Goal: Task Accomplishment & Management: Manage account settings

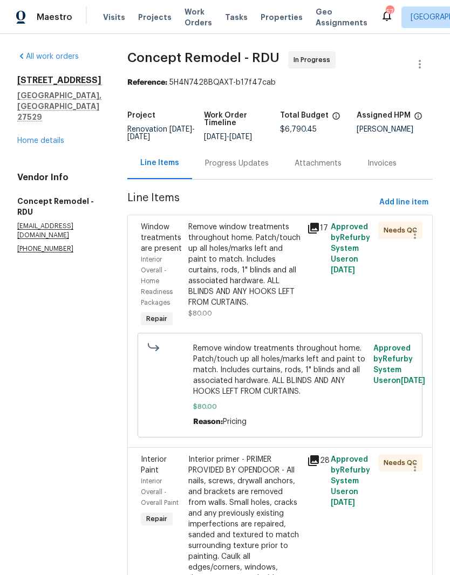
click at [32, 145] on link "Home details" at bounding box center [40, 141] width 47 height 8
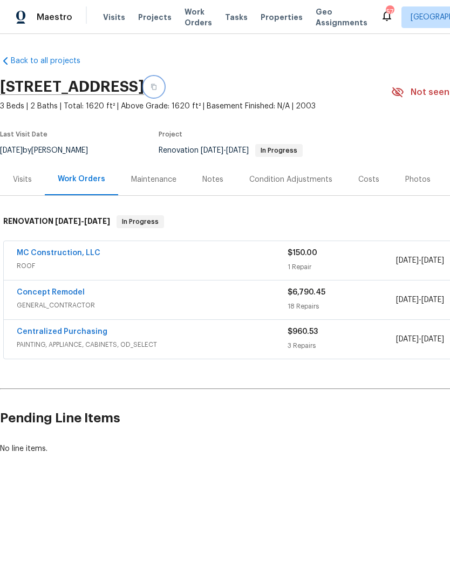
click at [157, 84] on icon "button" at bounding box center [154, 87] width 6 height 6
click at [164, 83] on button "button" at bounding box center [153, 86] width 19 height 19
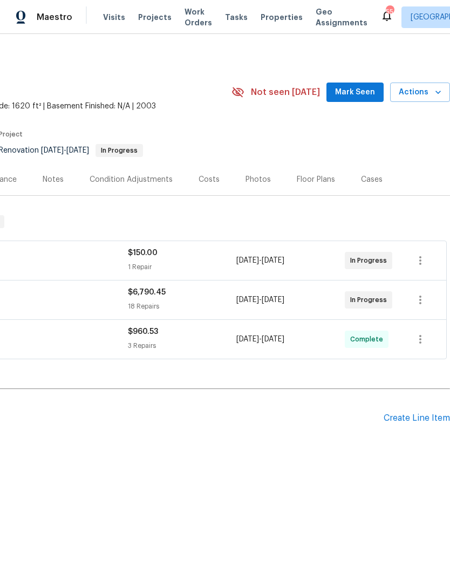
scroll to position [0, 160]
click at [364, 91] on span "Mark Seen" at bounding box center [355, 92] width 40 height 13
click at [436, 420] on div "Create Line Item" at bounding box center [417, 418] width 66 height 10
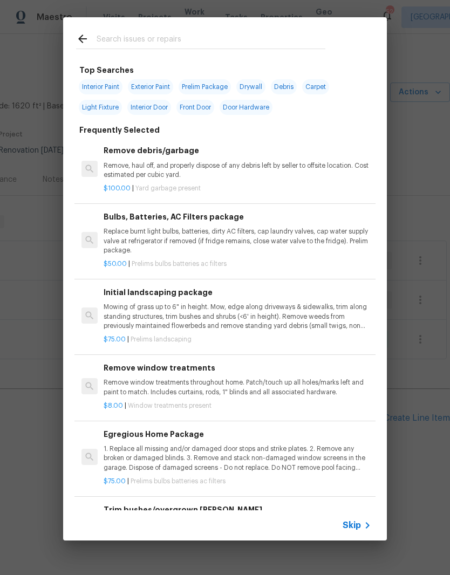
click at [120, 33] on input "text" at bounding box center [211, 40] width 229 height 16
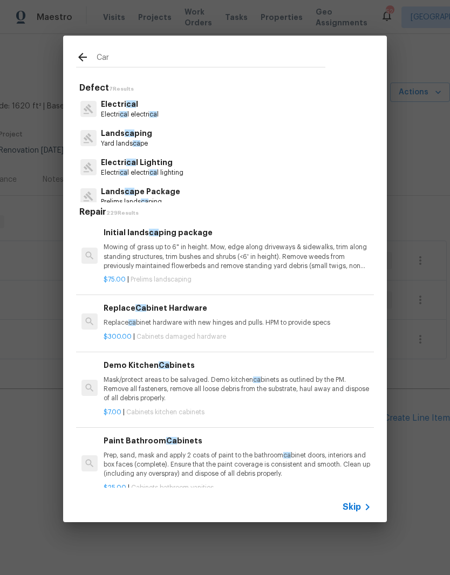
type input "Carp"
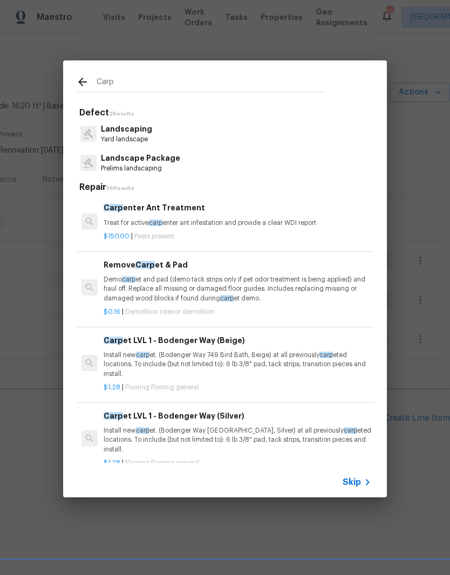
click at [291, 349] on div "Carp et LVL 1 - Bodenger Way (Beige) Install new carp et. (Bodenger Way 749 Bir…" at bounding box center [238, 357] width 268 height 44
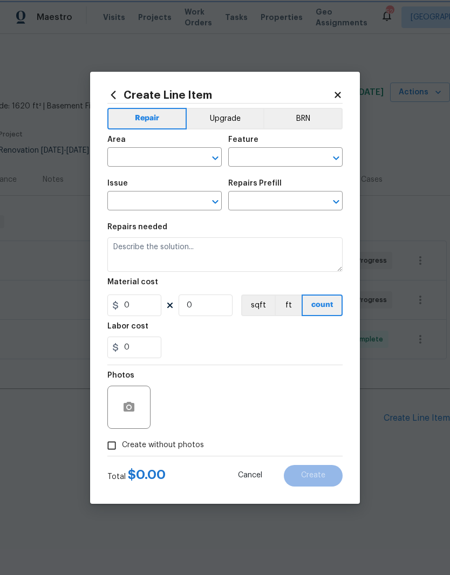
type input "Overall Flooring"
type input "Flooring General"
type input "Carpet LVL 1 - Bodenger Way (Beige) $1.28"
type textarea "Install new carpet. (Bodenger Way 749 Bird Bath, Beige) at all previously carpe…"
type input "1.28"
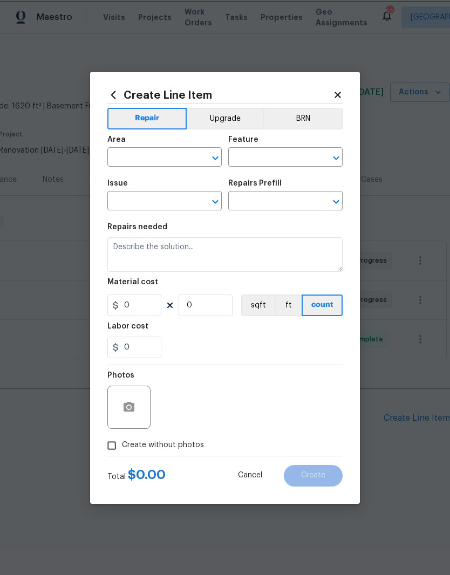
type input "1"
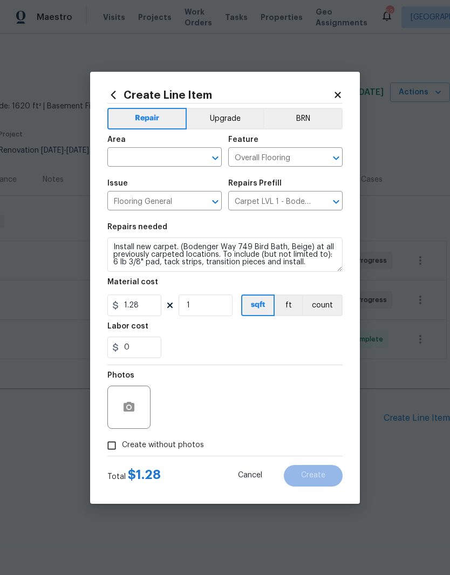
click at [174, 158] on input "text" at bounding box center [149, 158] width 84 height 17
click at [125, 201] on li "Interior Overall" at bounding box center [164, 200] width 114 height 18
type input "Interior Overall"
click at [171, 335] on div "Labor cost" at bounding box center [224, 330] width 235 height 14
click at [130, 420] on button "button" at bounding box center [129, 407] width 26 height 26
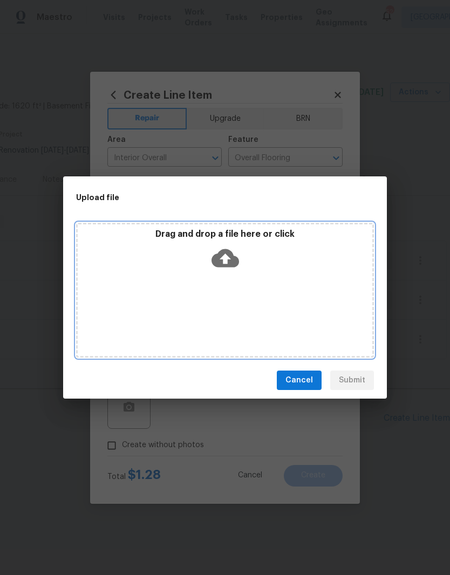
click at [315, 276] on div "Drag and drop a file here or click" at bounding box center [225, 290] width 298 height 135
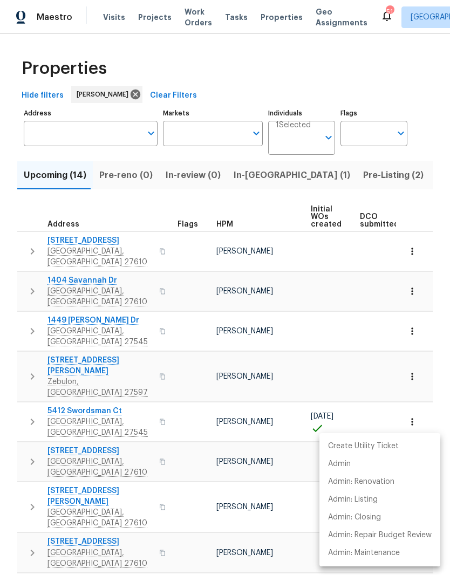
scroll to position [94, 0]
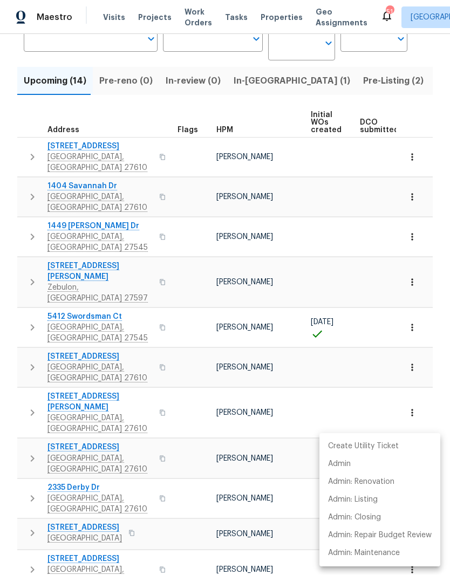
click at [380, 231] on div at bounding box center [225, 287] width 450 height 575
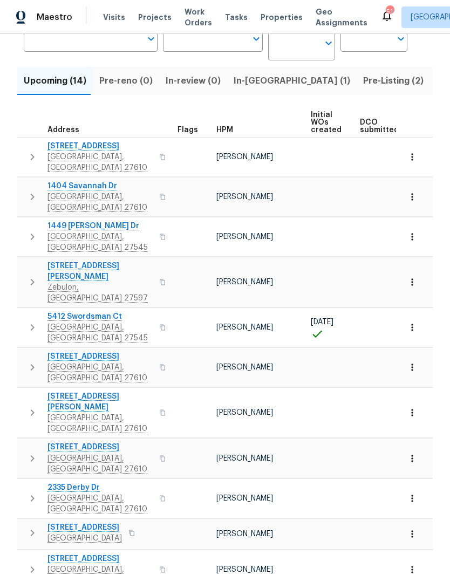
click at [359, 217] on td at bounding box center [384, 236] width 57 height 39
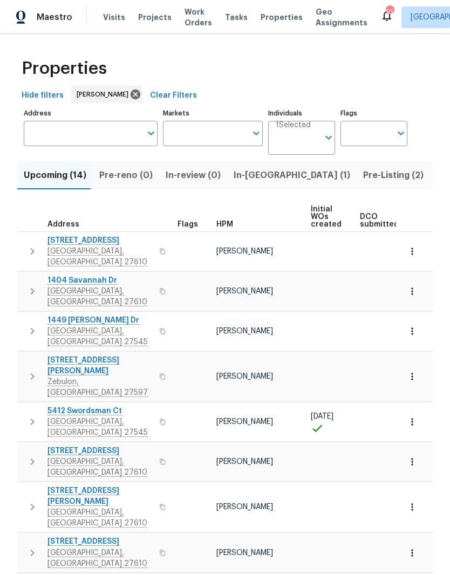
scroll to position [-1, 0]
click at [117, 121] on input "Address" at bounding box center [83, 133] width 118 height 25
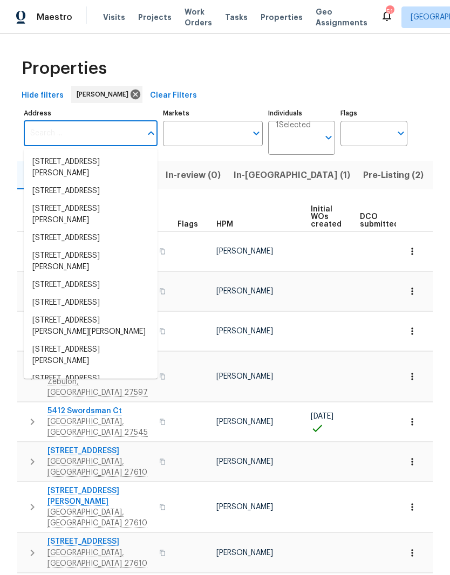
scroll to position [0, 0]
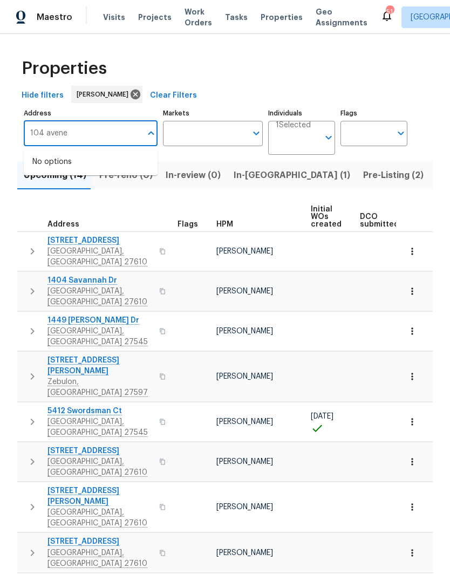
type input "104 avenel"
click at [53, 153] on li "104 Avenel Ln Clayton NC 27527" at bounding box center [91, 162] width 134 height 18
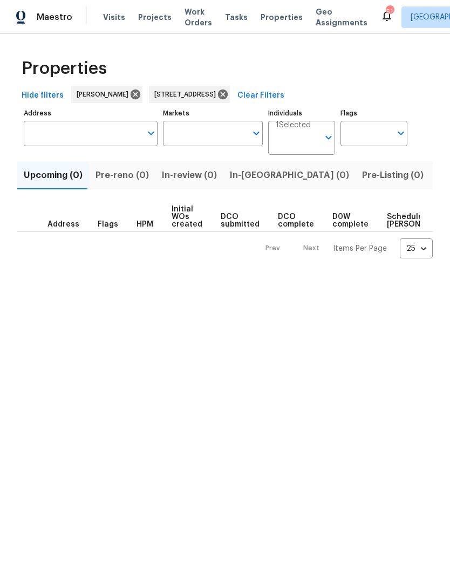
type input "104 Avenel Ln Clayton NC 27527"
click at [437, 178] on span "Listed (1)" at bounding box center [456, 175] width 39 height 15
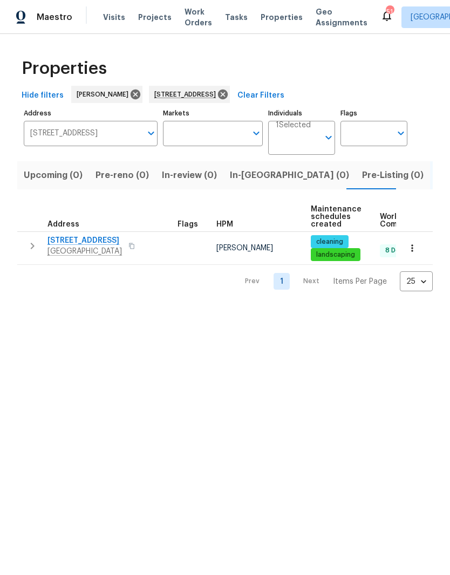
click at [58, 242] on span "[STREET_ADDRESS]" at bounding box center [84, 240] width 74 height 11
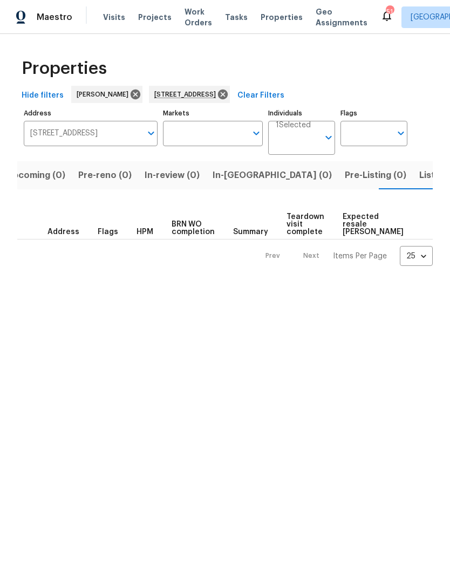
scroll to position [0, 17]
click at [230, 89] on div "104 Avenel Ln Clayton NC 27527" at bounding box center [189, 94] width 81 height 17
click at [228, 96] on icon at bounding box center [223, 95] width 10 height 10
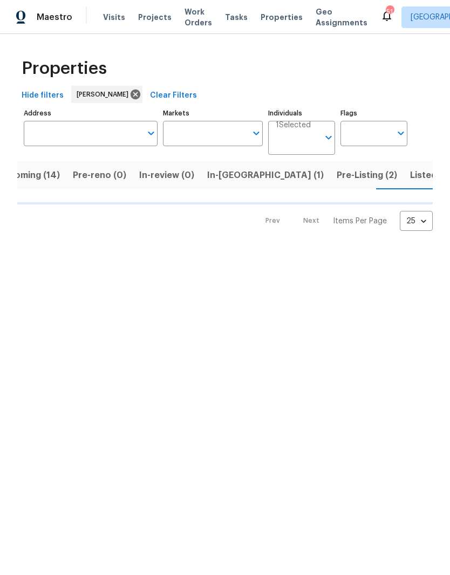
scroll to position [0, 26]
click at [337, 178] on span "Pre-Listing (2)" at bounding box center [367, 175] width 60 height 15
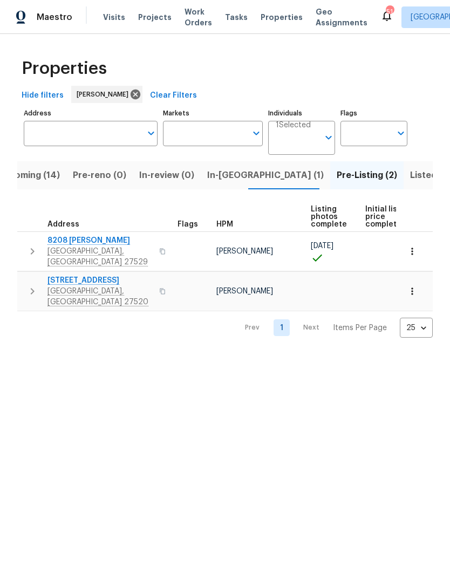
click at [64, 246] on span "8208 Diane Cir" at bounding box center [99, 240] width 105 height 11
click at [81, 242] on span "8208 Diane Cir" at bounding box center [99, 240] width 105 height 11
click at [232, 180] on span "In-reno (1)" at bounding box center [265, 175] width 117 height 15
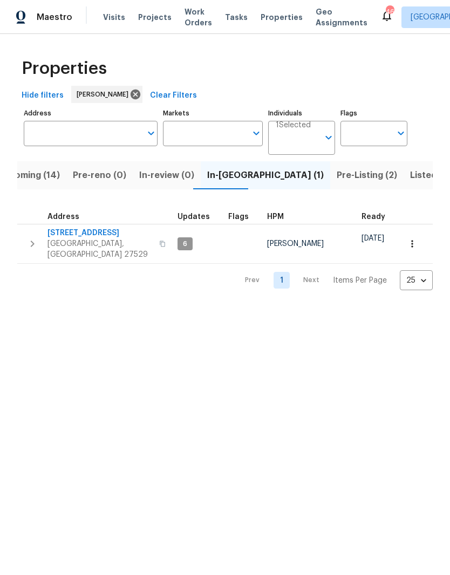
click at [93, 239] on span "Garner, NC 27529" at bounding box center [99, 250] width 105 height 22
click at [92, 133] on input "Address" at bounding box center [83, 133] width 118 height 25
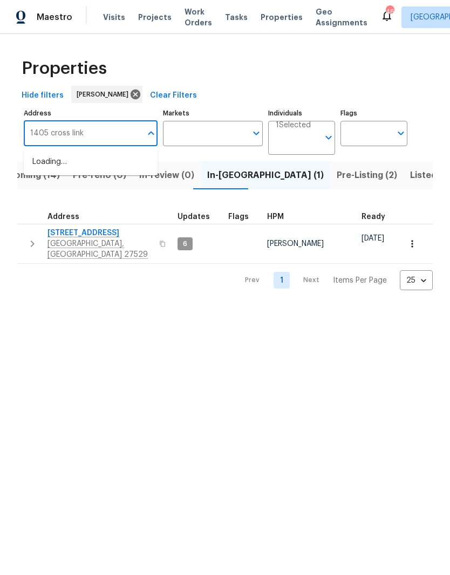
type input "1405 cross link"
click at [63, 172] on li "1405 Cross Link Rd Raleigh NC 27610" at bounding box center [91, 162] width 134 height 18
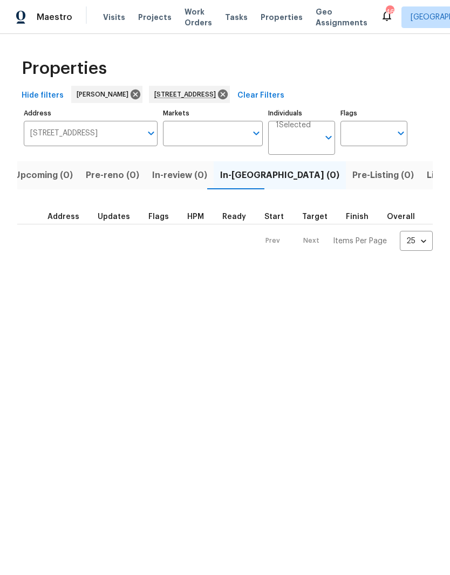
click at [427, 177] on span "Listed (1)" at bounding box center [446, 175] width 39 height 15
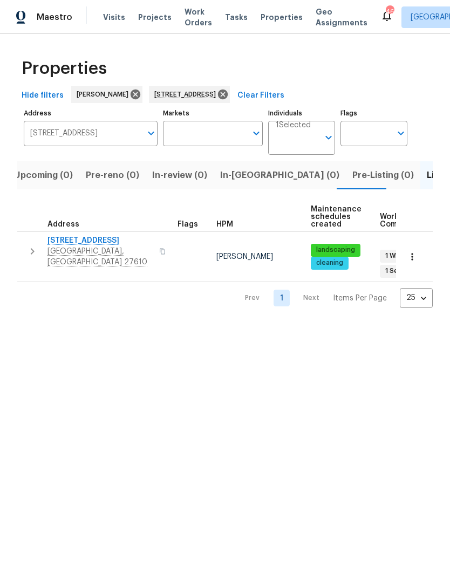
click at [87, 244] on span "1405 Cross Link Rd" at bounding box center [99, 240] width 105 height 11
click at [104, 244] on span "1405 Cross Link Rd" at bounding box center [99, 240] width 105 height 11
click at [228, 97] on icon at bounding box center [223, 95] width 10 height 10
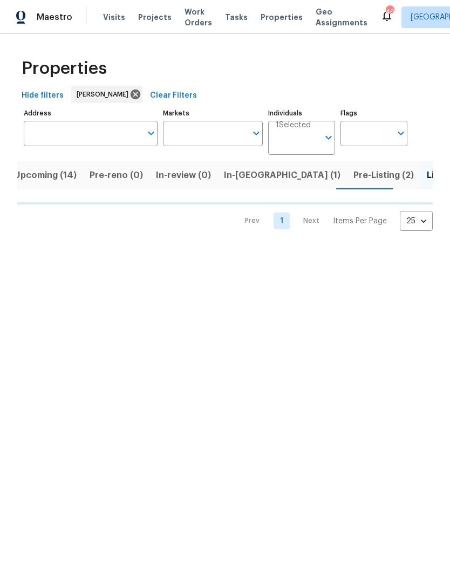
click at [98, 144] on input "Address" at bounding box center [83, 133] width 118 height 25
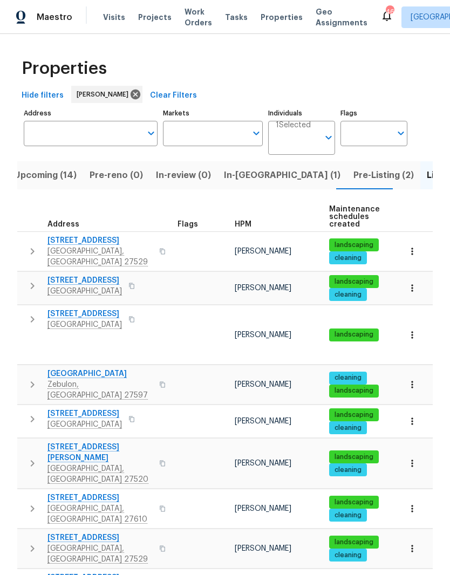
click at [94, 132] on input "Address" at bounding box center [83, 133] width 118 height 25
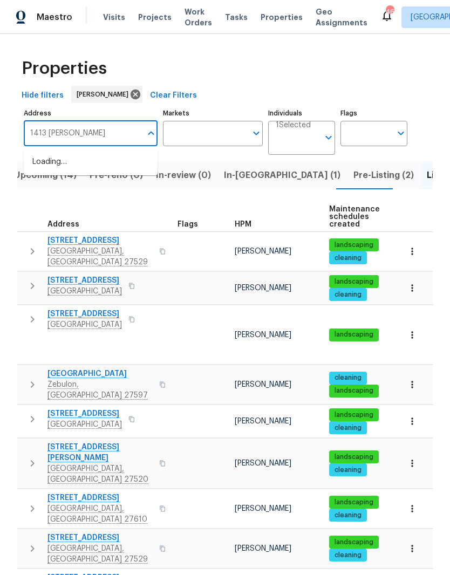
type input "1413 chamblee"
click at [55, 174] on li "1413 Chamblee Rd Zebulon NC 27597" at bounding box center [91, 168] width 134 height 30
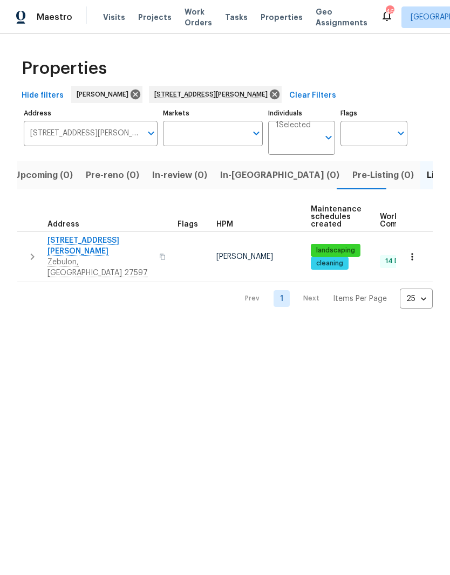
click at [55, 257] on span "Zebulon, NC 27597" at bounding box center [99, 268] width 105 height 22
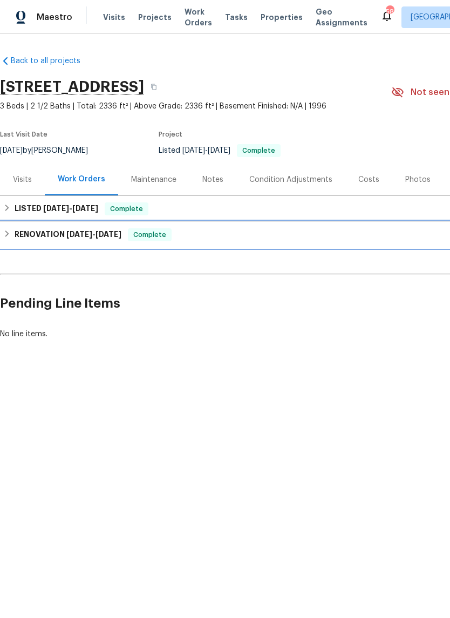
click at [97, 235] on span "7/22/25 - 8/13/25" at bounding box center [93, 234] width 55 height 8
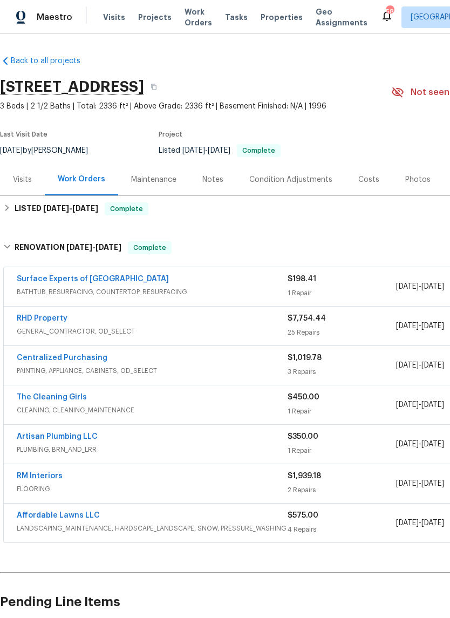
click at [40, 275] on link "Surface Experts of North Raleigh" at bounding box center [93, 279] width 152 height 8
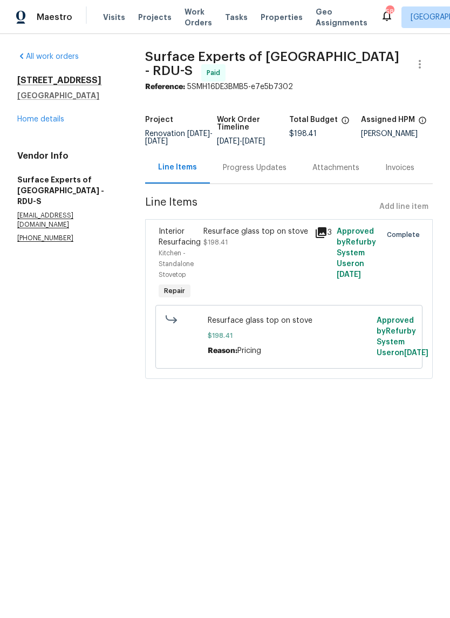
click at [272, 173] on div "Progress Updates" at bounding box center [255, 167] width 64 height 11
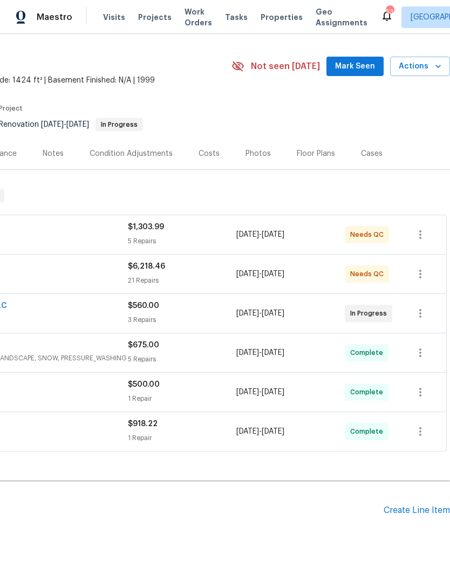
scroll to position [11, 117]
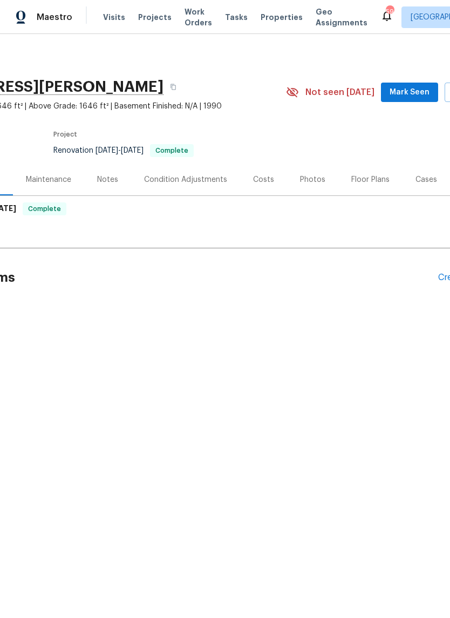
scroll to position [0, 105]
click at [371, 174] on div "Floor Plans" at bounding box center [370, 179] width 38 height 11
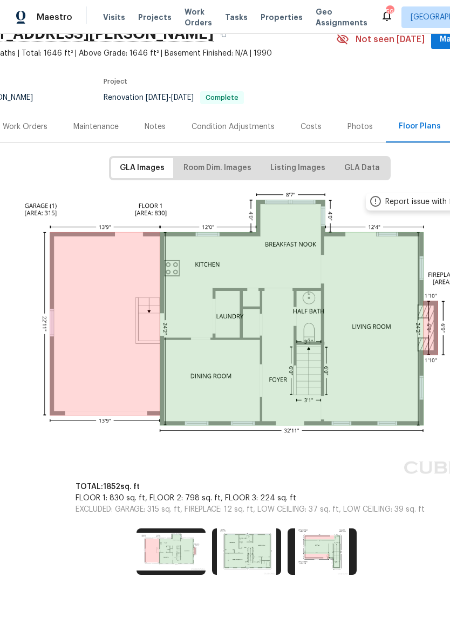
scroll to position [53, 55]
click at [335, 547] on img at bounding box center [322, 551] width 69 height 46
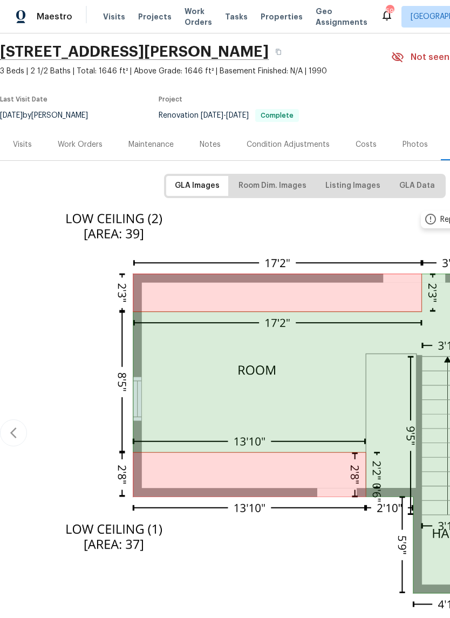
scroll to position [35, 0]
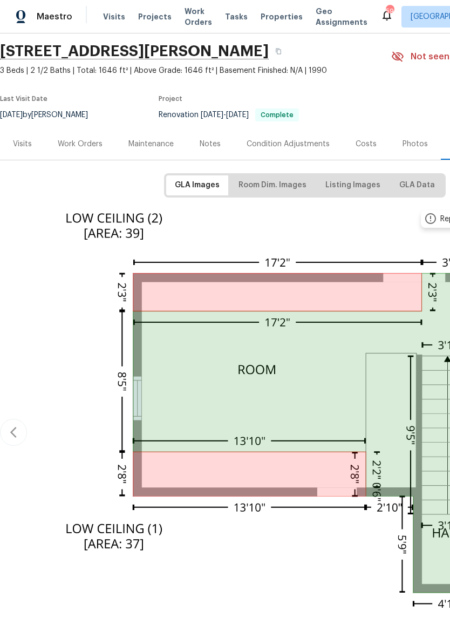
click at [94, 141] on div "Work Orders" at bounding box center [80, 144] width 45 height 11
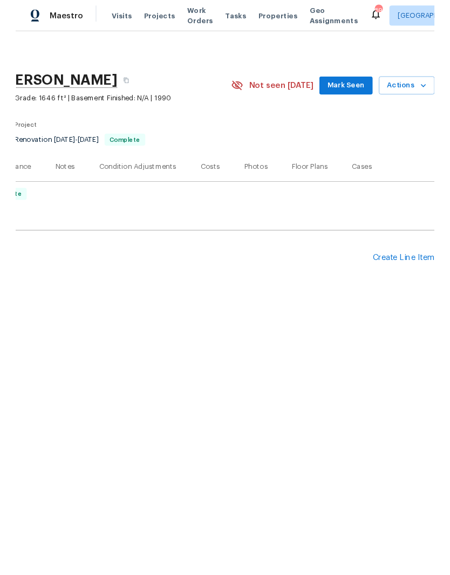
scroll to position [0, 160]
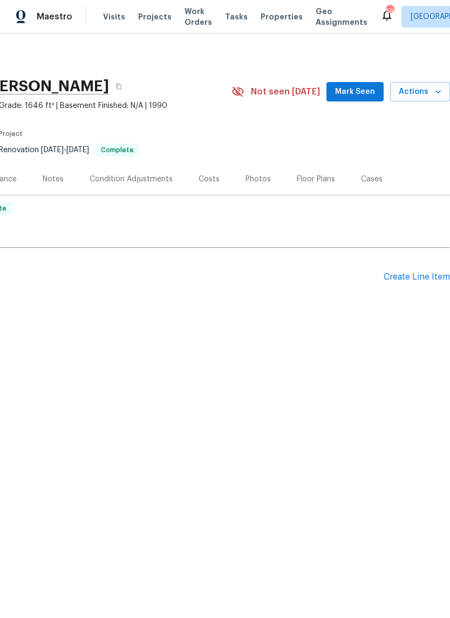
click at [433, 280] on div "Create Line Item" at bounding box center [417, 278] width 66 height 10
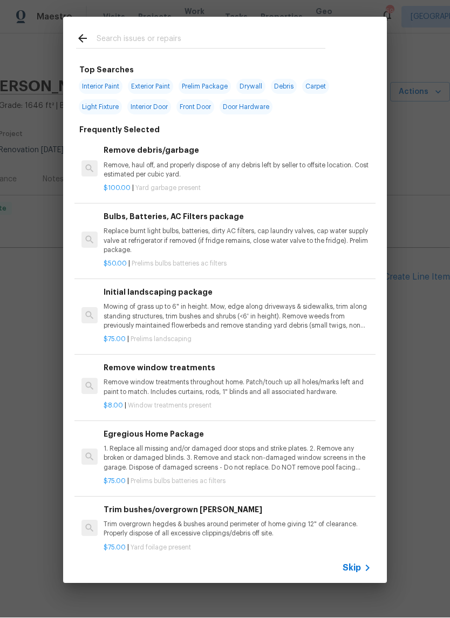
click at [255, 35] on input "text" at bounding box center [211, 40] width 229 height 16
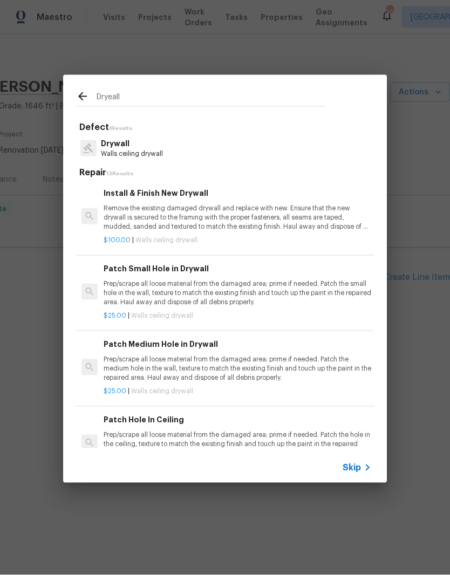
type input "Dryeall"
click at [194, 144] on div "Drywall Walls ceiling drywall" at bounding box center [225, 148] width 298 height 29
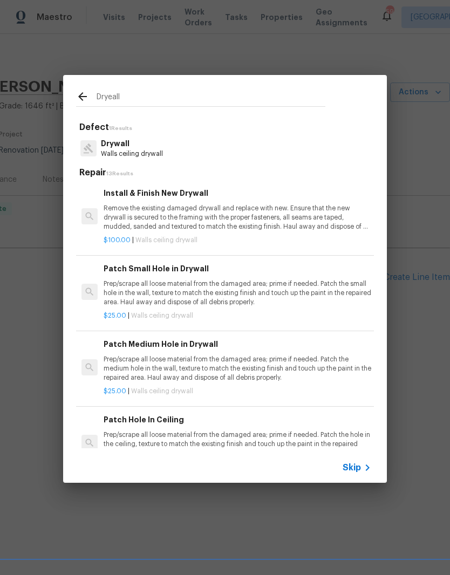
click at [227, 217] on p "Remove the existing damaged drywall and replace with new. Ensure that the new d…" at bounding box center [238, 218] width 268 height 28
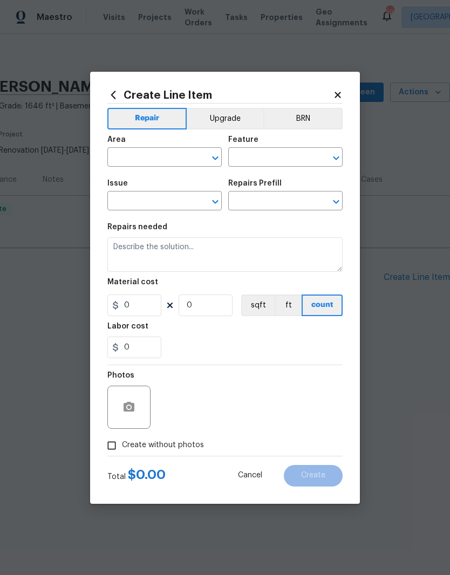
type input "Walls and Ceiling"
type input "Drywall"
type input "Install & Finish New Drywall $100.00"
type textarea "Remove the existing damaged drywall and replace with new. Ensure that the new d…"
type input "100"
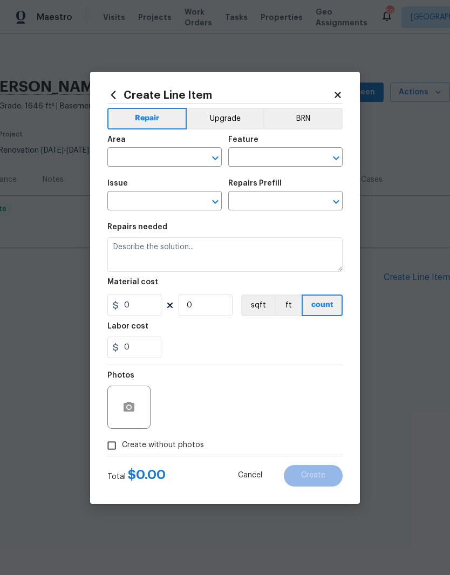
type input "1"
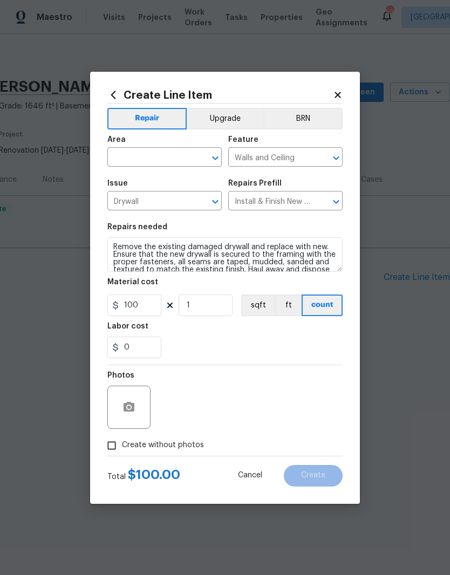
click at [179, 158] on input "text" at bounding box center [149, 158] width 84 height 17
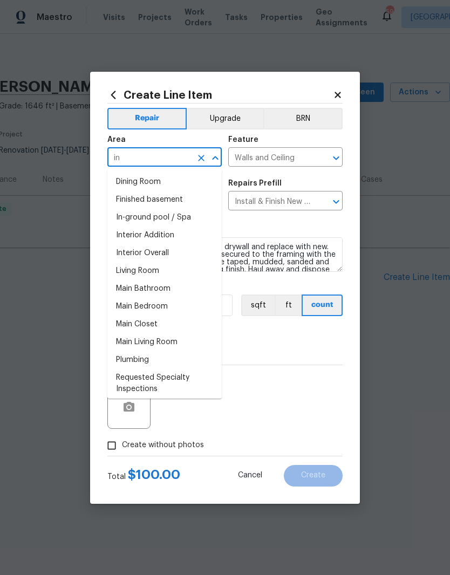
type input "i"
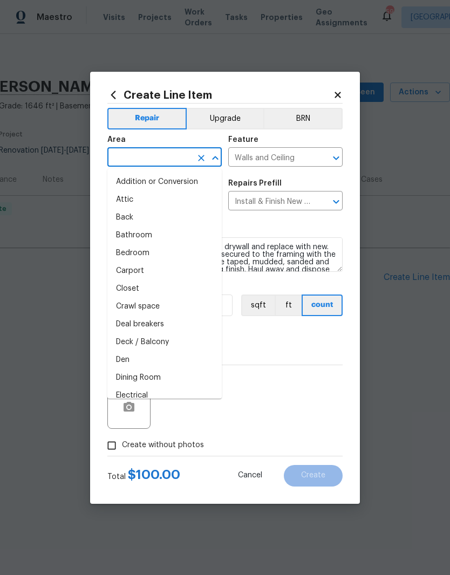
click at [182, 201] on li "Attic" at bounding box center [164, 200] width 114 height 18
type input "Attic"
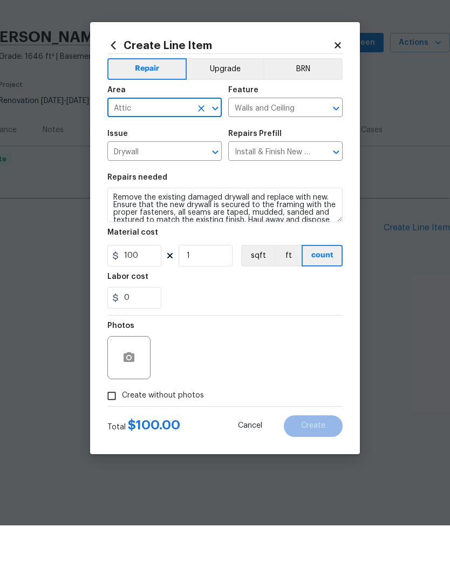
click at [253, 337] on div "0" at bounding box center [224, 348] width 235 height 22
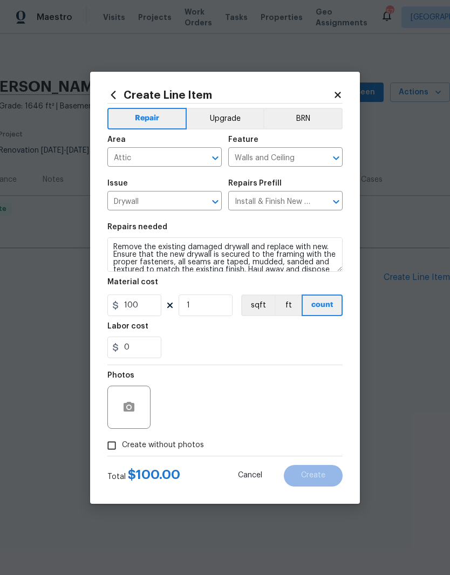
click at [115, 444] on input "Create without photos" at bounding box center [111, 445] width 21 height 21
checkbox input "true"
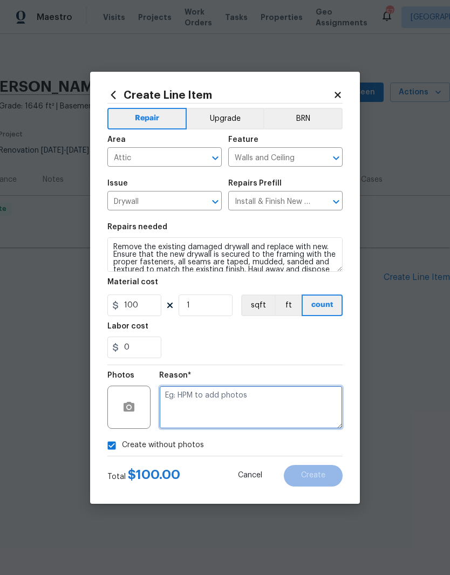
click at [262, 411] on textarea at bounding box center [250, 407] width 183 height 43
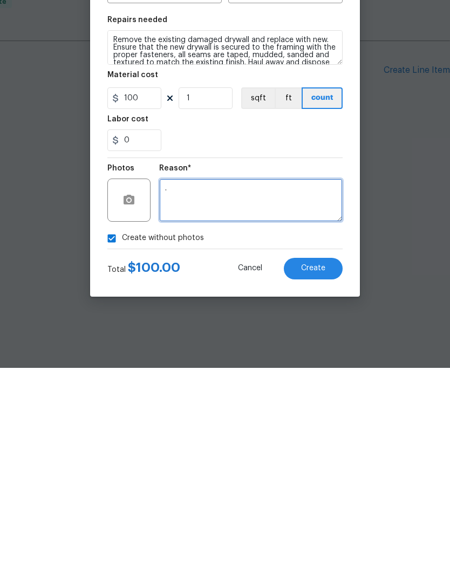
type textarea "."
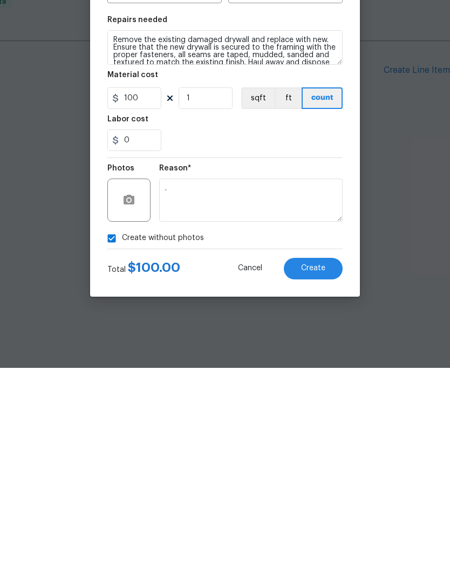
click at [317, 465] on button "Create" at bounding box center [313, 476] width 59 height 22
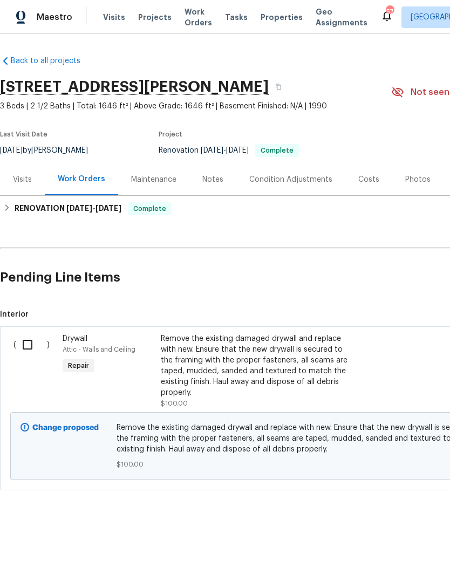
scroll to position [0, 0]
click at [35, 345] on input "checkbox" at bounding box center [31, 344] width 31 height 23
checkbox input "true"
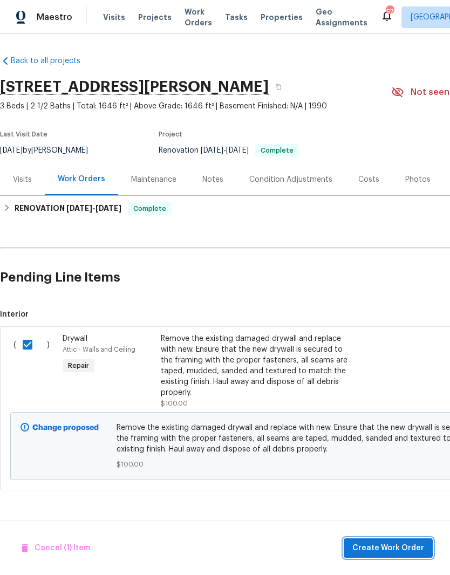
click at [412, 544] on span "Create Work Order" at bounding box center [388, 548] width 72 height 13
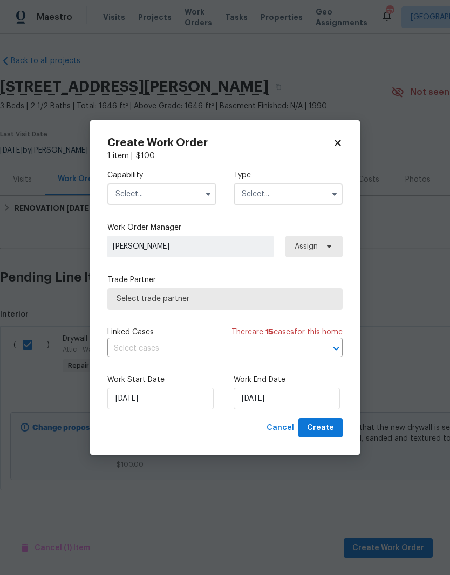
click at [167, 198] on input "text" at bounding box center [161, 194] width 109 height 22
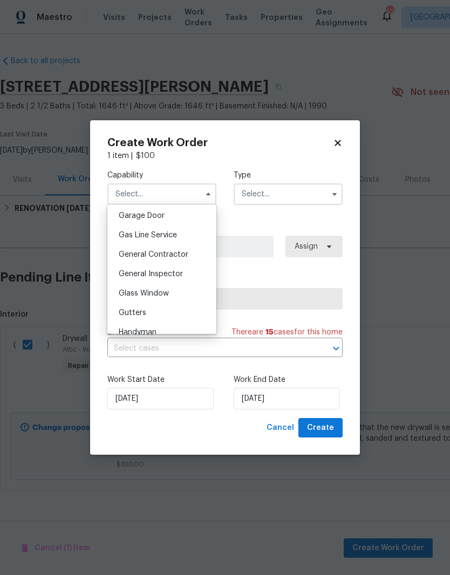
scroll to position [479, 0]
click at [183, 256] on span "General Contractor" at bounding box center [154, 254] width 70 height 8
type input "General Contractor"
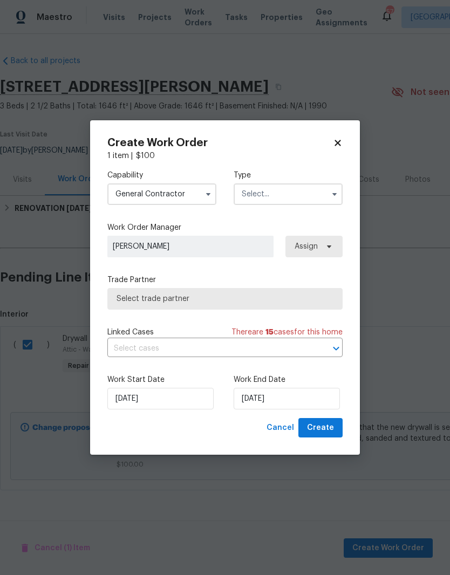
click at [302, 184] on input "text" at bounding box center [288, 194] width 109 height 22
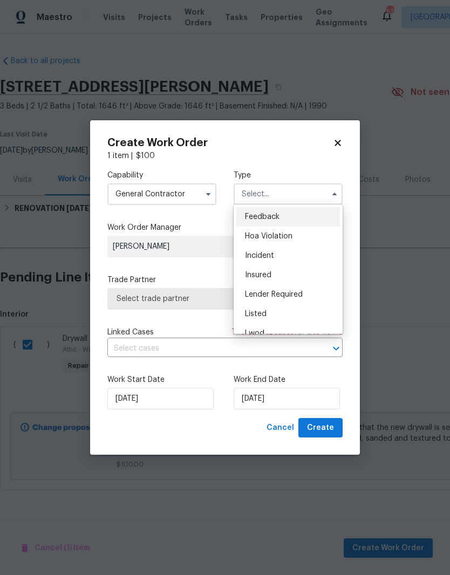
click at [310, 312] on div "Listed" at bounding box center [288, 313] width 104 height 19
type input "Listed"
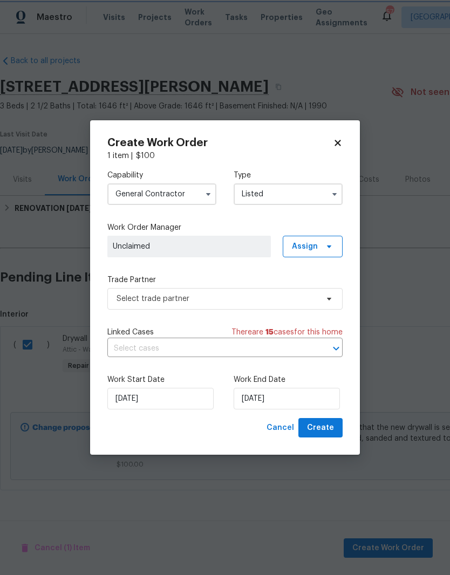
click at [330, 351] on icon "Open" at bounding box center [336, 348] width 13 height 13
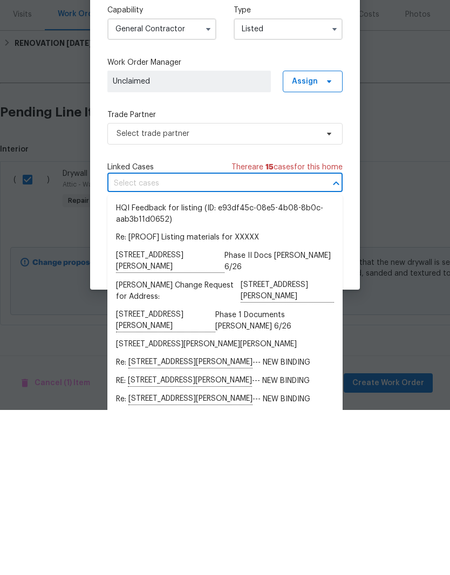
click at [267, 275] on label "Trade Partner" at bounding box center [224, 280] width 235 height 11
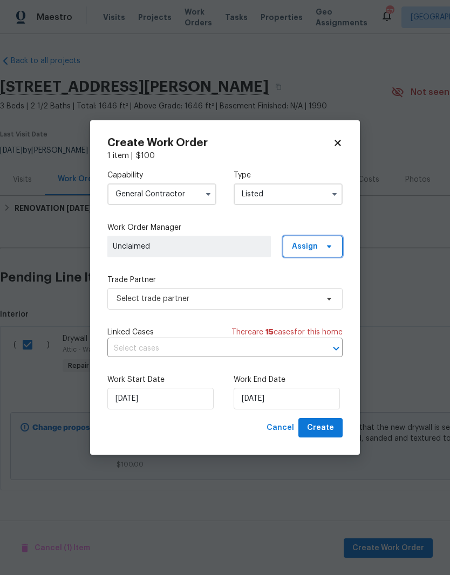
click at [329, 241] on span "Assign" at bounding box center [313, 247] width 60 height 22
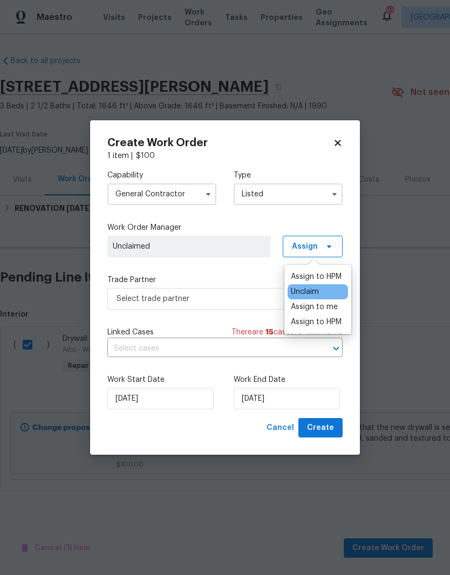
click at [339, 278] on div "Assign to HPM" at bounding box center [316, 276] width 51 height 11
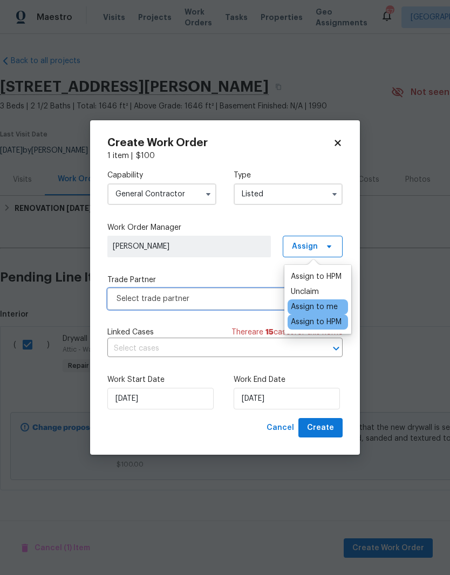
click at [246, 299] on span "Select trade partner" at bounding box center [217, 299] width 201 height 11
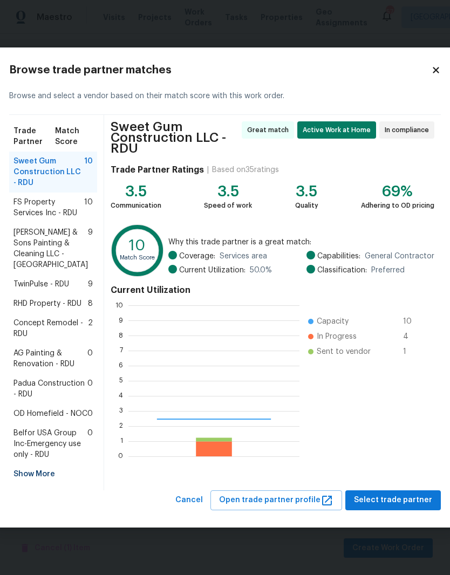
scroll to position [151, 171]
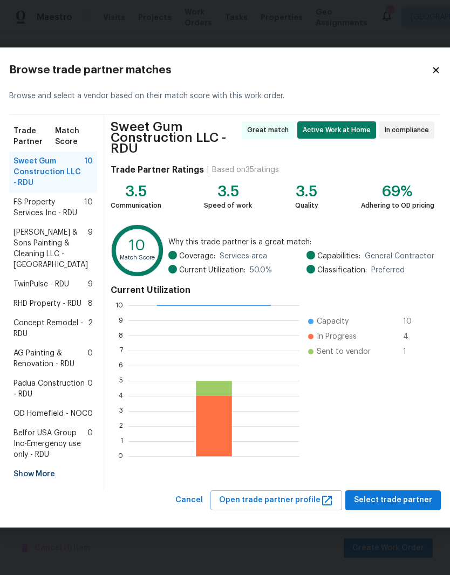
click at [31, 484] on div "Show More" at bounding box center [53, 474] width 88 height 19
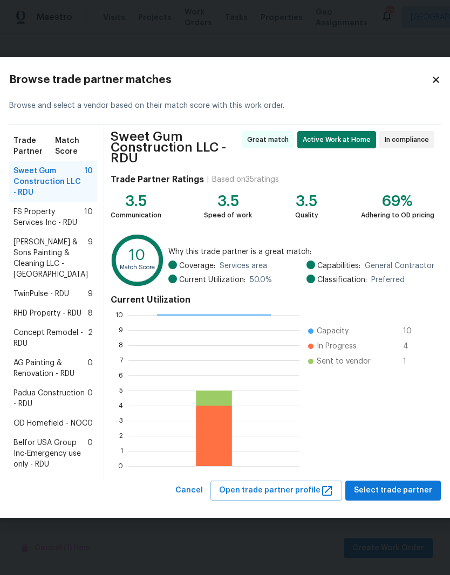
click at [40, 334] on span "Concept Remodel - RDU" at bounding box center [50, 339] width 74 height 22
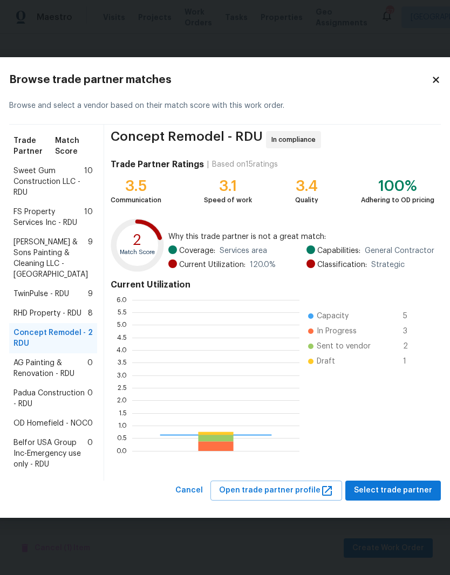
scroll to position [151, 167]
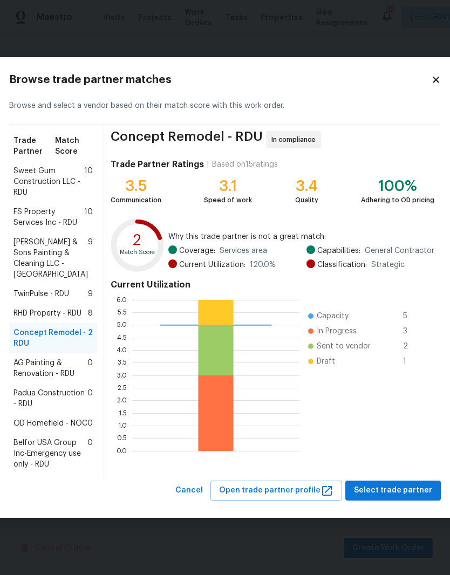
click at [30, 429] on span "OD Homefield - NOC" at bounding box center [50, 423] width 74 height 11
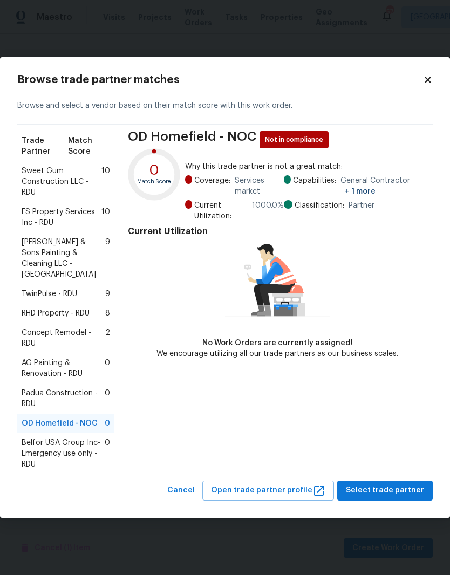
click at [49, 309] on div "RHD Property - RDU 8" at bounding box center [65, 313] width 97 height 19
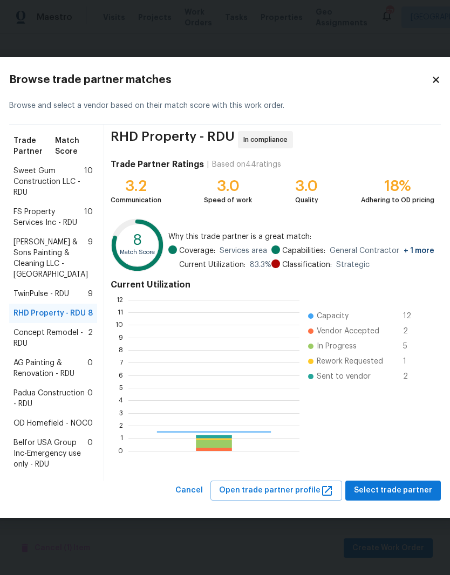
scroll to position [151, 171]
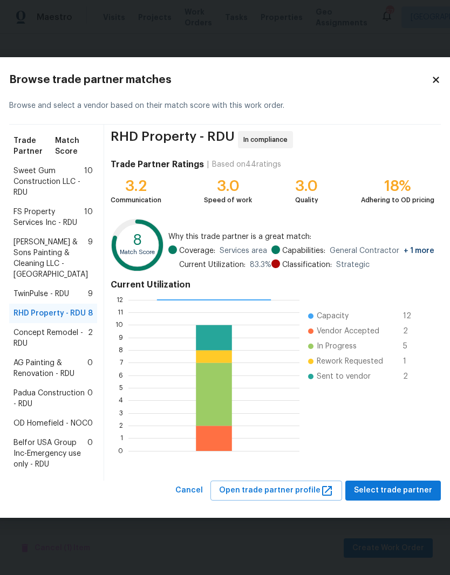
click at [29, 207] on span "FS Property Services Inc - RDU" at bounding box center [48, 218] width 71 height 22
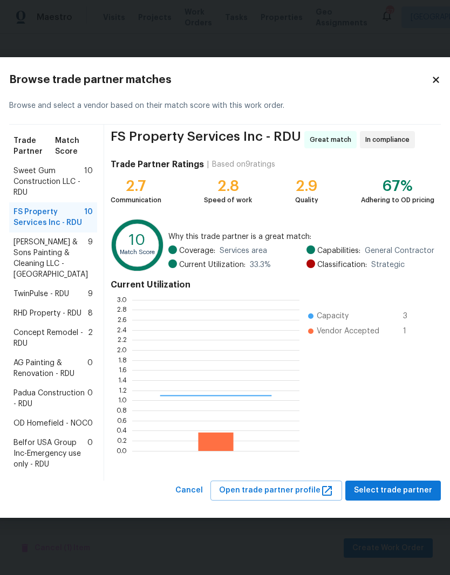
scroll to position [151, 167]
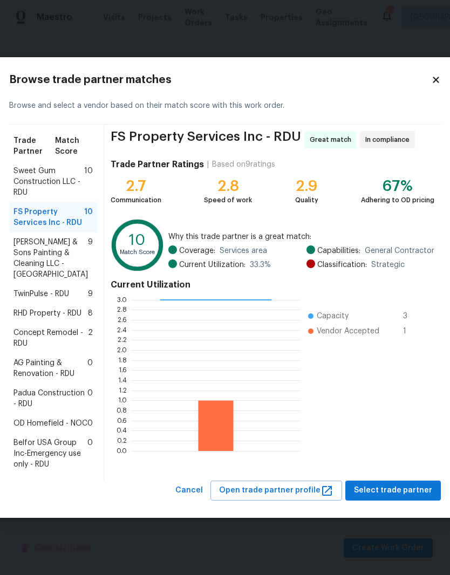
click at [31, 166] on span "Sweet Gum Construction LLC - RDU" at bounding box center [48, 182] width 71 height 32
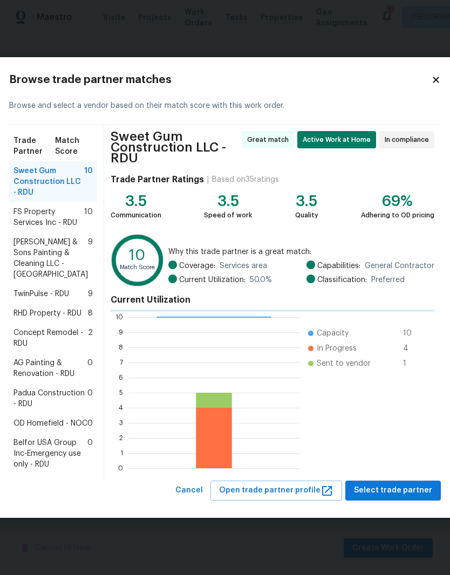
scroll to position [151, 171]
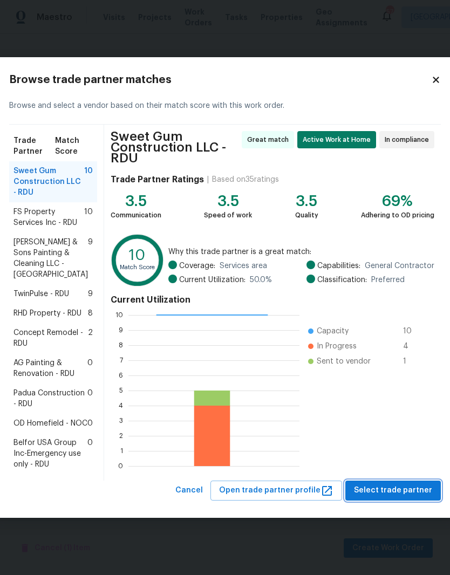
click at [416, 498] on span "Select trade partner" at bounding box center [393, 490] width 78 height 13
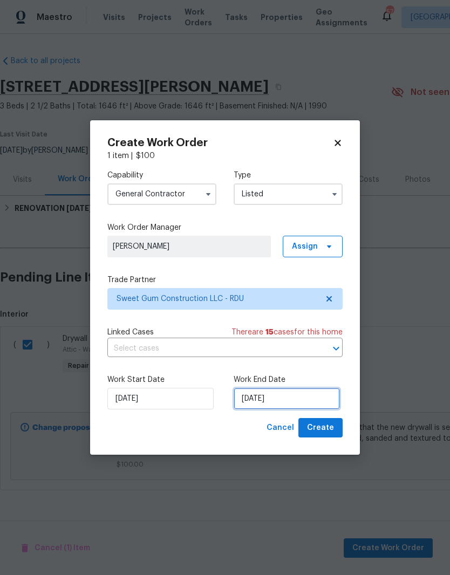
click at [285, 396] on input "9/30/2025" at bounding box center [287, 399] width 106 height 22
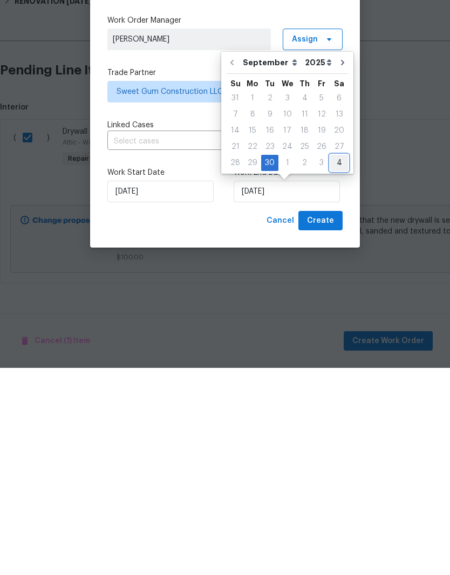
click at [338, 363] on div "4" at bounding box center [339, 370] width 18 height 15
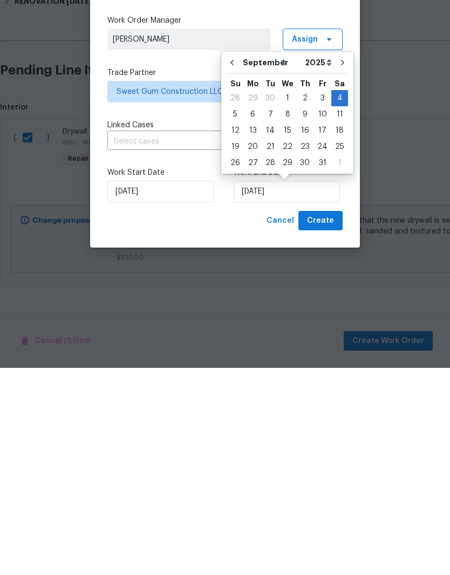
type input "[DATE]"
select select "9"
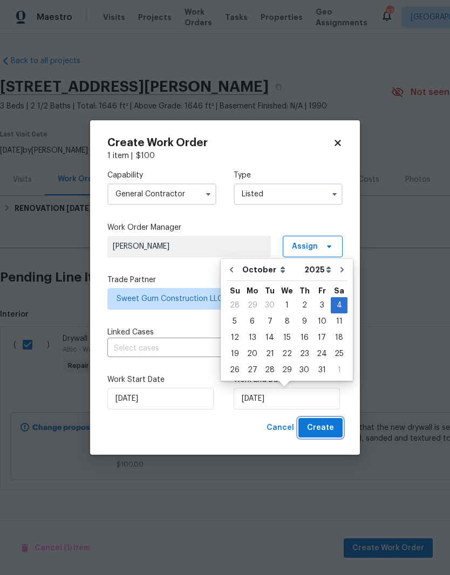
click at [325, 419] on button "Create" at bounding box center [320, 428] width 44 height 20
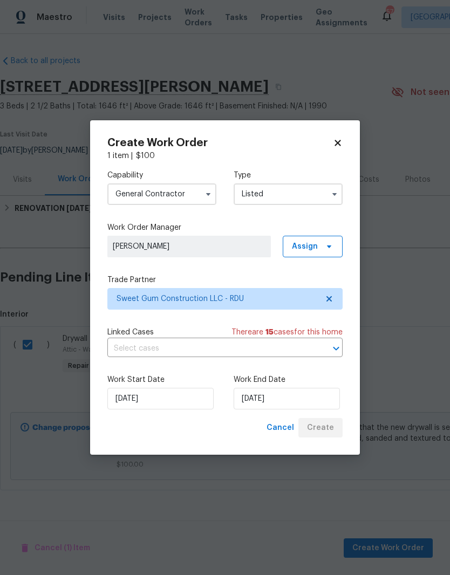
checkbox input "false"
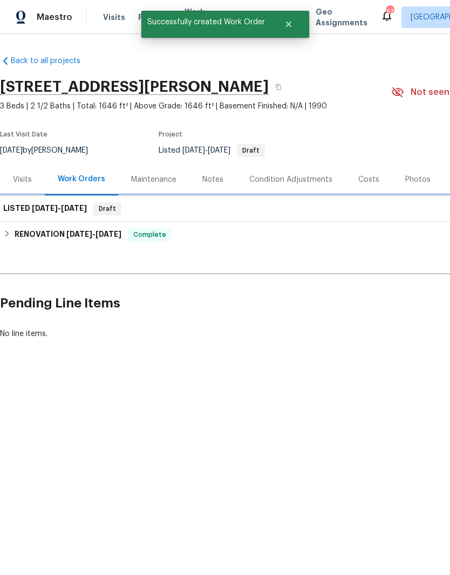
click at [22, 205] on h6 "LISTED 9/30/25 - 10/4/25" at bounding box center [45, 208] width 84 height 13
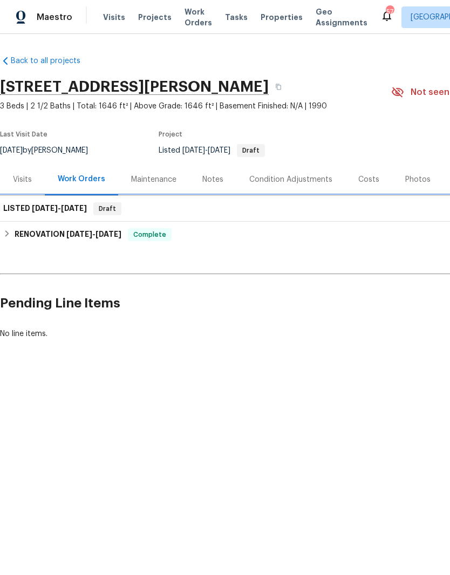
click at [20, 213] on h6 "LISTED 9/30/25 - 10/4/25" at bounding box center [45, 208] width 84 height 13
click at [24, 206] on h6 "LISTED 9/30/25 - 10/4/25" at bounding box center [45, 208] width 84 height 13
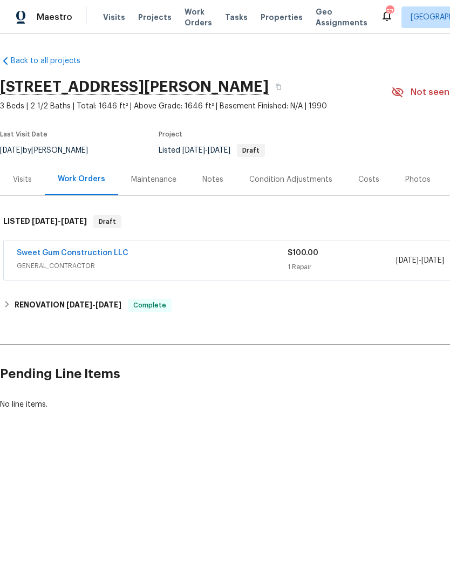
click at [32, 255] on link "Sweet Gum Construction LLC" at bounding box center [73, 253] width 112 height 8
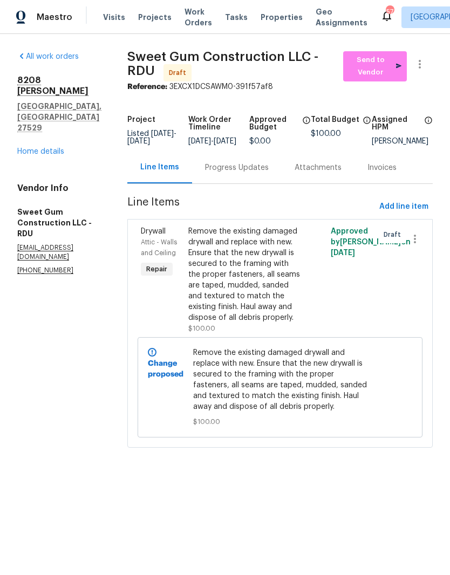
click at [38, 148] on link "Home details" at bounding box center [40, 152] width 47 height 8
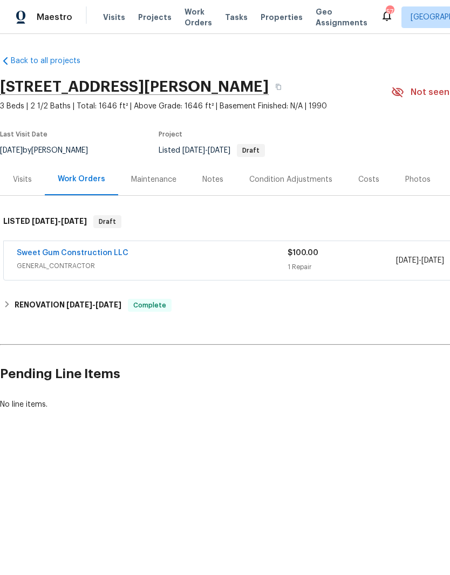
click at [374, 179] on div "Costs" at bounding box center [368, 179] width 21 height 11
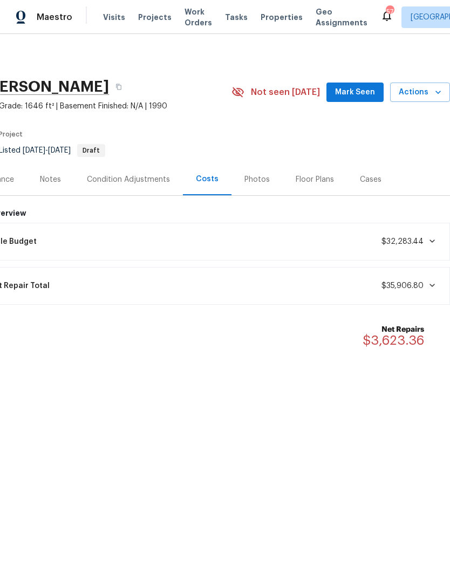
scroll to position [0, 160]
click at [305, 176] on div "Floor Plans" at bounding box center [315, 179] width 38 height 11
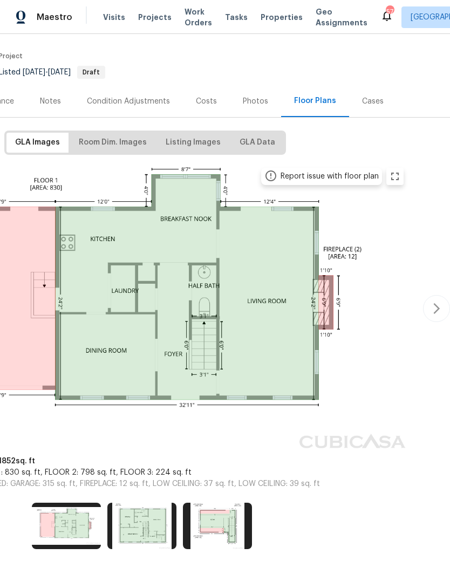
scroll to position [78, 160]
click at [214, 529] on img at bounding box center [217, 526] width 69 height 46
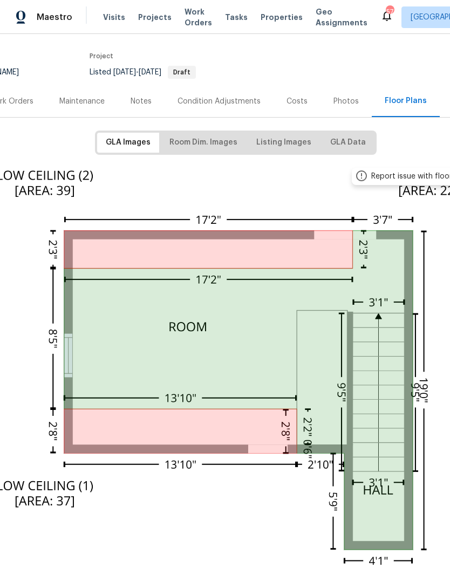
scroll to position [77, 69]
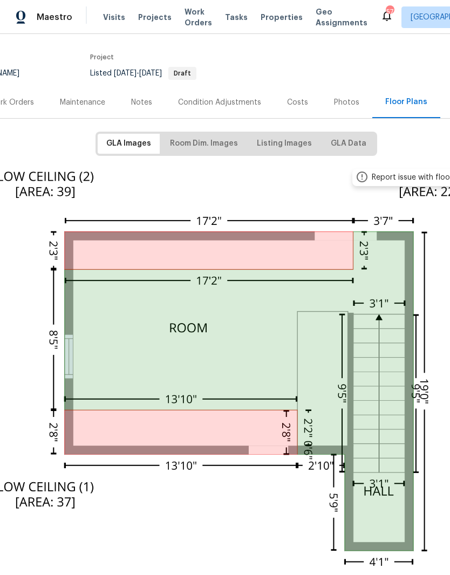
click at [28, 104] on div "Work Orders" at bounding box center [11, 102] width 45 height 11
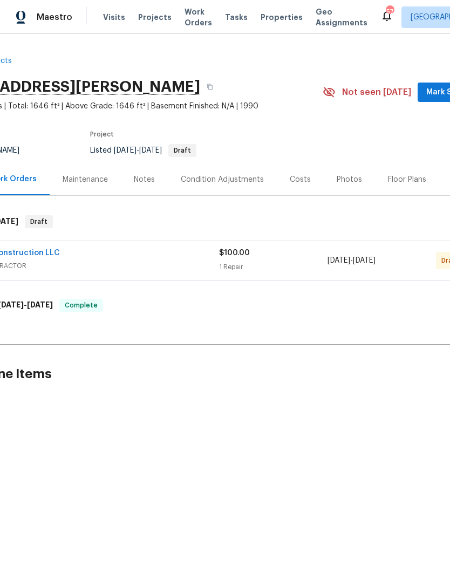
scroll to position [0, 69]
click at [29, 254] on link "Sweet Gum Construction LLC" at bounding box center [4, 253] width 112 height 8
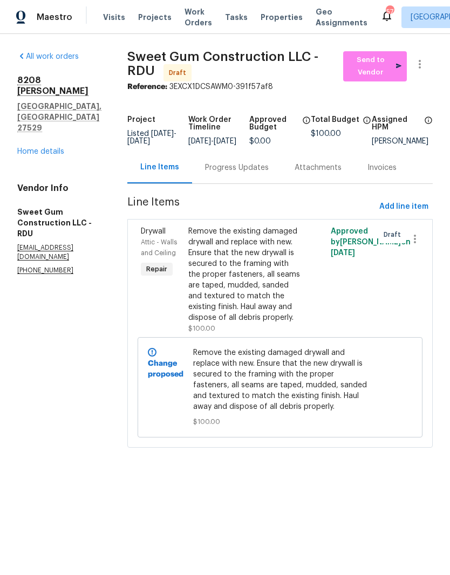
click at [297, 321] on div "Remove the existing damaged drywall and replace with new. Ensure that the new d…" at bounding box center [244, 274] width 112 height 97
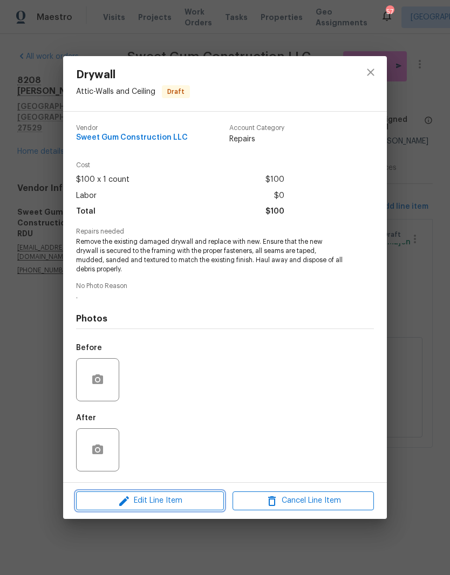
click at [194, 509] on button "Edit Line Item" at bounding box center [150, 501] width 148 height 19
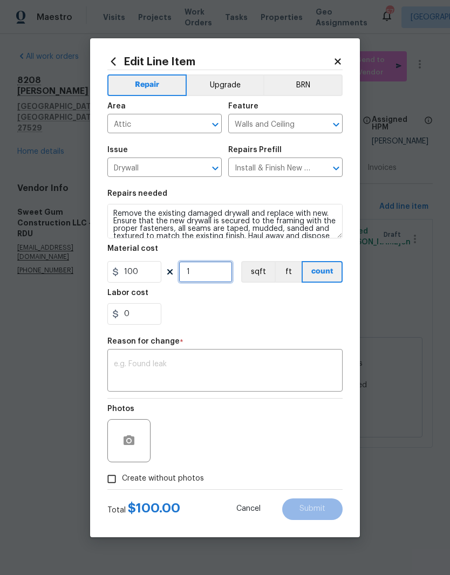
click at [219, 273] on input "1" at bounding box center [206, 272] width 54 height 22
type input "6"
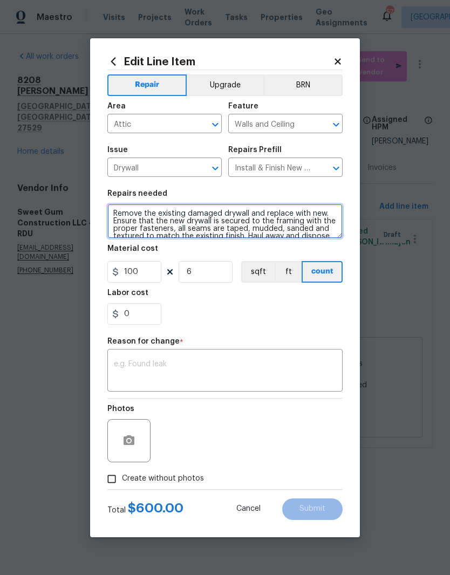
click at [107, 214] on textarea "Remove the existing damaged drywall and replace with new. Ensure that the new d…" at bounding box center [224, 221] width 235 height 35
type textarea "3RD FLOOR- INSTALL DRYWALL UNDER BEAMS. Remove the existing damaged drywall and…"
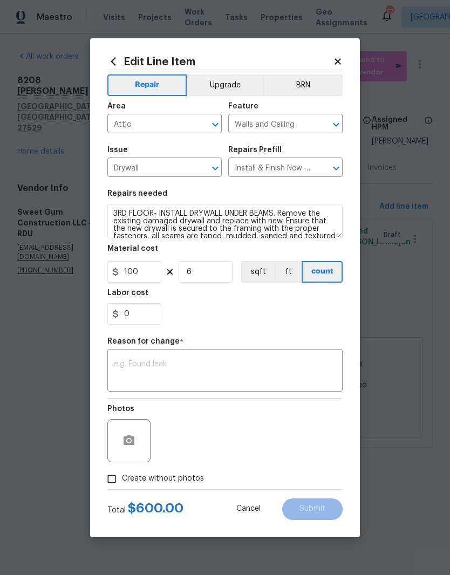
click at [284, 310] on div "0" at bounding box center [224, 314] width 235 height 22
click at [296, 365] on textarea at bounding box center [225, 371] width 222 height 23
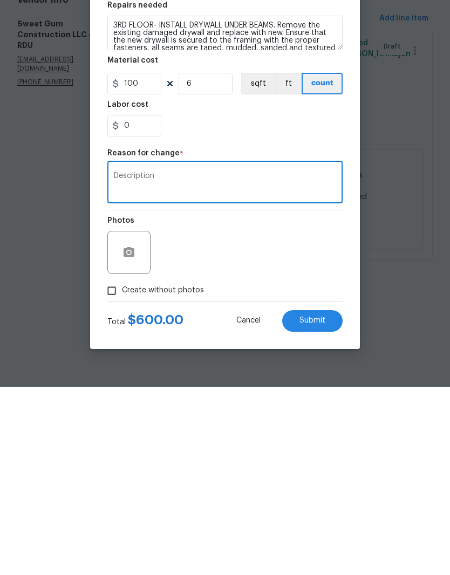
type textarea "Description"
click at [126, 435] on icon "button" at bounding box center [129, 440] width 11 height 10
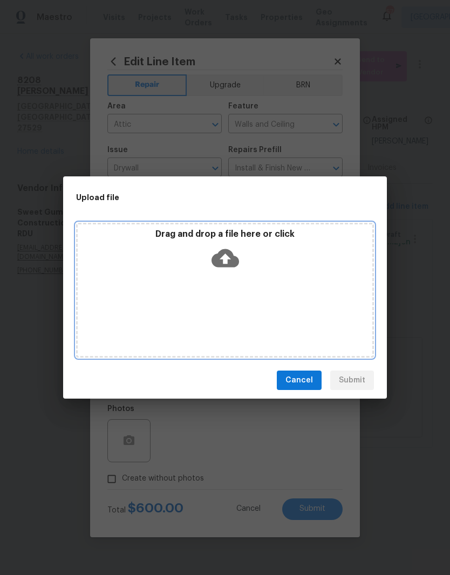
click at [309, 295] on div "Drag and drop a file here or click" at bounding box center [225, 290] width 298 height 135
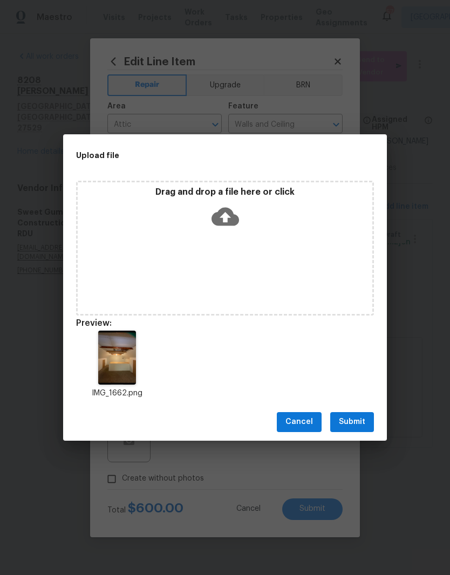
click at [371, 417] on button "Submit" at bounding box center [352, 422] width 44 height 20
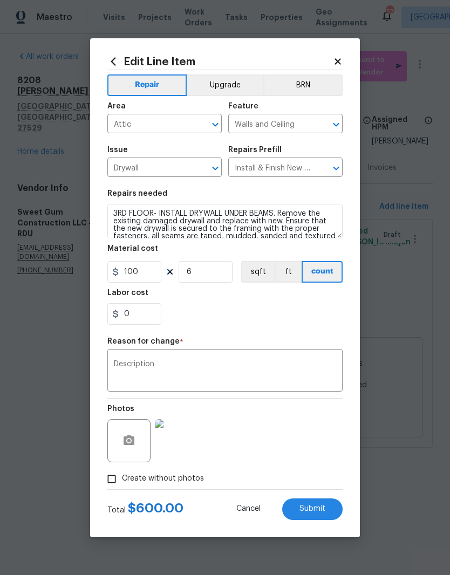
click at [336, 514] on button "Submit" at bounding box center [312, 510] width 60 height 22
type textarea "Remove the existing damaged drywall and replace with new. Ensure that the new d…"
type input "1"
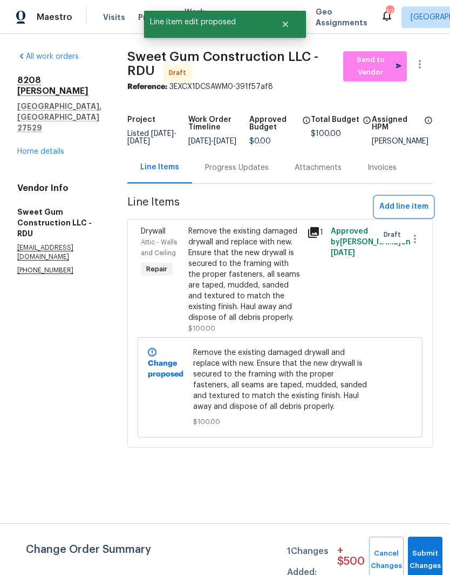
click at [424, 210] on span "Add line item" at bounding box center [403, 206] width 49 height 13
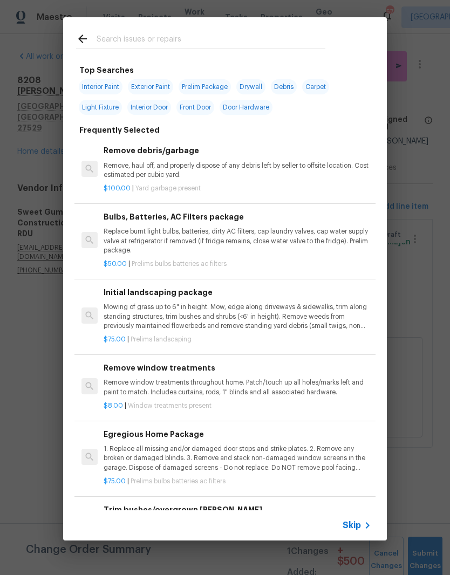
click at [116, 39] on input "text" at bounding box center [211, 40] width 229 height 16
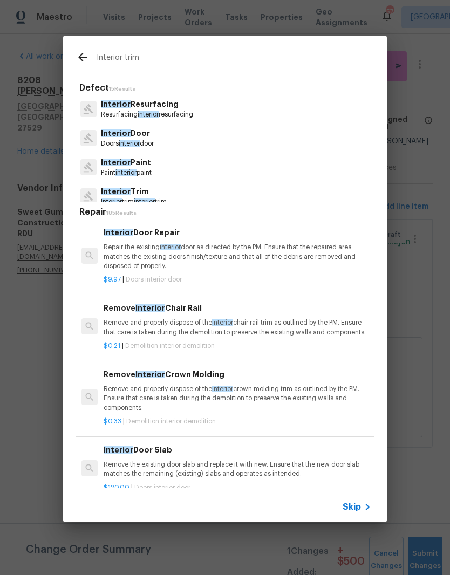
type input "Interior trim"
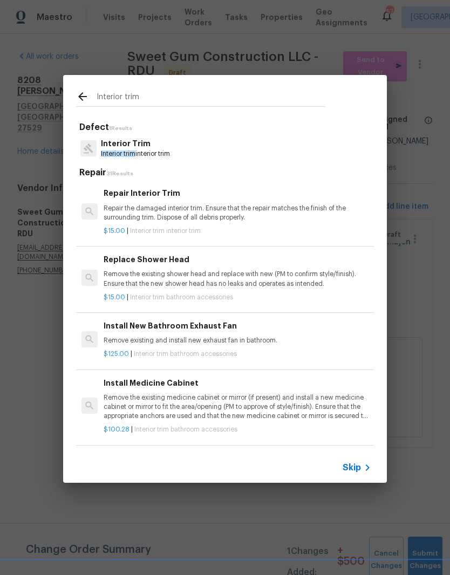
click at [297, 229] on p "$15.00 | Interior trim interior trim" at bounding box center [238, 231] width 268 height 9
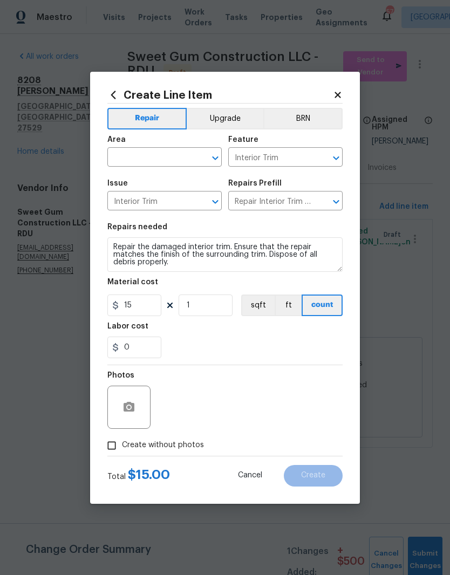
click at [135, 160] on input "text" at bounding box center [149, 158] width 84 height 17
click at [128, 179] on li "Attic" at bounding box center [164, 182] width 114 height 18
type input "Attic"
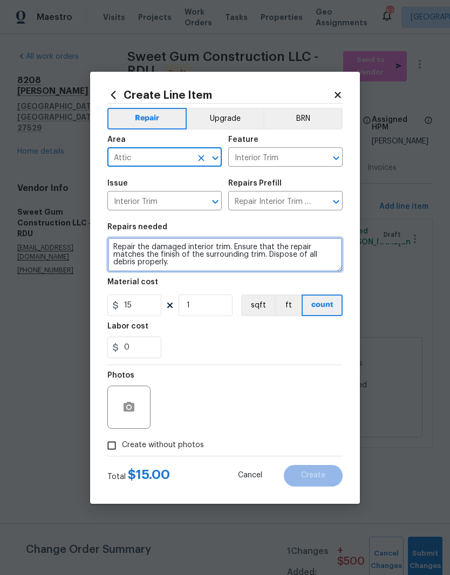
click at [112, 248] on textarea "Repair the damaged interior trim. Ensure that the repair matches the finish of …" at bounding box center [224, 254] width 235 height 35
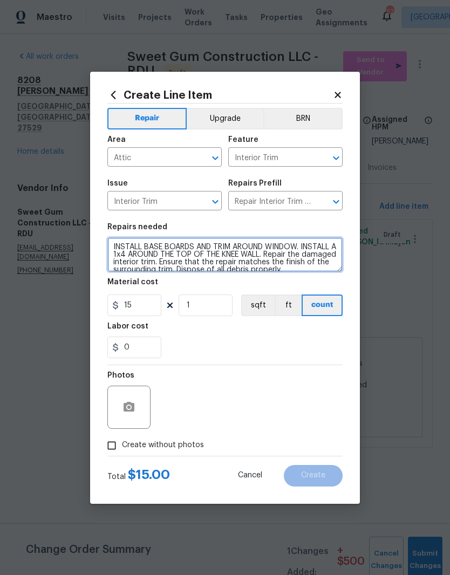
type textarea "INSTALL BASE BOARDS AND TRIM AROUND WINDOW. INSTALL A 1x4 AROUND THE TOP OF THE…"
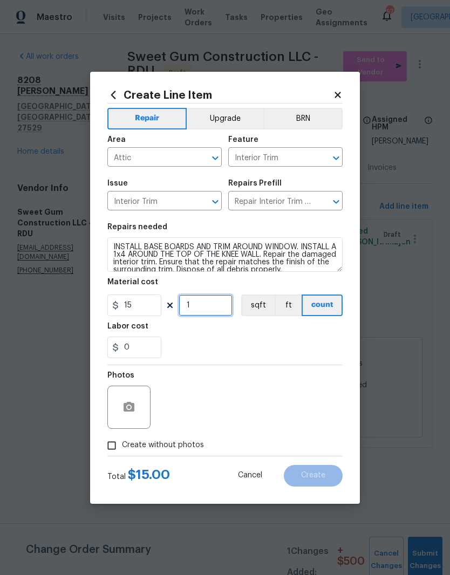
click at [213, 303] on input "1" at bounding box center [206, 306] width 54 height 22
click at [248, 342] on div "0" at bounding box center [224, 348] width 235 height 22
click at [265, 299] on button "sqft" at bounding box center [257, 306] width 33 height 22
click at [332, 305] on button "count" at bounding box center [322, 306] width 40 height 22
click at [230, 305] on input "76" at bounding box center [206, 306] width 54 height 22
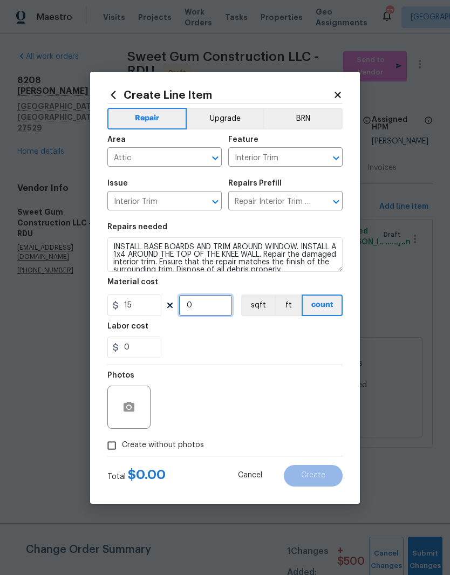
click at [224, 307] on input "0" at bounding box center [206, 306] width 54 height 22
type input "16"
click at [231, 347] on div "0" at bounding box center [224, 348] width 235 height 22
click at [126, 347] on input "0" at bounding box center [134, 348] width 54 height 22
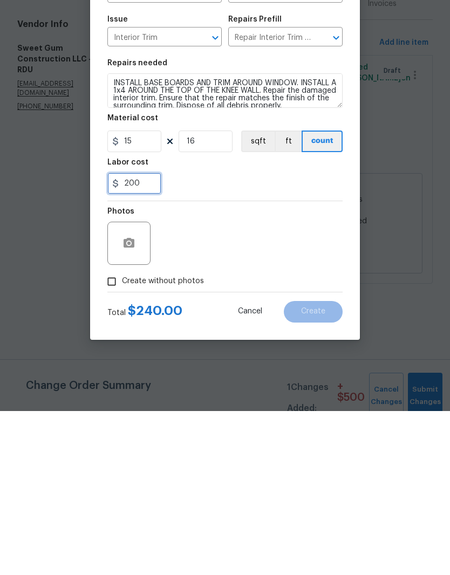
type input "200"
click at [288, 365] on div "Photos" at bounding box center [224, 400] width 235 height 70
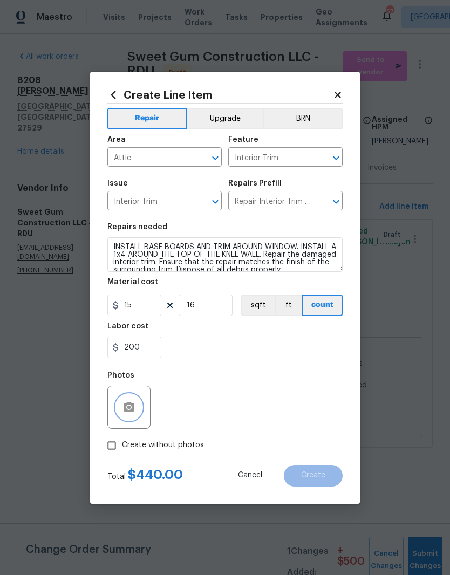
click at [135, 406] on icon "button" at bounding box center [128, 407] width 13 height 13
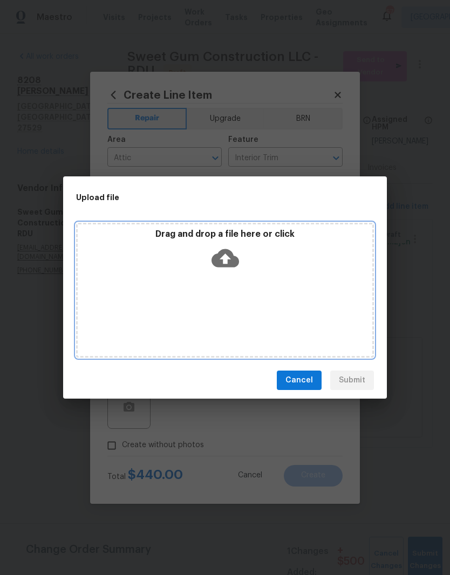
click at [233, 256] on icon at bounding box center [226, 258] width 28 height 18
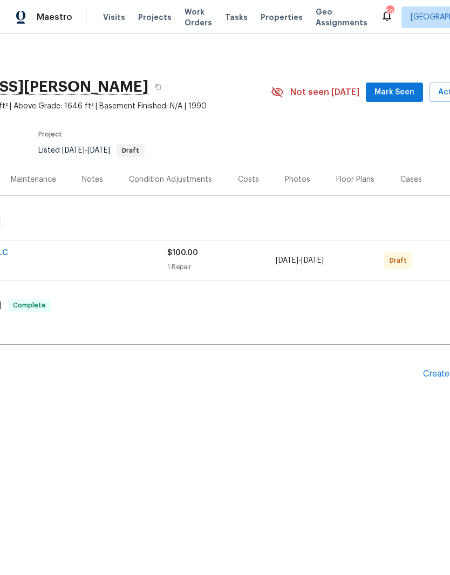
scroll to position [0, 130]
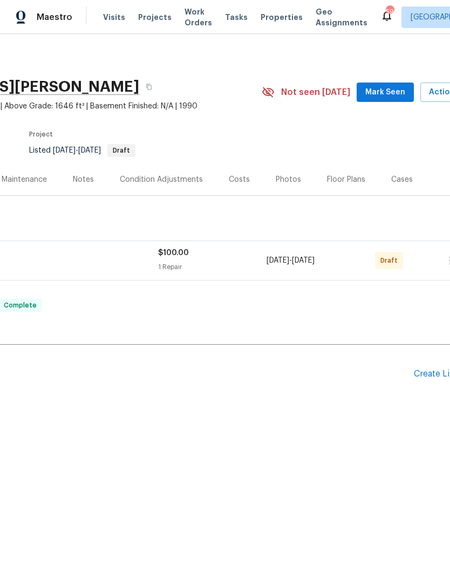
click at [349, 173] on div "Floor Plans" at bounding box center [346, 180] width 64 height 32
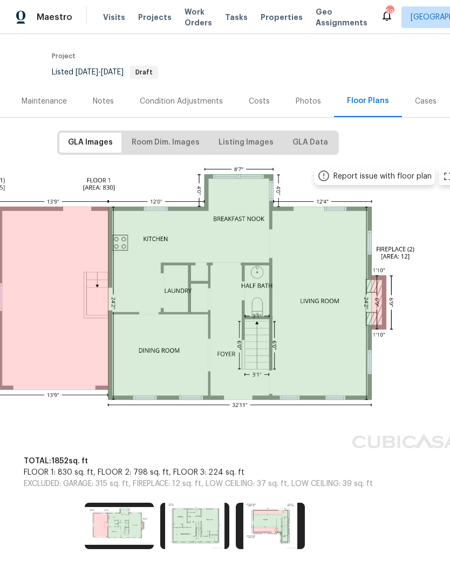
scroll to position [78, 107]
click at [294, 530] on img at bounding box center [270, 526] width 69 height 46
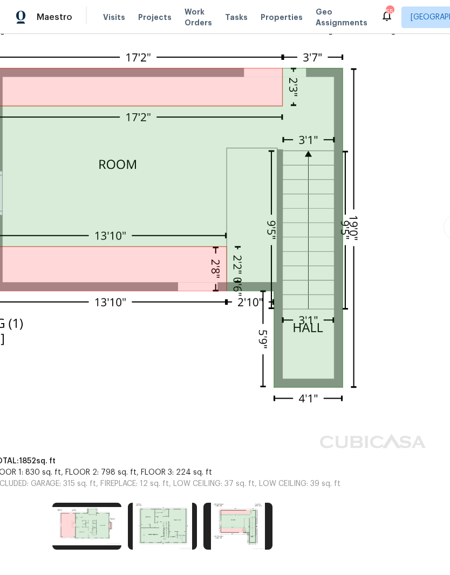
scroll to position [241, 141]
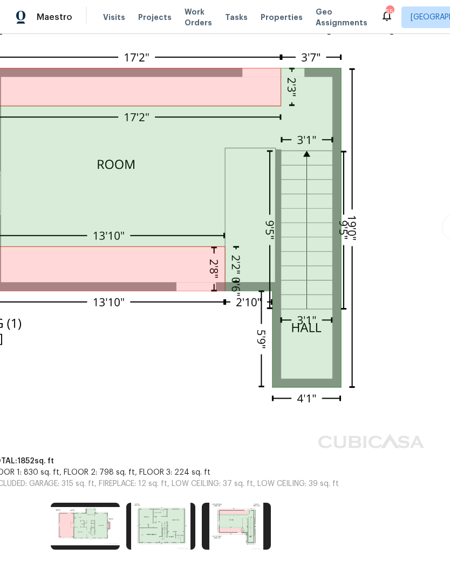
click at [333, 284] on img at bounding box center [164, 226] width 530 height 454
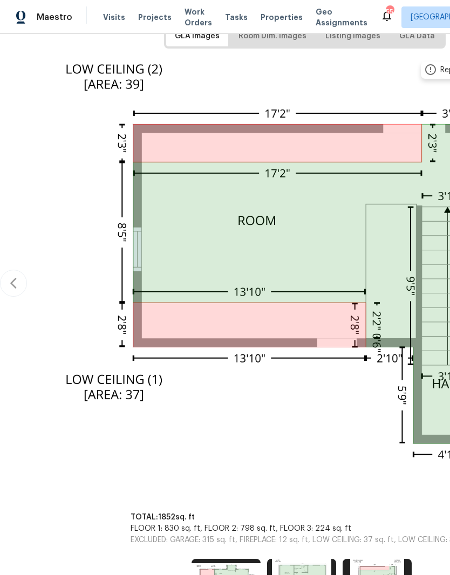
scroll to position [184, 0]
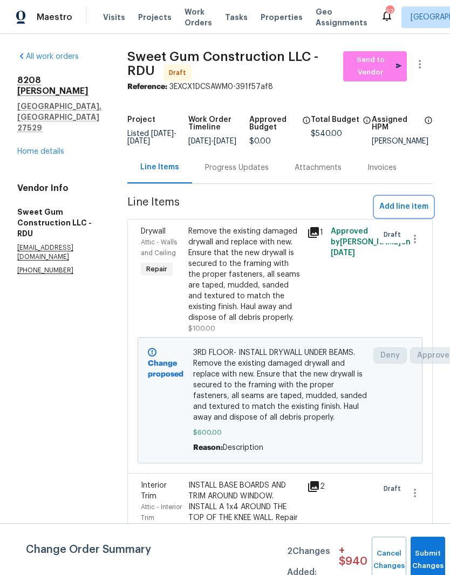
click at [424, 214] on span "Add line item" at bounding box center [403, 206] width 49 height 13
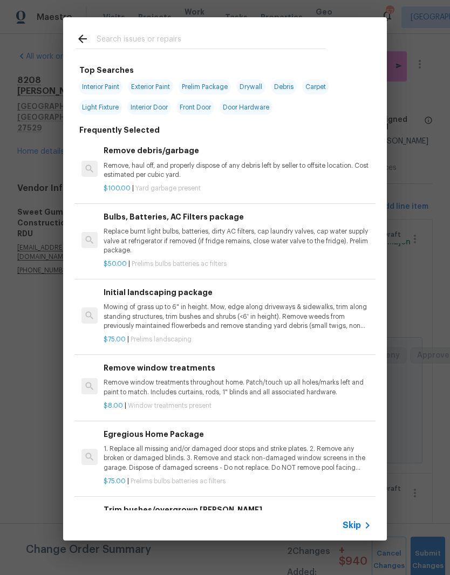
click at [247, 28] on div at bounding box center [200, 38] width 275 height 43
click at [105, 41] on input "text" at bounding box center [211, 40] width 229 height 16
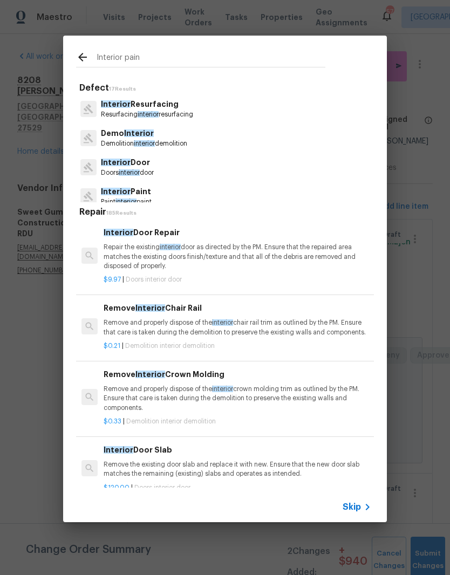
type input "Interior paint"
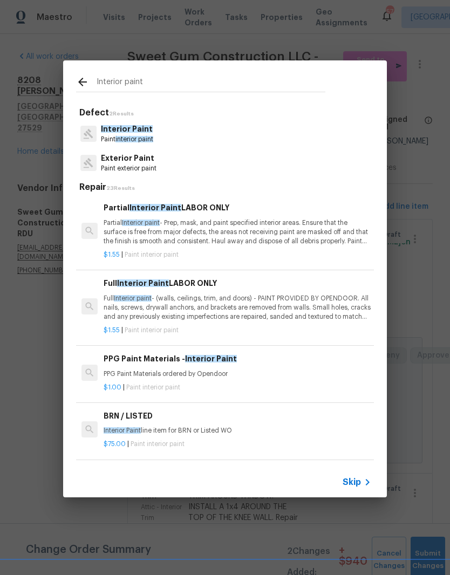
click at [280, 234] on p "Partial Interior paint - Prep, mask, and paint specified interior areas. Ensure…" at bounding box center [238, 233] width 268 height 28
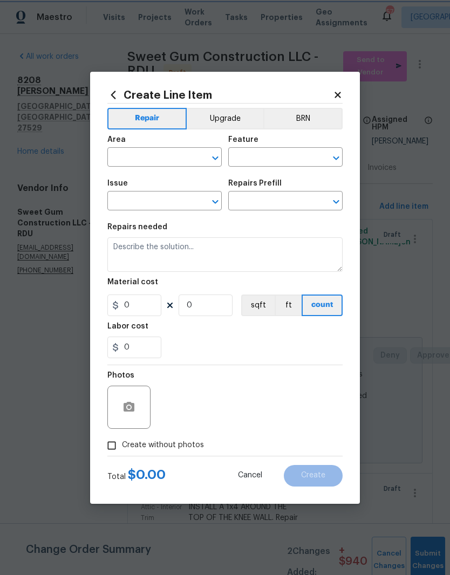
type input "Overall Paint"
type input "Interior Paint"
type input "Partial Interior Paint LABOR ONLY $1.55"
type textarea "Partial Interior paint - Prep, mask, and paint specified interior areas. Ensure…"
type input "1.55"
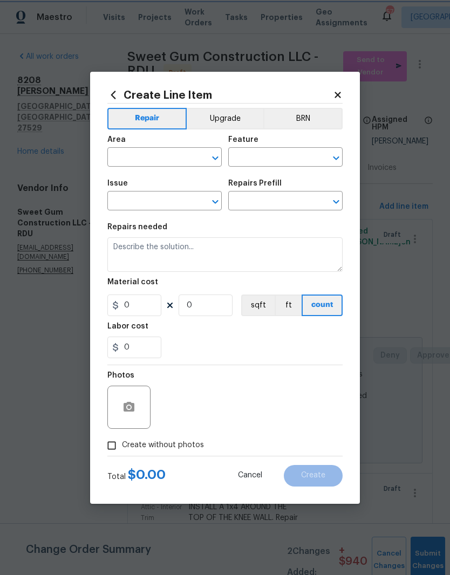
type input "1"
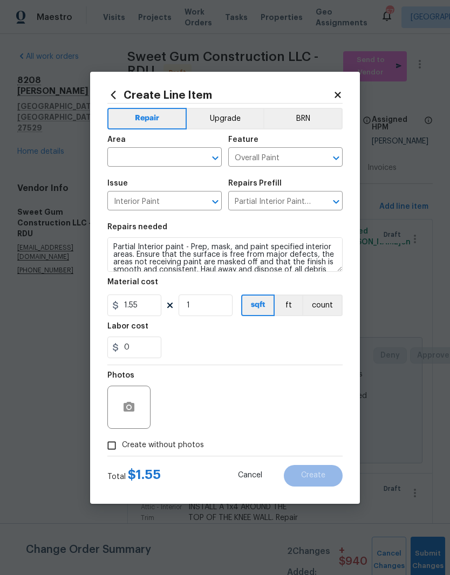
click at [165, 154] on input "text" at bounding box center [149, 158] width 84 height 17
click at [121, 181] on li "Attic" at bounding box center [164, 182] width 114 height 18
type input "Attic"
click at [191, 303] on input "1" at bounding box center [206, 306] width 54 height 22
click at [200, 307] on input "0" at bounding box center [206, 306] width 54 height 22
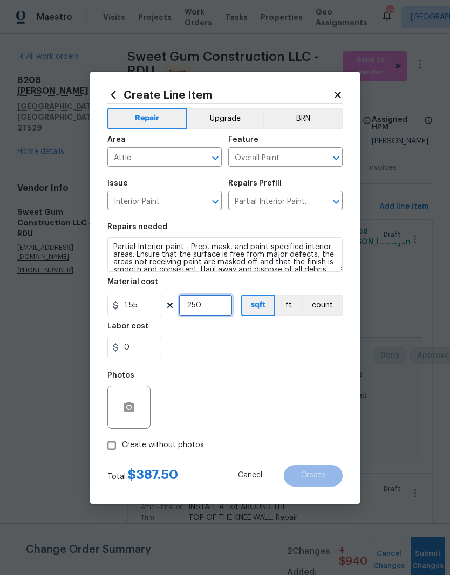
type input "250"
click at [238, 333] on div "Labor cost" at bounding box center [224, 330] width 235 height 14
click at [145, 394] on div at bounding box center [128, 407] width 43 height 43
click at [132, 402] on icon "button" at bounding box center [128, 407] width 13 height 13
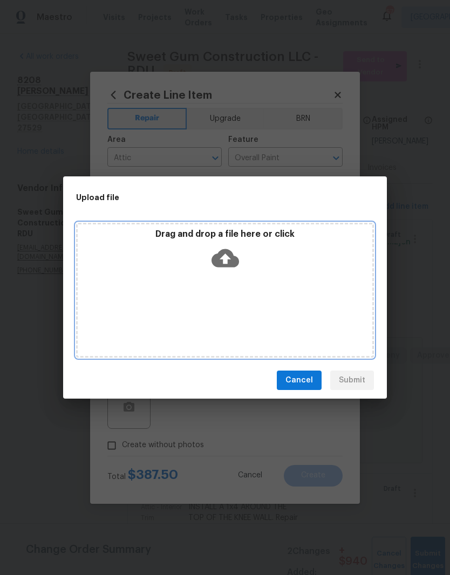
click at [222, 262] on icon at bounding box center [226, 258] width 28 height 18
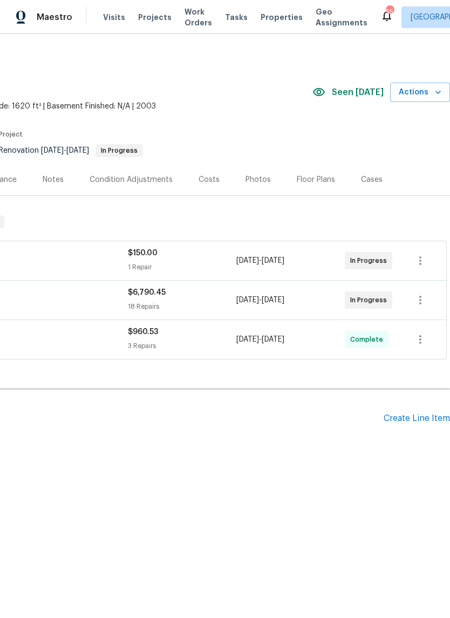
scroll to position [0, 160]
click at [320, 184] on div "Floor Plans" at bounding box center [316, 179] width 38 height 11
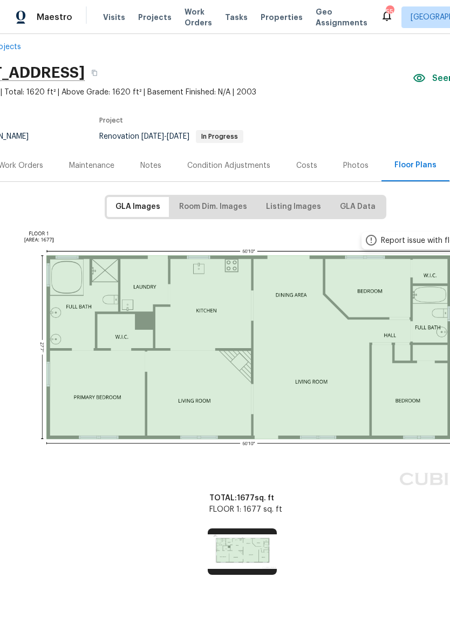
scroll to position [14, 59]
click at [112, 389] on img at bounding box center [246, 358] width 530 height 264
click at [239, 209] on span "Room Dim. Images" at bounding box center [214, 206] width 68 height 13
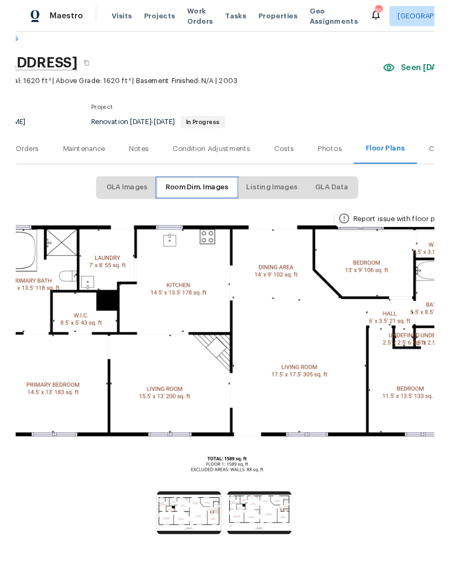
scroll to position [19, 78]
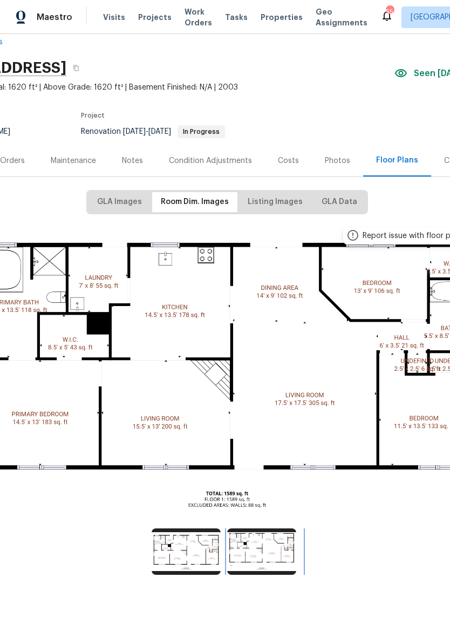
click at [273, 553] on img at bounding box center [261, 551] width 69 height 46
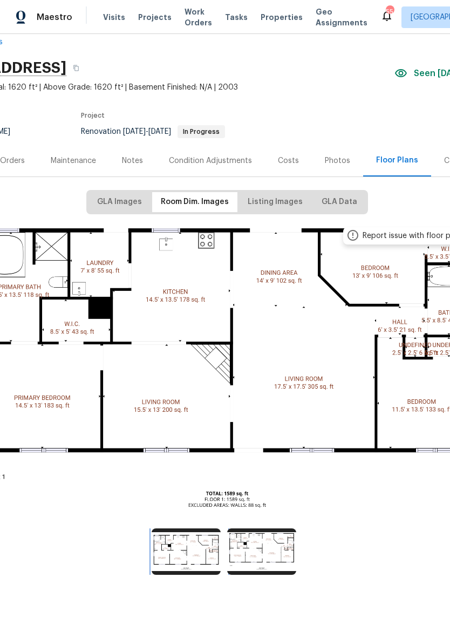
click at [175, 553] on img at bounding box center [186, 551] width 69 height 46
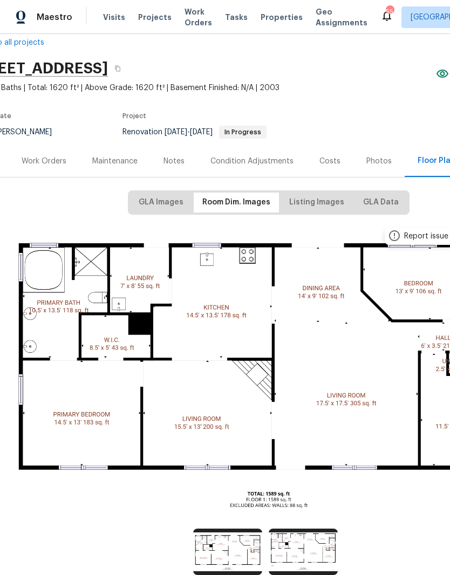
scroll to position [18, 38]
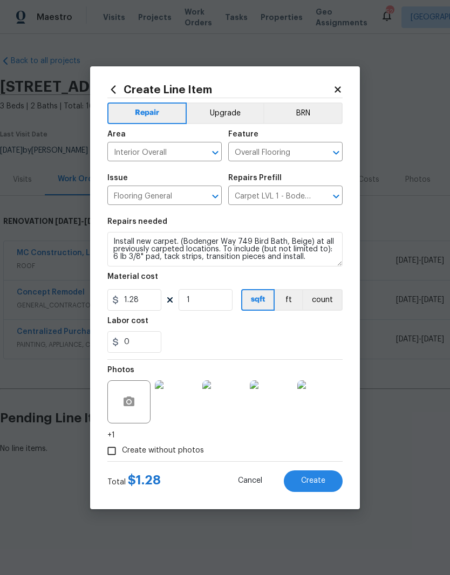
scroll to position [0, 160]
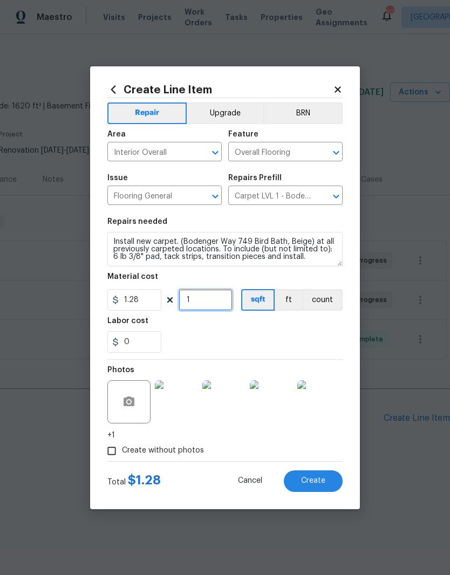
click at [212, 302] on input "1" at bounding box center [206, 300] width 54 height 22
click at [224, 301] on input "0" at bounding box center [206, 300] width 54 height 22
type input "600"
click at [241, 335] on div "0" at bounding box center [224, 342] width 235 height 22
click at [331, 486] on button "Create" at bounding box center [313, 482] width 59 height 22
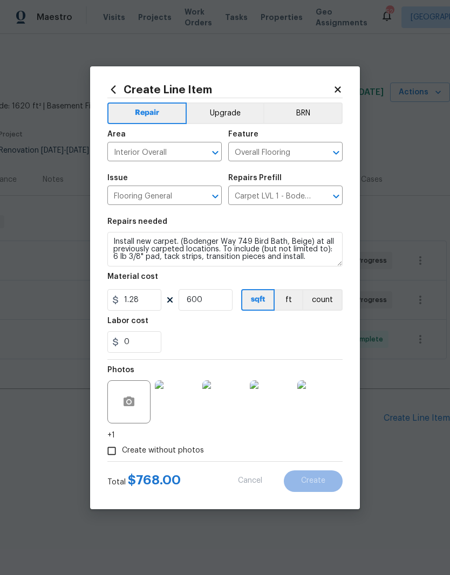
type input "0"
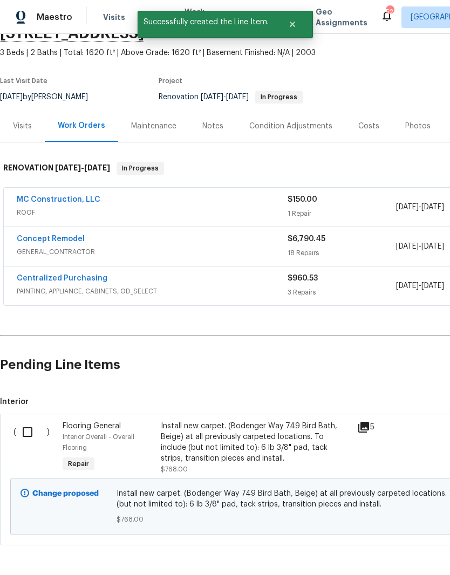
scroll to position [53, 0]
click at [30, 433] on input "checkbox" at bounding box center [31, 432] width 31 height 23
checkbox input "true"
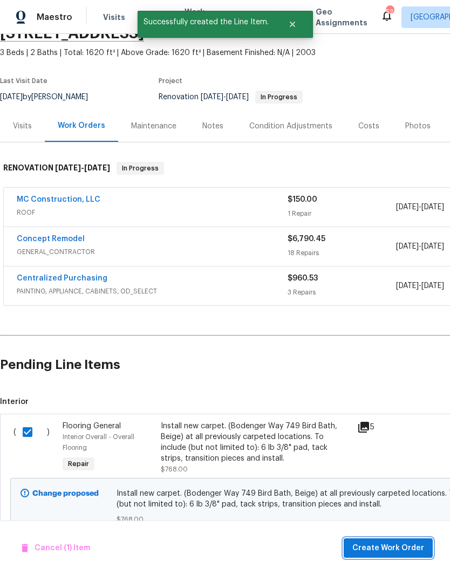
click at [420, 550] on span "Create Work Order" at bounding box center [388, 548] width 72 height 13
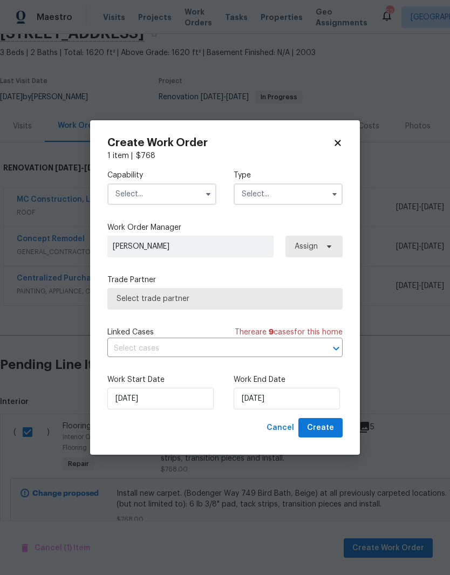
click at [166, 188] on input "text" at bounding box center [161, 194] width 109 height 22
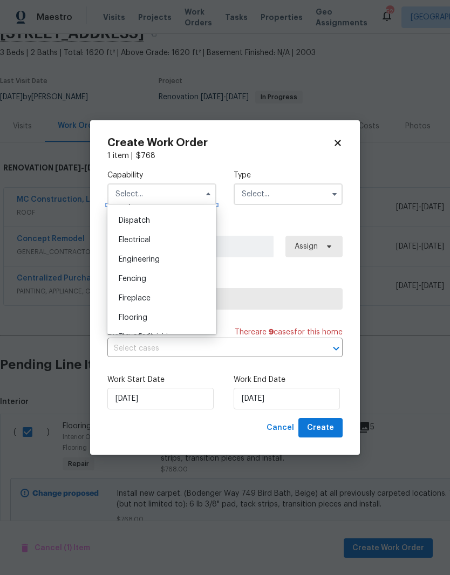
scroll to position [331, 0]
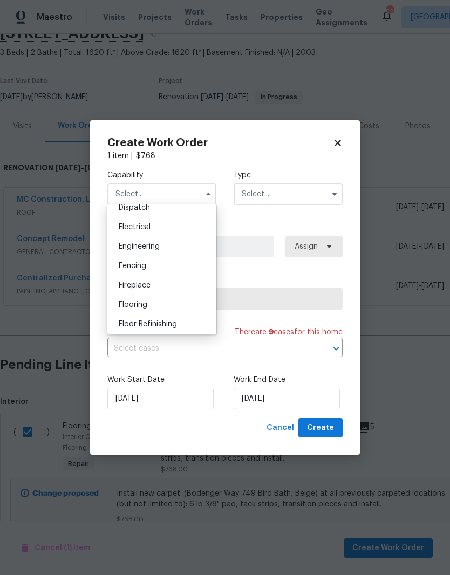
click at [192, 307] on div "Flooring" at bounding box center [162, 304] width 104 height 19
type input "Flooring"
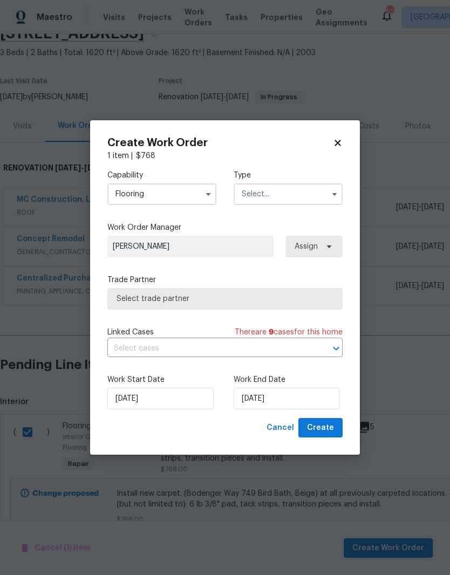
click at [305, 196] on input "text" at bounding box center [288, 194] width 109 height 22
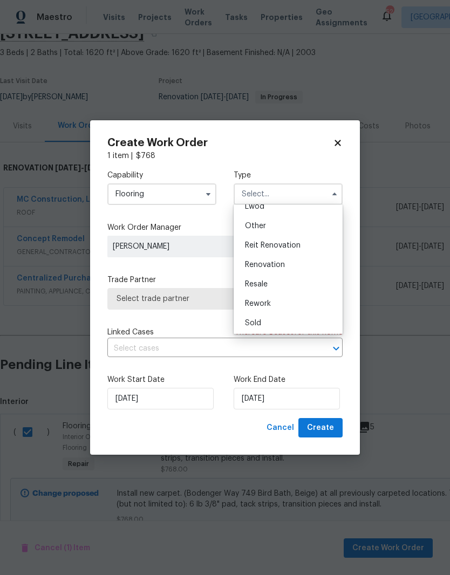
scroll to position [128, 0]
click at [321, 260] on div "Renovation" at bounding box center [288, 263] width 104 height 19
type input "Renovation"
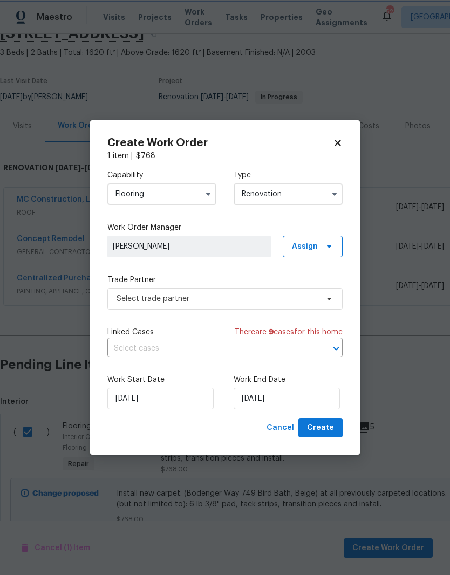
scroll to position [0, 0]
click at [181, 399] on input "[DATE]" at bounding box center [160, 399] width 106 height 22
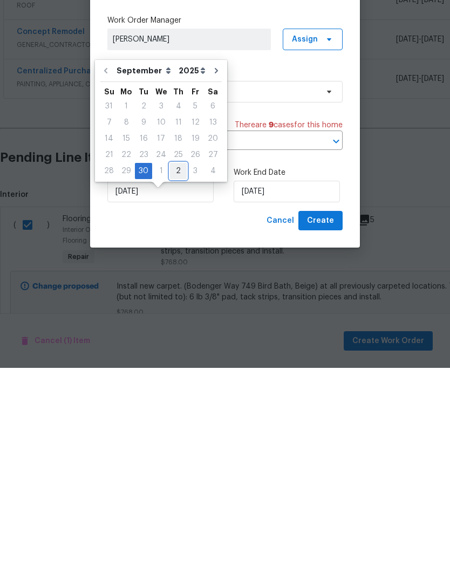
click at [179, 371] on div "2" at bounding box center [178, 378] width 17 height 15
type input "10/2/2025"
select select "9"
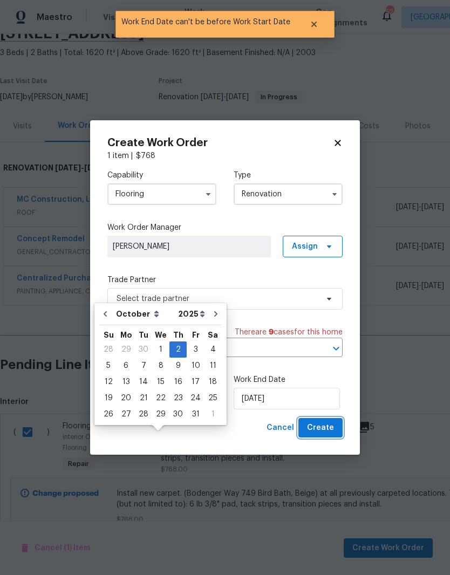
click at [341, 428] on button "Create" at bounding box center [320, 428] width 44 height 20
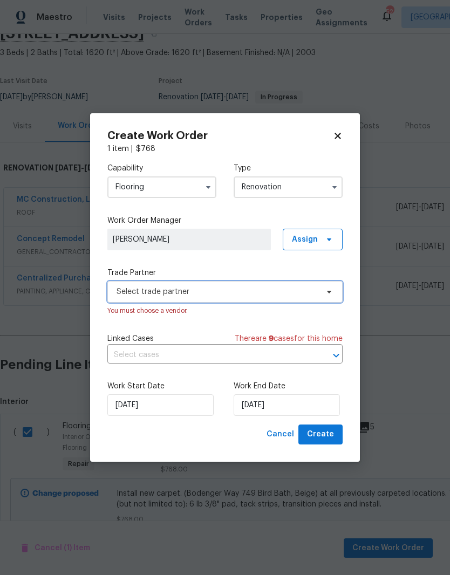
click at [316, 290] on span "Select trade partner" at bounding box center [217, 292] width 201 height 11
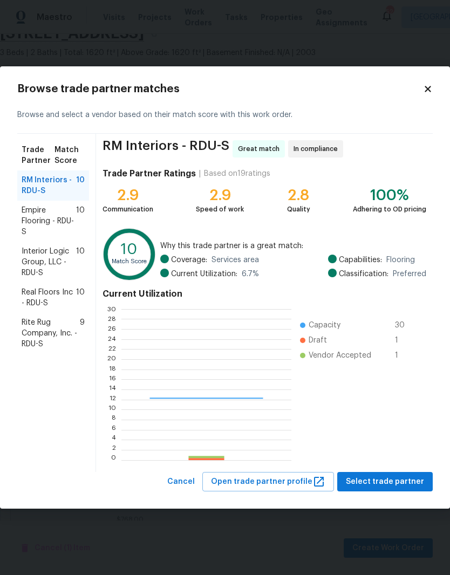
scroll to position [151, 169]
click at [36, 297] on span "Real Floors Inc - RDU-S" at bounding box center [49, 298] width 55 height 22
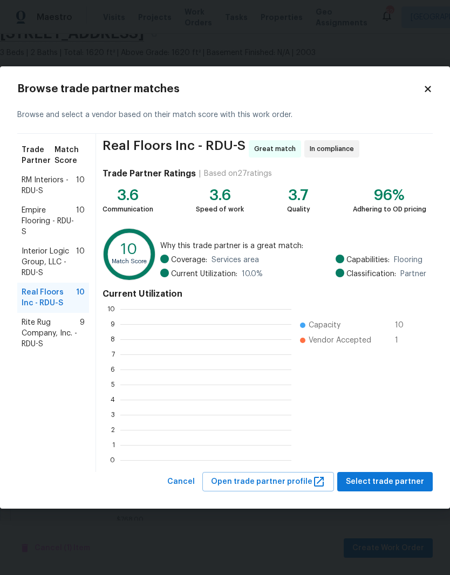
scroll to position [151, 171]
click at [380, 478] on span "Select trade partner" at bounding box center [385, 481] width 78 height 13
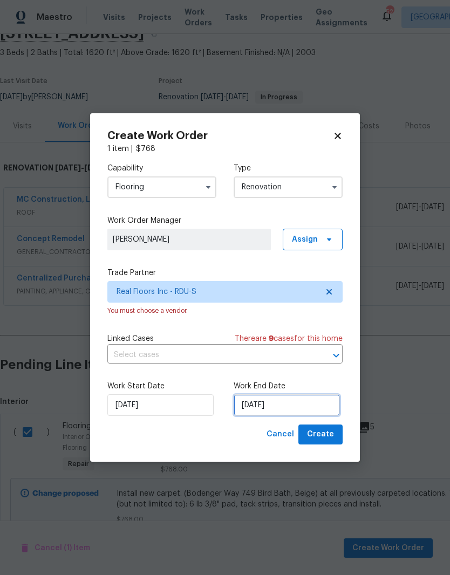
click at [308, 403] on input "[DATE]" at bounding box center [287, 405] width 106 height 22
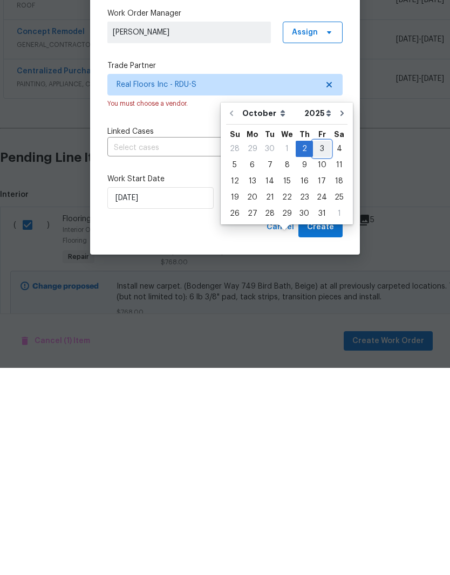
click at [318, 349] on div "3" at bounding box center [322, 356] width 18 height 15
type input "10/3/2025"
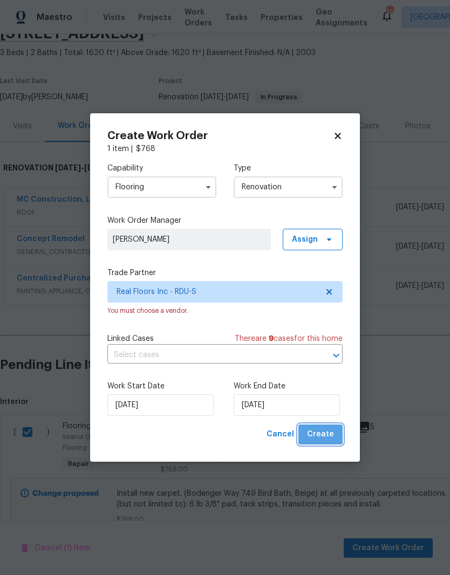
click at [337, 434] on button "Create" at bounding box center [320, 435] width 44 height 20
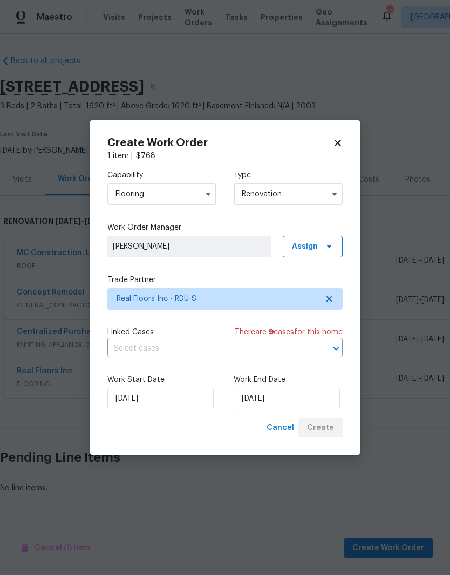
scroll to position [0, 0]
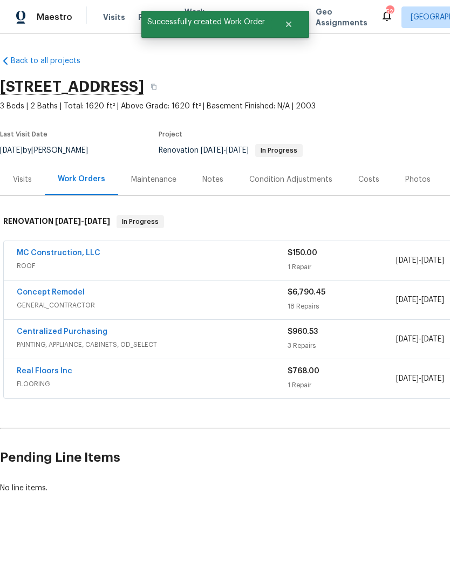
click at [31, 371] on link "Real Floors Inc" at bounding box center [45, 371] width 56 height 8
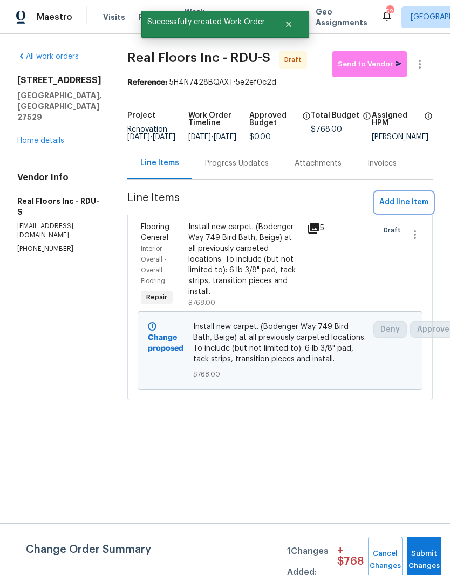
click at [422, 209] on span "Add line item" at bounding box center [403, 202] width 49 height 13
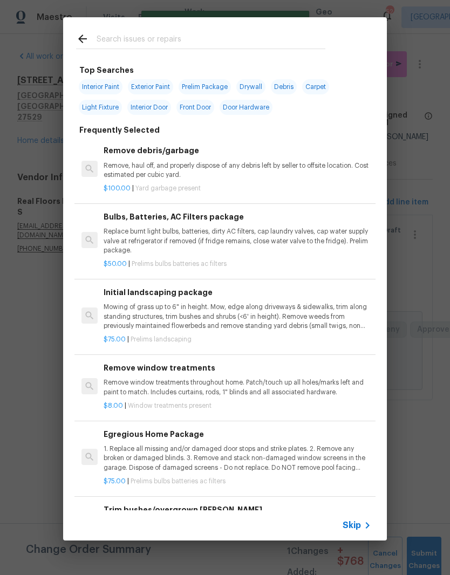
click at [247, 33] on input "text" at bounding box center [211, 40] width 229 height 16
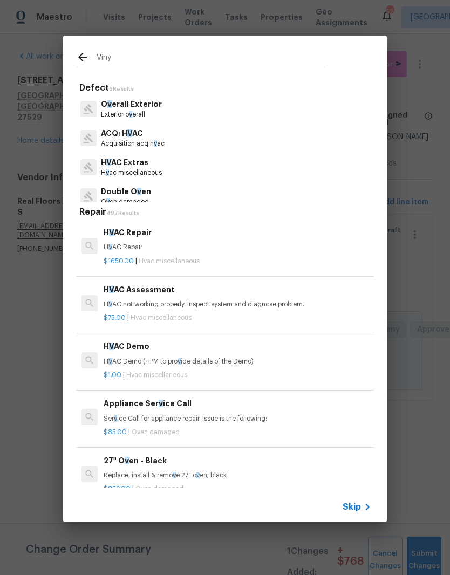
type input "Vinyl"
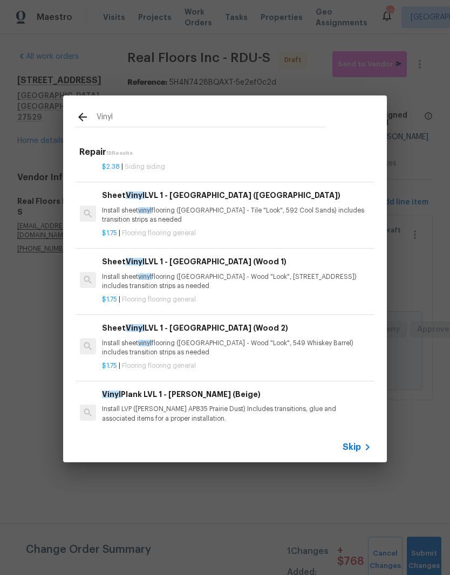
scroll to position [356, 2]
click at [254, 201] on div "Sheet Vinyl LVL 1 - Sugar Valley (Tile) Install sheet vinyl flooring (Sugar Val…" at bounding box center [236, 206] width 268 height 35
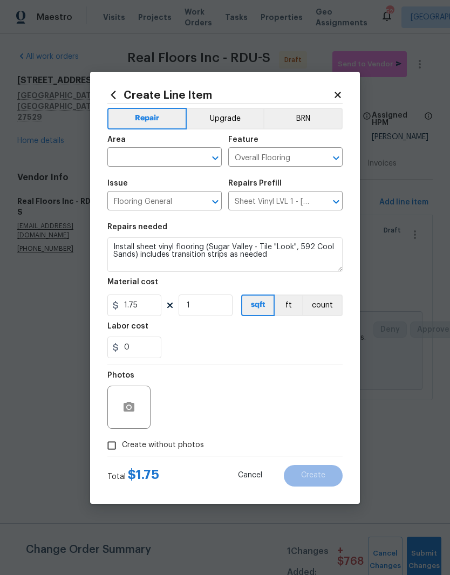
click at [180, 155] on input "text" at bounding box center [149, 158] width 84 height 17
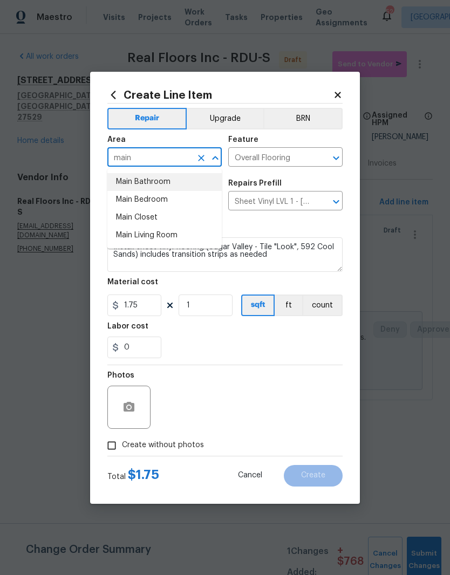
click at [190, 181] on li "Main Bathroom" at bounding box center [164, 182] width 114 height 18
type input "Main Bathroom"
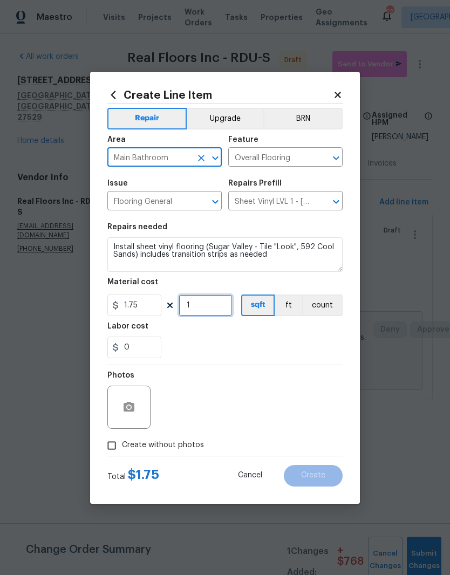
click at [209, 315] on input "1" at bounding box center [206, 306] width 54 height 22
type input "120"
click at [226, 343] on div "0" at bounding box center [224, 348] width 235 height 22
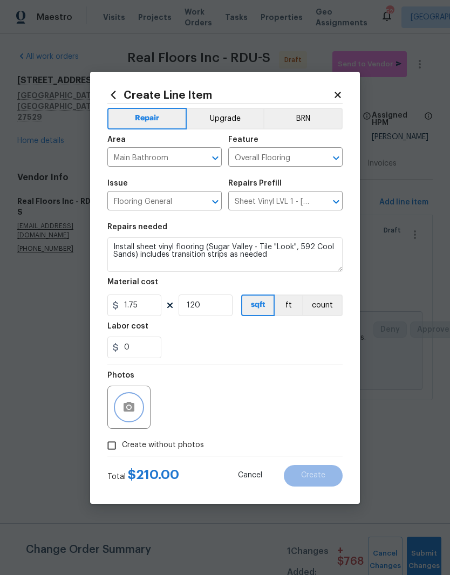
click at [127, 416] on button "button" at bounding box center [129, 407] width 26 height 26
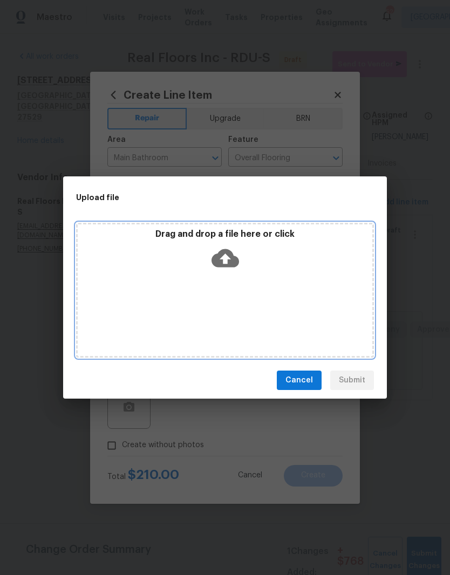
click at [235, 280] on div "Drag and drop a file here or click" at bounding box center [225, 290] width 298 height 135
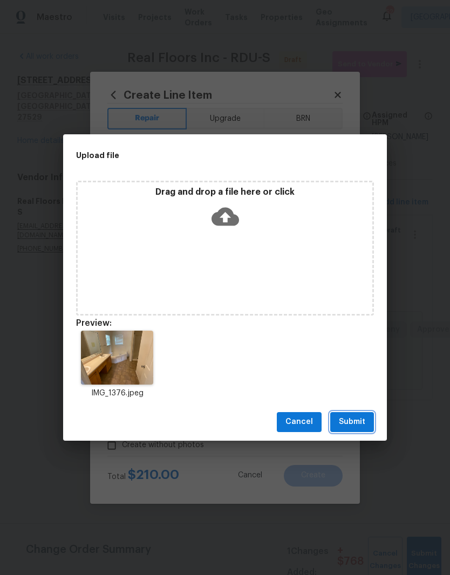
click at [355, 416] on span "Submit" at bounding box center [352, 422] width 26 height 13
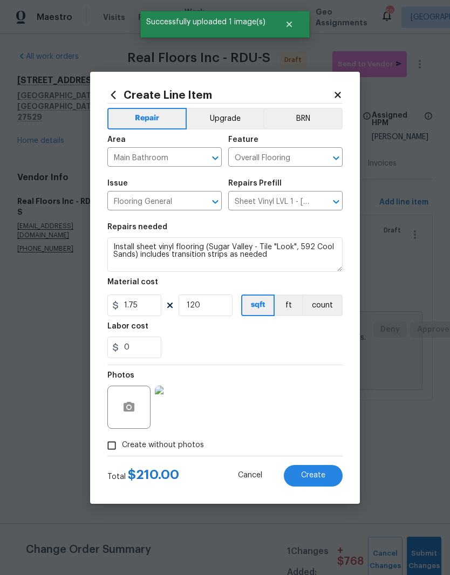
click at [326, 482] on button "Create" at bounding box center [313, 476] width 59 height 22
type input "0"
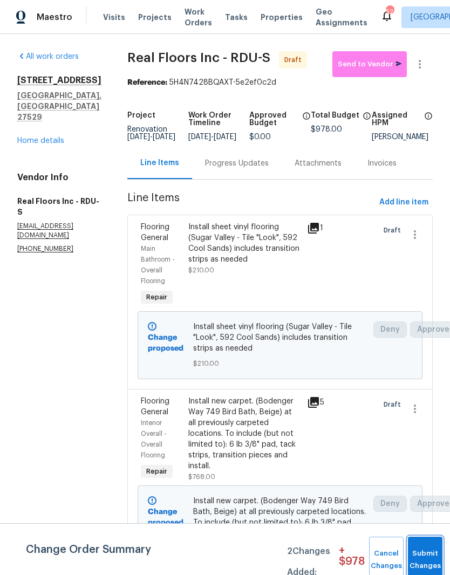
click at [428, 556] on button "Submit Changes" at bounding box center [425, 560] width 35 height 46
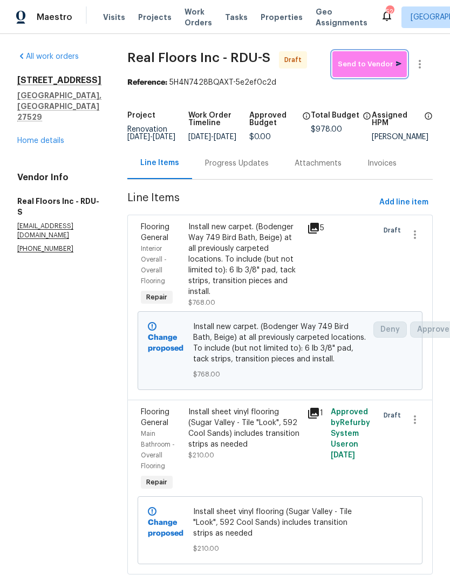
click at [382, 62] on span "Send to Vendor" at bounding box center [370, 64] width 64 height 12
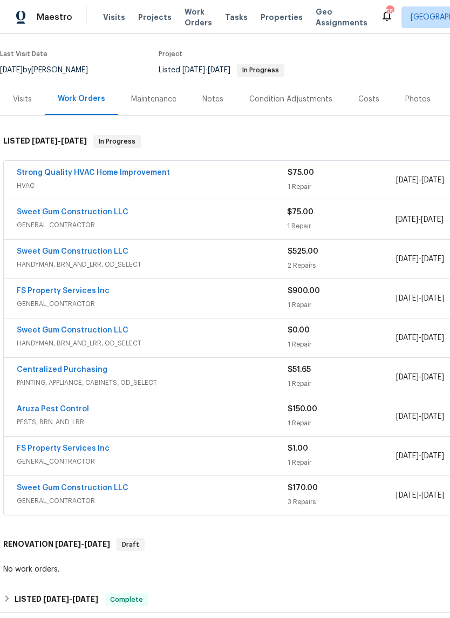
scroll to position [80, 0]
click at [111, 214] on link "Sweet Gum Construction LLC" at bounding box center [73, 212] width 112 height 8
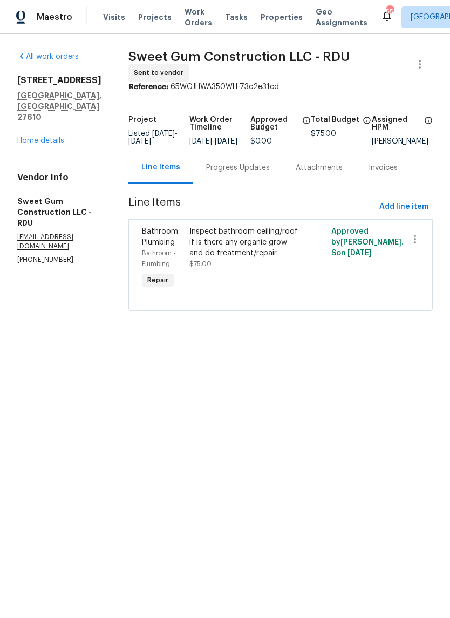
click at [248, 173] on div "Progress Updates" at bounding box center [238, 167] width 64 height 11
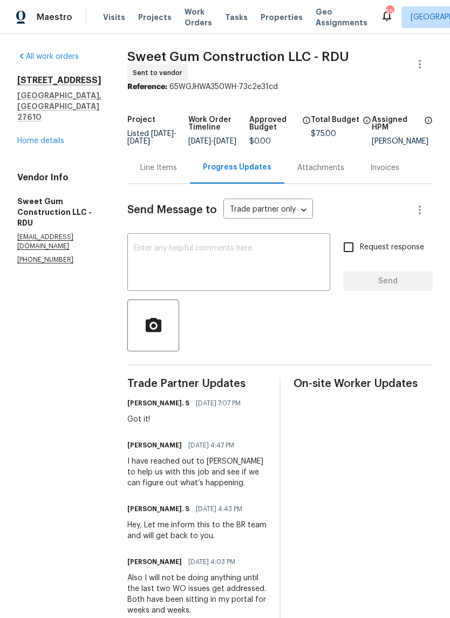
click at [177, 173] on div "Line Items" at bounding box center [158, 167] width 37 height 11
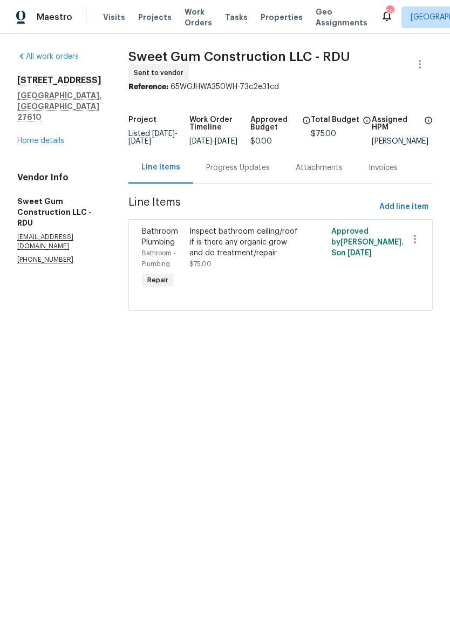
click at [42, 137] on link "Home details" at bounding box center [40, 141] width 47 height 8
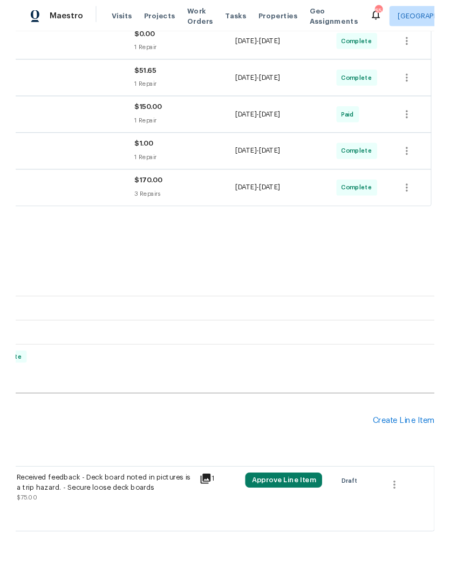
scroll to position [375, 160]
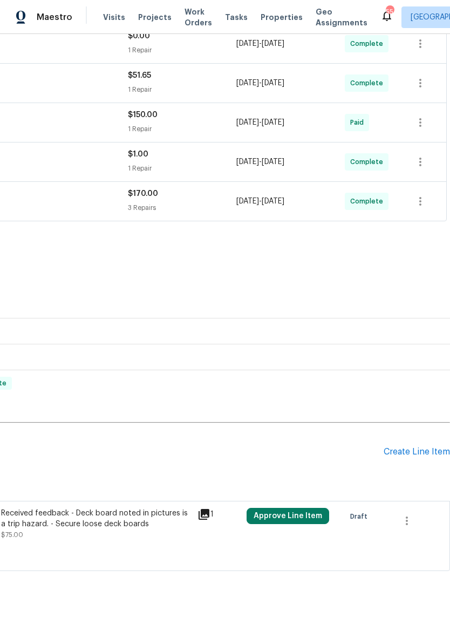
click at [434, 457] on div "Create Line Item" at bounding box center [417, 452] width 66 height 10
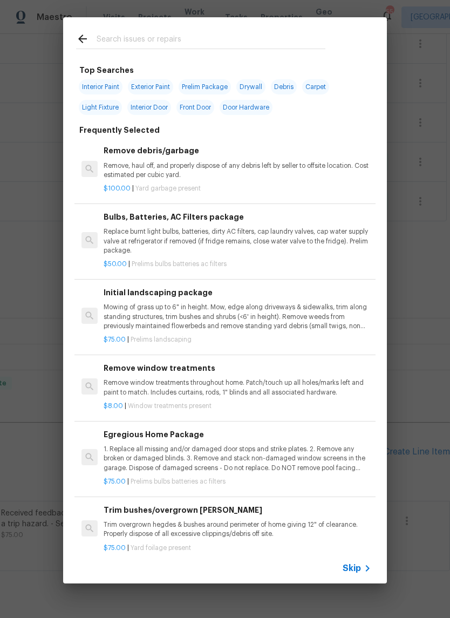
click at [248, 33] on input "text" at bounding box center [211, 40] width 229 height 16
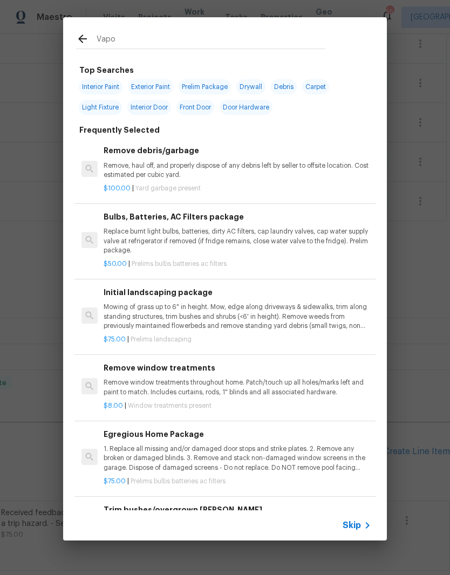
type input "Vapor"
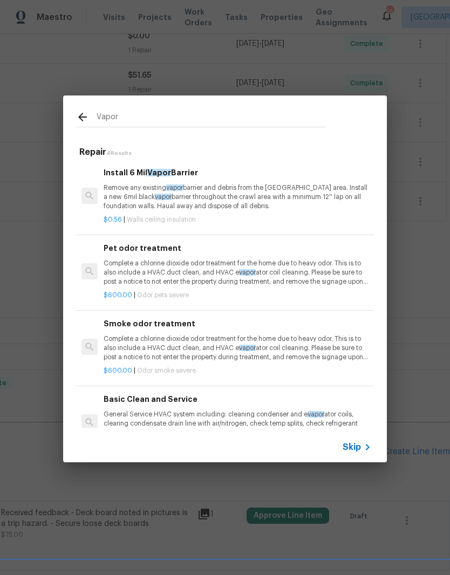
click at [255, 203] on p "Remove any existing vapor barrier and debris from the [GEOGRAPHIC_DATA] area. I…" at bounding box center [238, 197] width 268 height 28
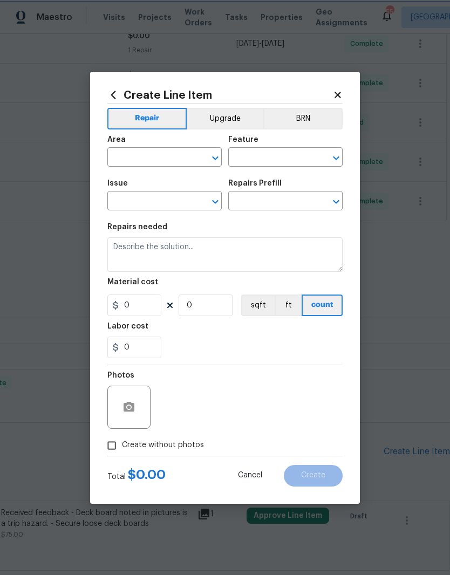
type input "Walls and Ceiling"
type input "Insulation"
type input "Install 6 Mil Vapor Barrier $0.56"
type textarea "Remove any existing vapor barrier and debris from the [GEOGRAPHIC_DATA] area. I…"
type input "0.56"
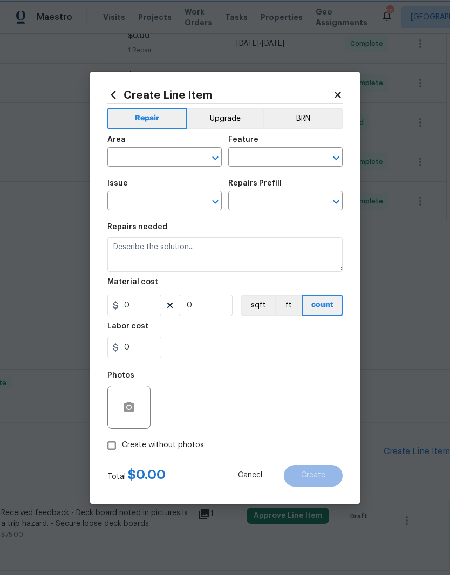
type input "1"
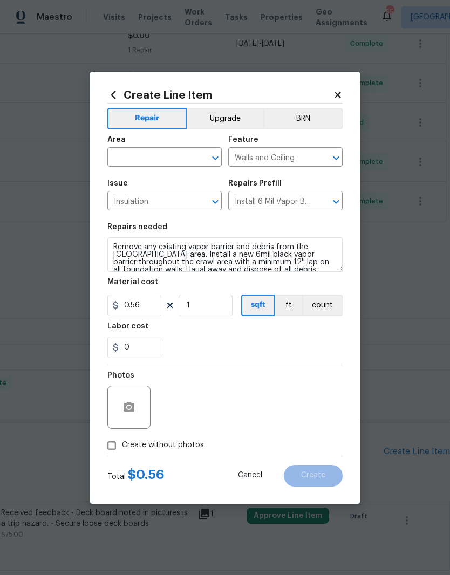
click at [169, 159] on input "text" at bounding box center [149, 158] width 84 height 17
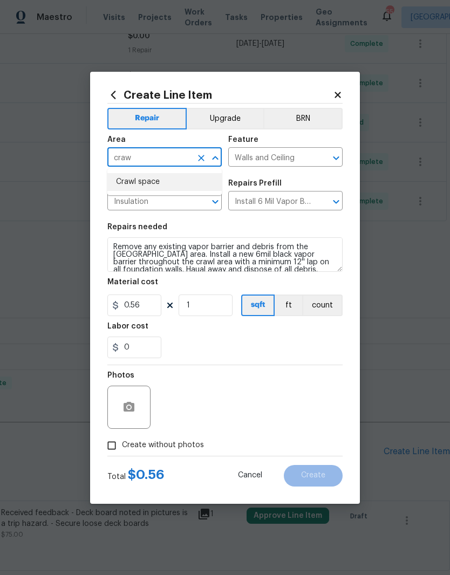
click at [180, 180] on li "Crawl space" at bounding box center [164, 182] width 114 height 18
type input "Crawl space"
click at [230, 343] on div "0" at bounding box center [224, 348] width 235 height 22
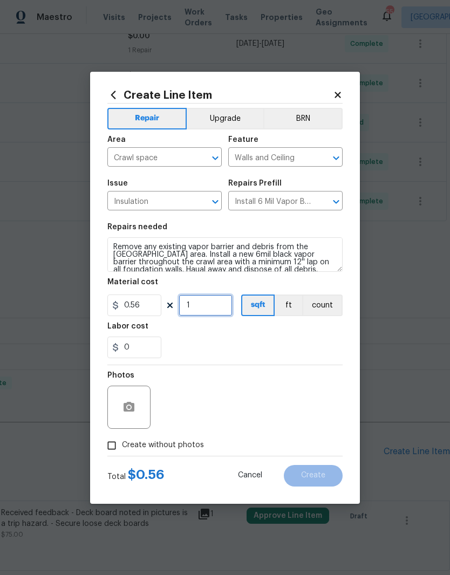
click at [212, 307] on input "1" at bounding box center [206, 306] width 54 height 22
type input "1129"
click at [224, 346] on div "0" at bounding box center [224, 348] width 235 height 22
click at [143, 305] on input "0.56" at bounding box center [134, 306] width 54 height 22
click at [226, 355] on div "0" at bounding box center [224, 348] width 235 height 22
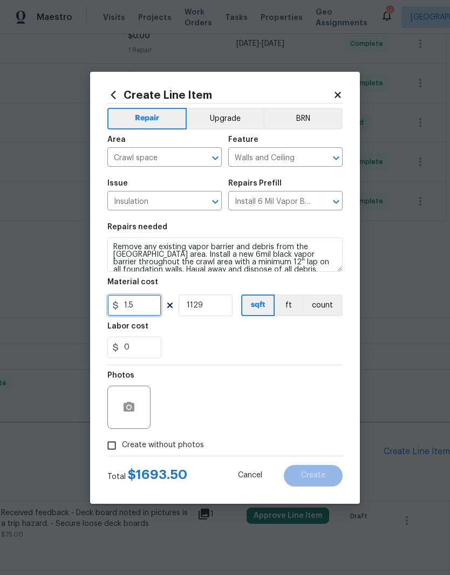
click at [147, 315] on input "1.5" at bounding box center [134, 306] width 54 height 22
click at [221, 358] on div "0" at bounding box center [224, 348] width 235 height 22
type input "1"
click at [129, 400] on button "button" at bounding box center [129, 407] width 26 height 26
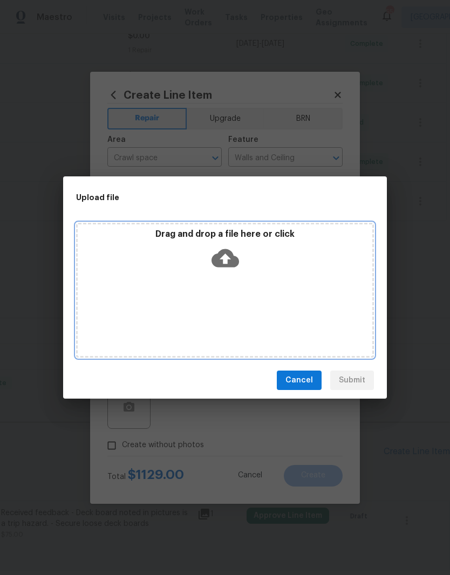
click at [260, 283] on div "Drag and drop a file here or click" at bounding box center [225, 290] width 298 height 135
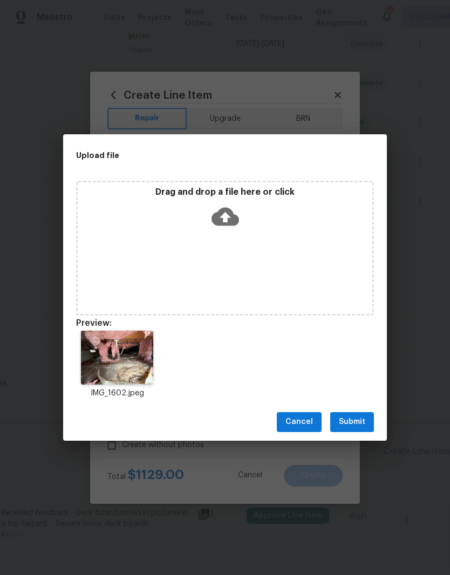
click at [352, 426] on span "Submit" at bounding box center [352, 422] width 26 height 13
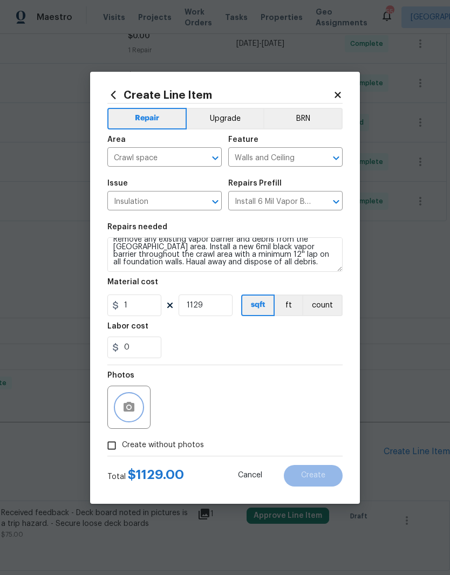
scroll to position [8, 0]
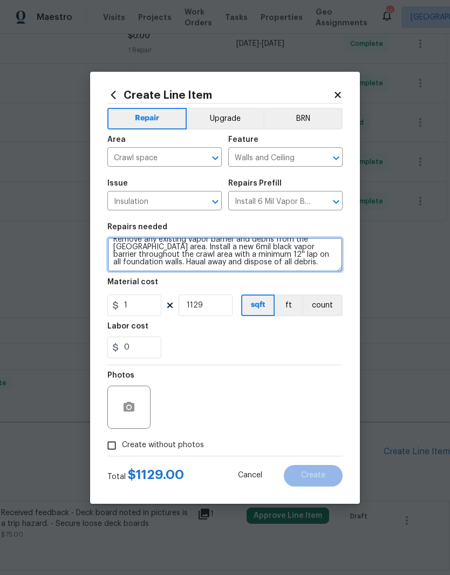
click at [289, 266] on textarea "Remove any existing vapor barrier and debris from the crawl area. Install a new…" at bounding box center [224, 254] width 235 height 35
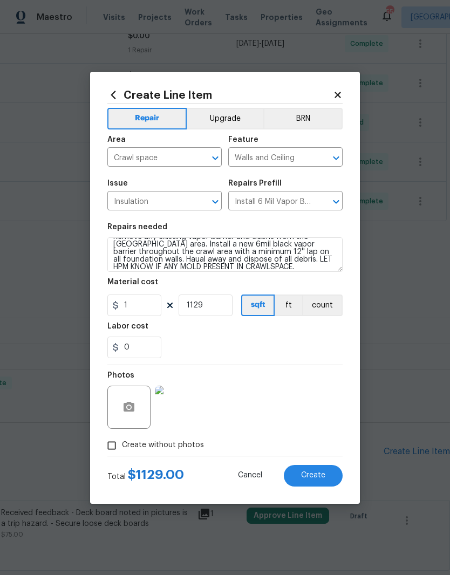
click at [220, 340] on div "0" at bounding box center [224, 348] width 235 height 22
click at [125, 260] on textarea "Remove any existing vapor barrier and debris from the crawl area. Install a new…" at bounding box center [224, 254] width 235 height 35
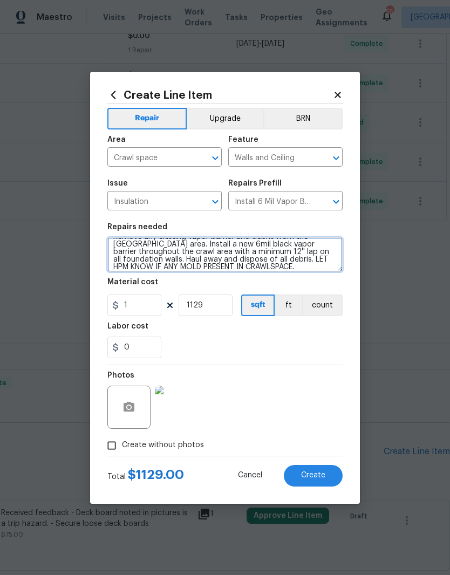
type textarea "Remove any existing vapor barrier and debris from the crawl area. Install a new…"
click at [230, 339] on div "0" at bounding box center [224, 348] width 235 height 22
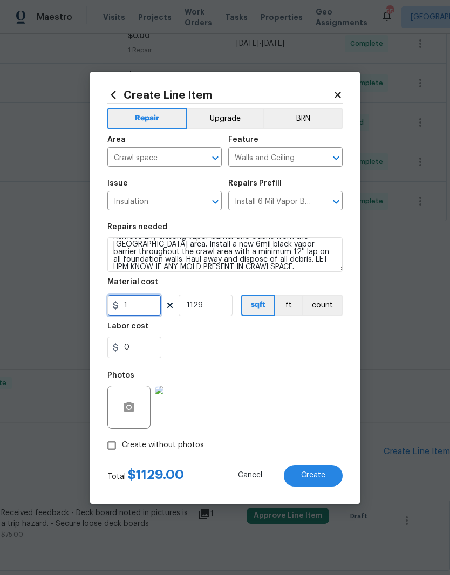
click at [125, 303] on input "1" at bounding box center [134, 306] width 54 height 22
click at [152, 311] on input "1" at bounding box center [134, 306] width 54 height 22
click at [211, 350] on div "0" at bounding box center [224, 348] width 235 height 22
click at [148, 309] on input "0.56" at bounding box center [134, 306] width 54 height 22
type input "0.75"
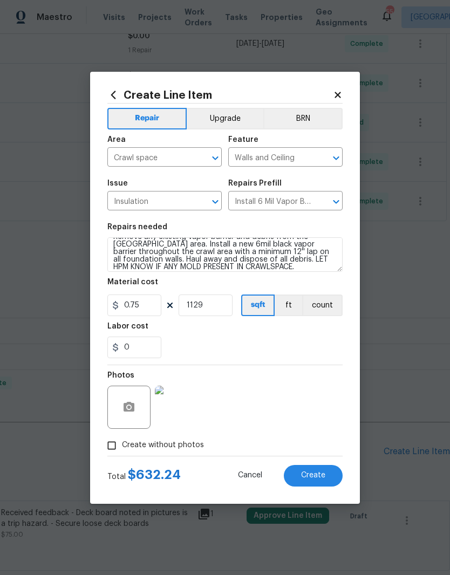
click at [213, 349] on div "0" at bounding box center [224, 348] width 235 height 22
click at [289, 390] on div "Photos" at bounding box center [224, 400] width 235 height 70
click at [316, 475] on span "Create" at bounding box center [313, 476] width 24 height 8
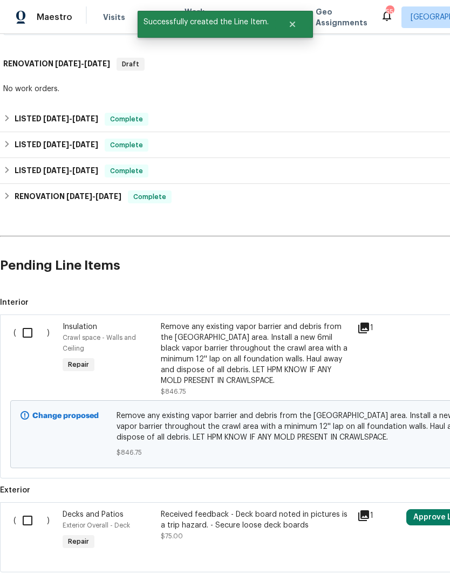
scroll to position [563, 0]
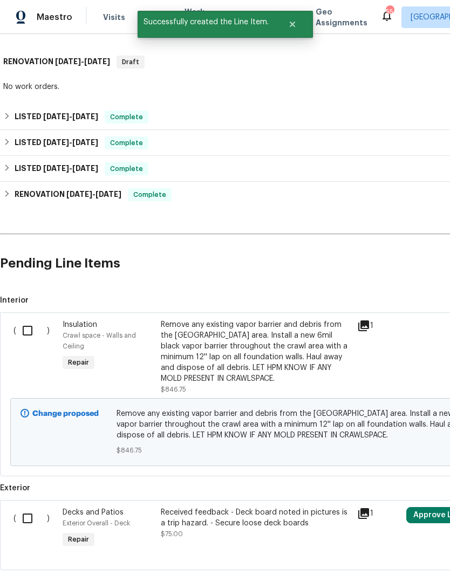
click at [24, 328] on input "checkbox" at bounding box center [31, 330] width 31 height 23
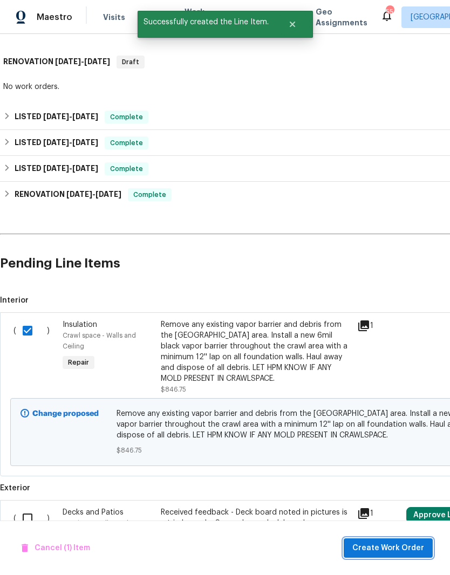
click at [418, 550] on span "Create Work Order" at bounding box center [388, 548] width 72 height 13
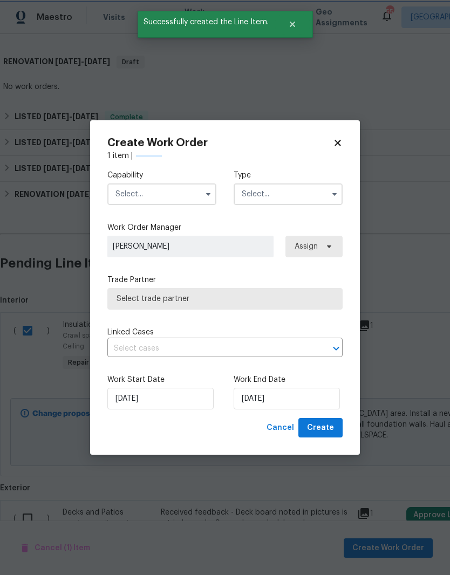
checkbox input "false"
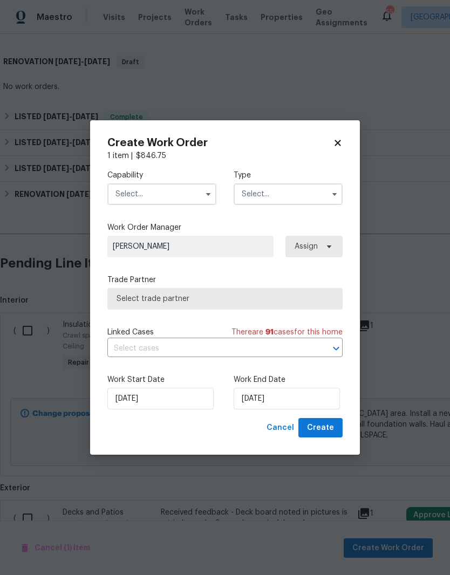
click at [184, 199] on input "text" at bounding box center [161, 194] width 109 height 22
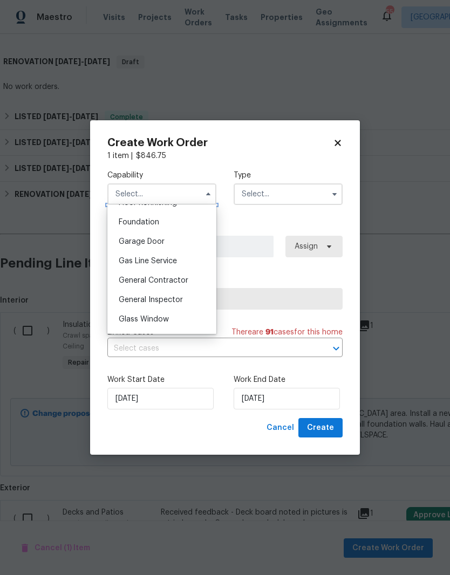
scroll to position [457, 0]
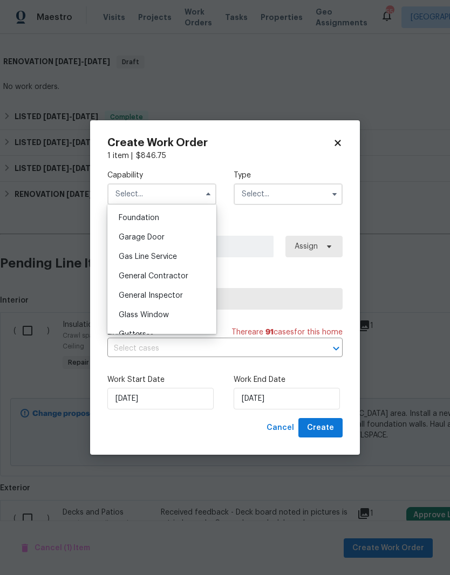
click at [201, 276] on div "General Contractor" at bounding box center [162, 276] width 104 height 19
type input "General Contractor"
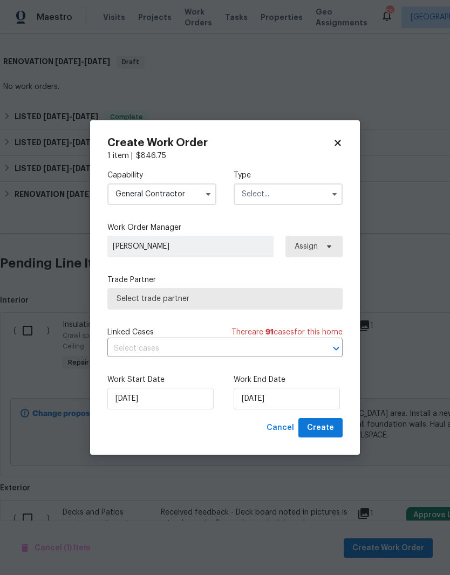
click at [312, 191] on input "text" at bounding box center [288, 194] width 109 height 22
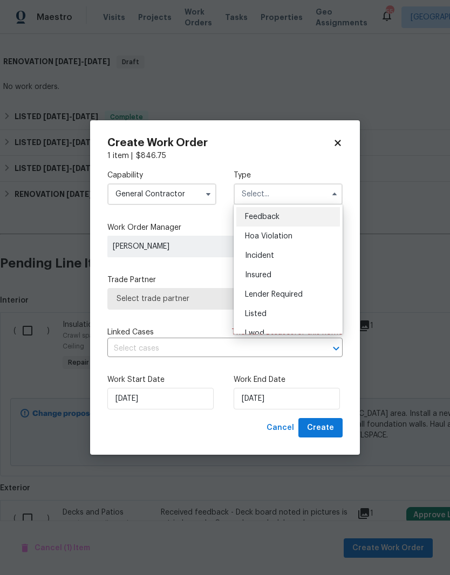
click at [308, 320] on div "Listed" at bounding box center [288, 313] width 104 height 19
type input "Listed"
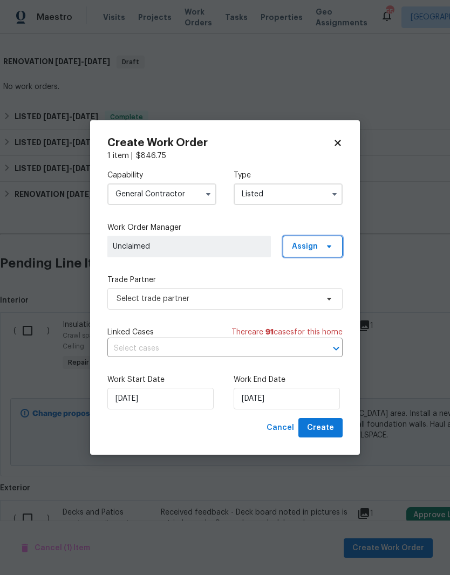
click at [332, 236] on span "Assign" at bounding box center [313, 247] width 60 height 22
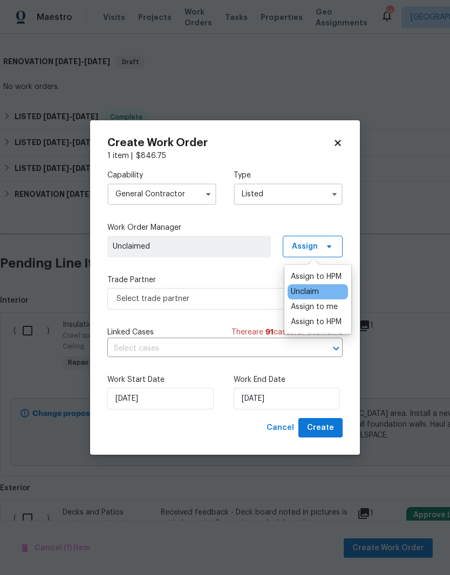
click at [349, 325] on div "Assign to HPM Unclaim Assign to me Assign to HPM" at bounding box center [317, 299] width 67 height 69
click at [340, 322] on div "Assign to HPM" at bounding box center [316, 322] width 51 height 11
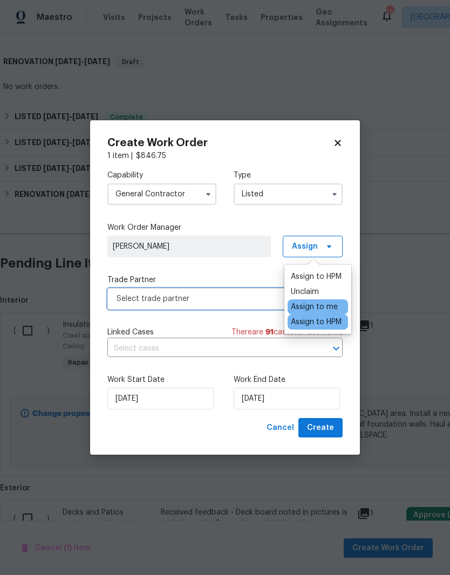
click at [242, 297] on span "Select trade partner" at bounding box center [217, 299] width 201 height 11
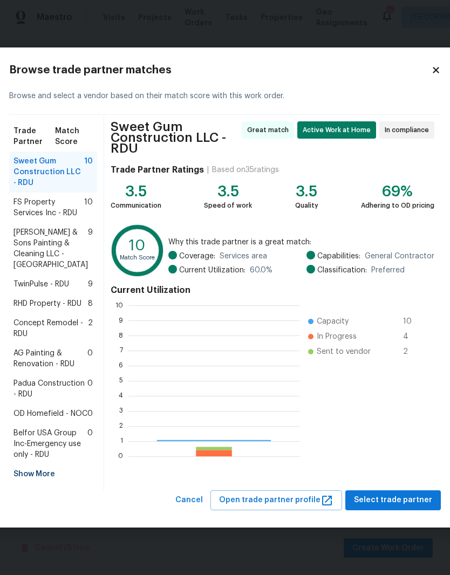
scroll to position [151, 171]
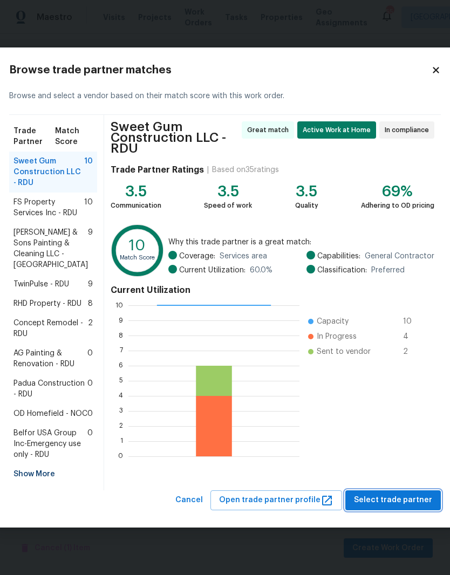
click at [422, 507] on span "Select trade partner" at bounding box center [393, 500] width 78 height 13
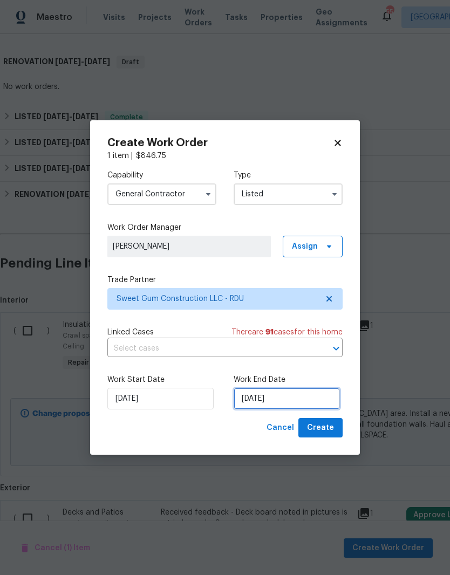
click at [304, 404] on input "9/30/2025" at bounding box center [287, 399] width 106 height 22
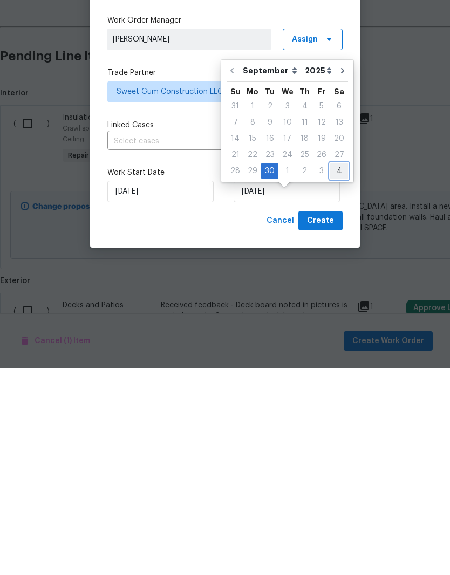
click at [339, 371] on div "4" at bounding box center [339, 378] width 18 height 15
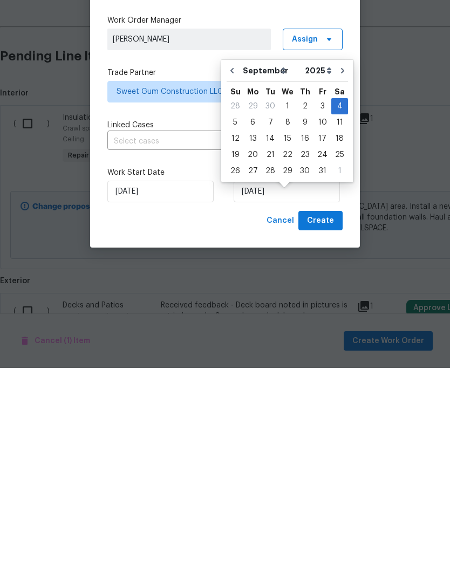
type input "10/4/2025"
select select "9"
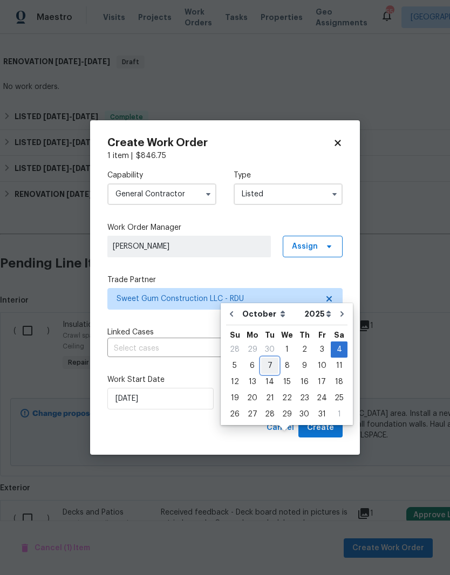
click at [272, 358] on div "7" at bounding box center [269, 365] width 17 height 15
type input "10/7/2025"
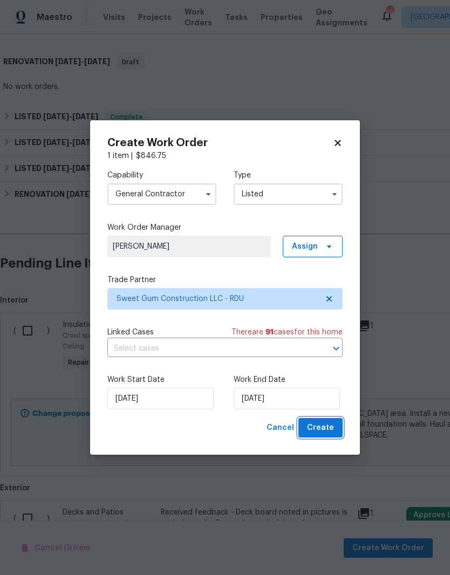
click at [341, 433] on button "Create" at bounding box center [320, 428] width 44 height 20
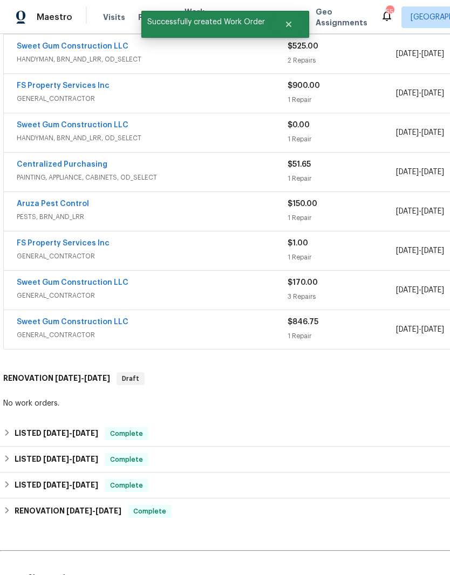
scroll to position [285, 0]
click at [42, 318] on link "Sweet Gum Construction LLC" at bounding box center [73, 322] width 112 height 8
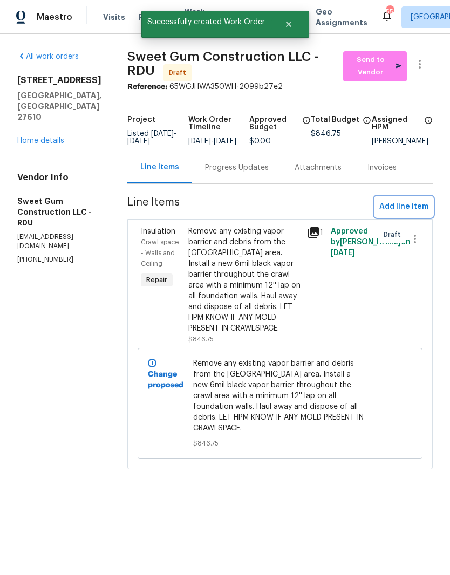
click at [418, 212] on span "Add line item" at bounding box center [403, 206] width 49 height 13
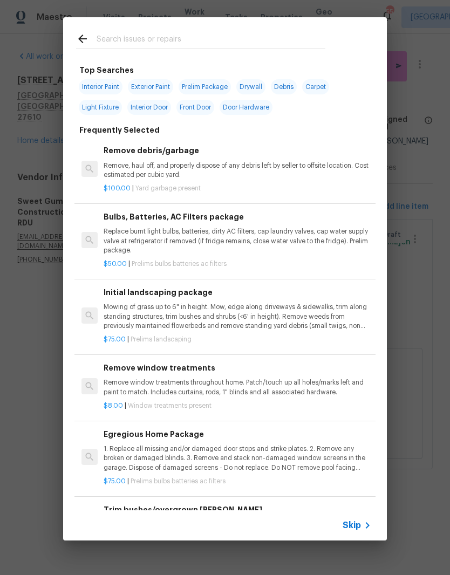
click at [229, 30] on div at bounding box center [200, 38] width 275 height 43
click at [285, 43] on input "text" at bounding box center [211, 40] width 229 height 16
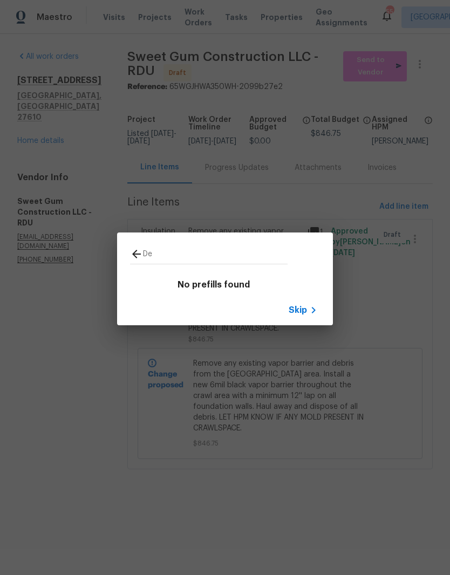
type input "D"
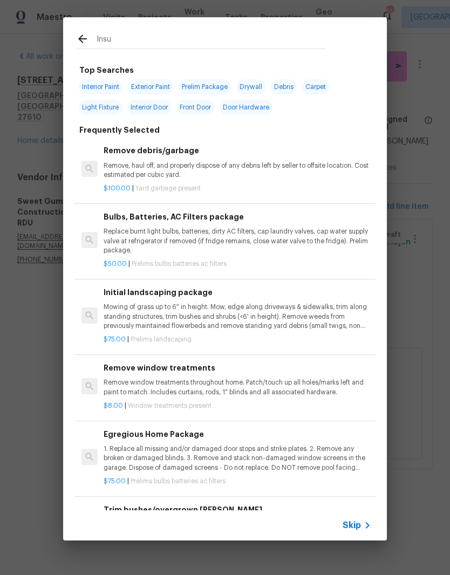
type input "Insul"
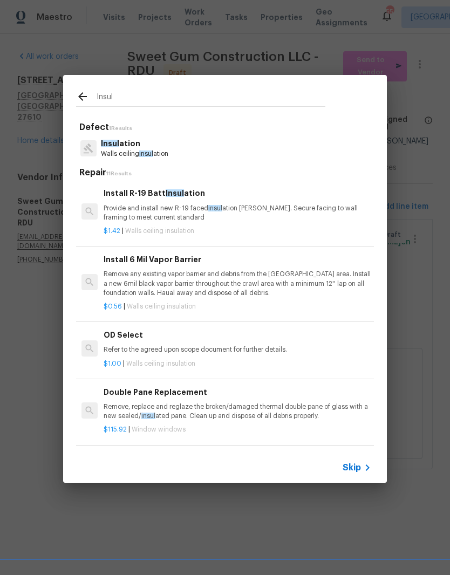
click at [301, 219] on p "Provide and install new R-19 faced insul ation batts. Secure facing to wall fra…" at bounding box center [238, 213] width 268 height 18
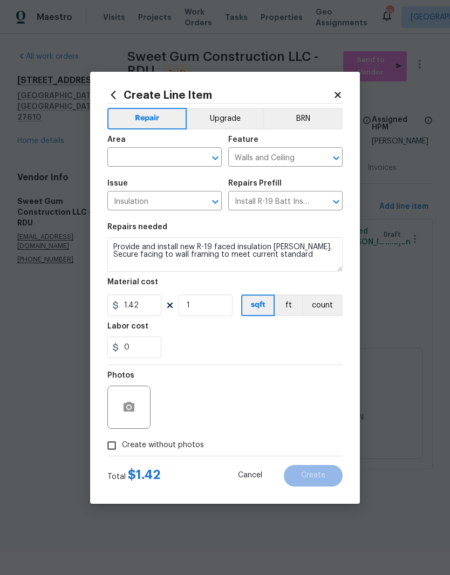
click at [173, 155] on input "text" at bounding box center [149, 158] width 84 height 17
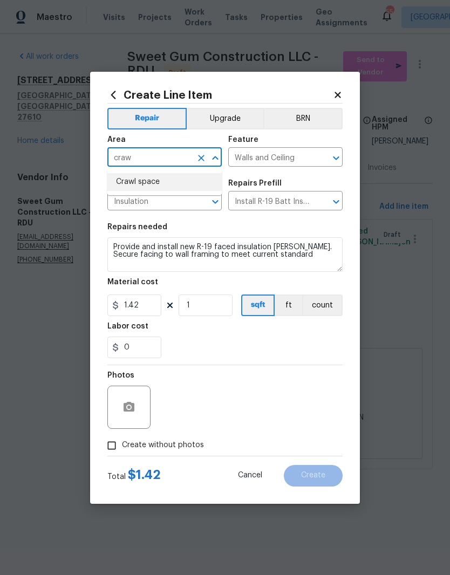
click at [189, 186] on li "Crawl space" at bounding box center [164, 182] width 114 height 18
type input "Crawl space"
click at [217, 313] on input "1" at bounding box center [206, 306] width 54 height 22
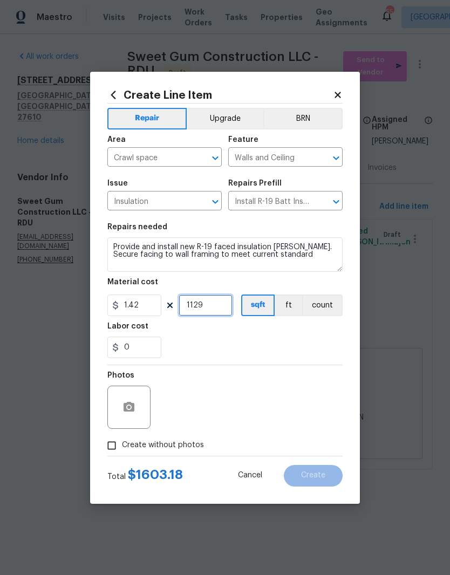
type input "1129"
click at [237, 349] on div "0" at bounding box center [224, 348] width 235 height 22
click at [114, 243] on textarea "Provide and install new R-19 faced insulation batts. Secure facing to wall fram…" at bounding box center [224, 254] width 235 height 35
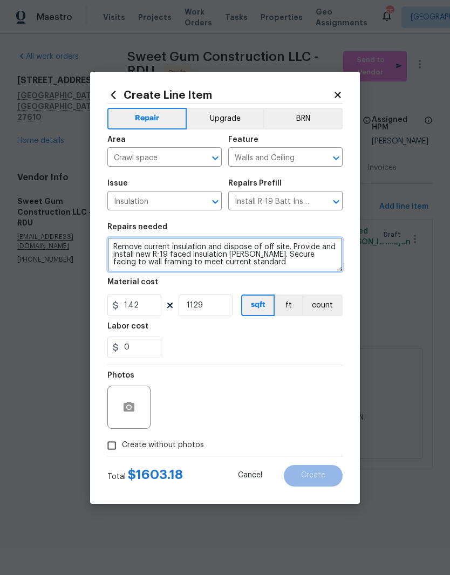
type textarea "Remove current insulation and dispose of off site. Provide and install new R-19…"
click at [243, 343] on div "0" at bounding box center [224, 348] width 235 height 22
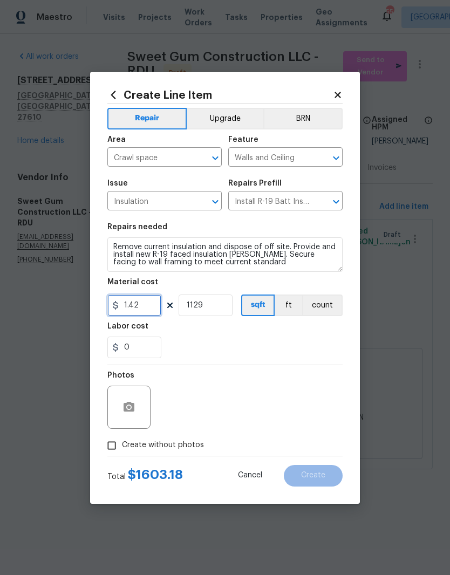
click at [137, 304] on input "1.42" at bounding box center [134, 306] width 54 height 22
click at [241, 349] on div "0" at bounding box center [224, 348] width 235 height 22
click at [155, 306] on input "1.42" at bounding box center [134, 306] width 54 height 22
click at [229, 346] on div "0" at bounding box center [224, 348] width 235 height 22
type input "1.5"
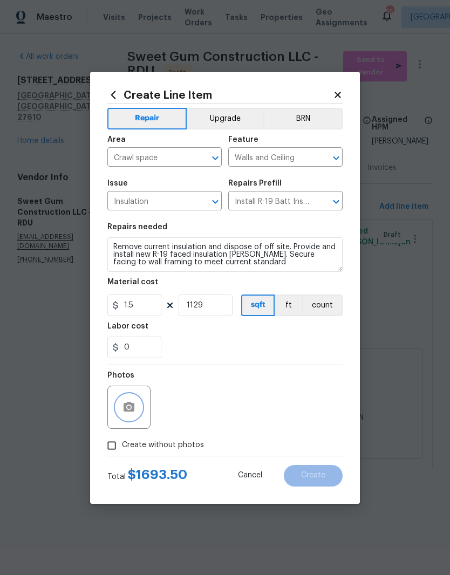
click at [134, 416] on button "button" at bounding box center [129, 407] width 26 height 26
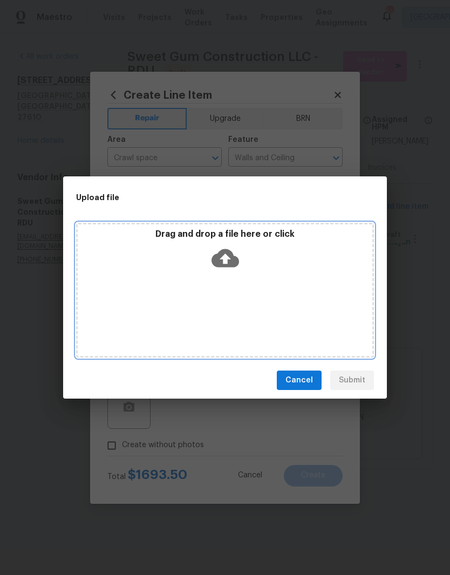
click at [225, 266] on icon at bounding box center [226, 258] width 28 height 18
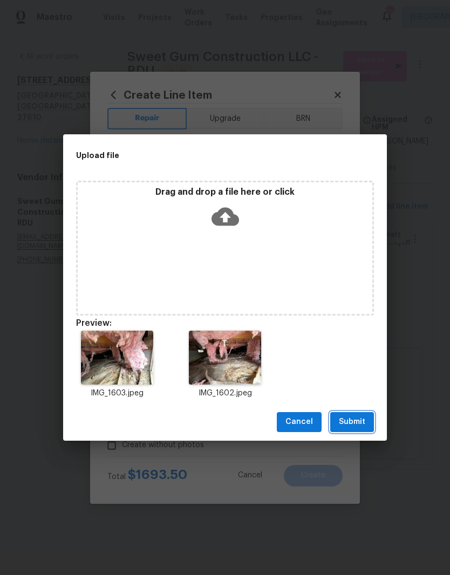
click at [362, 421] on span "Submit" at bounding box center [352, 422] width 26 height 13
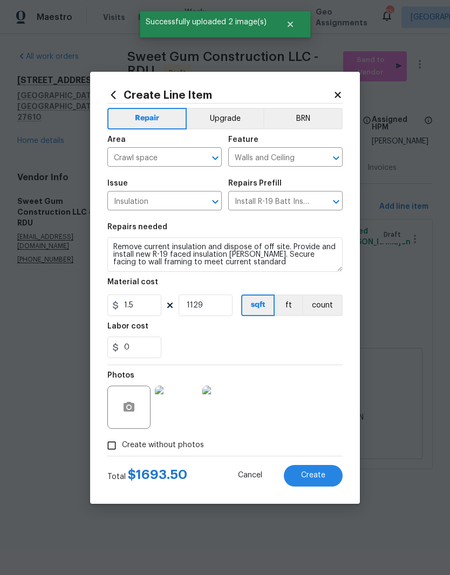
click at [330, 475] on button "Create" at bounding box center [313, 476] width 59 height 22
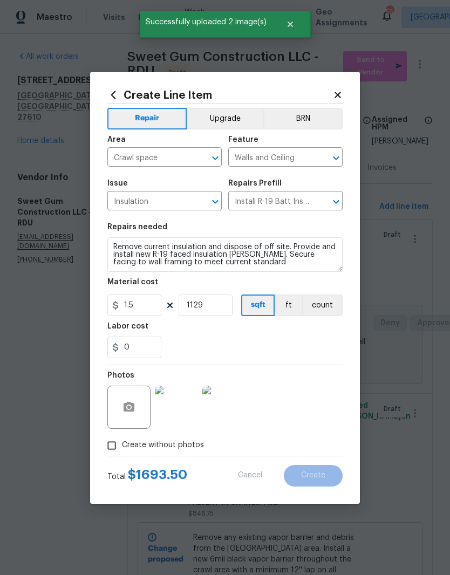
type input "0"
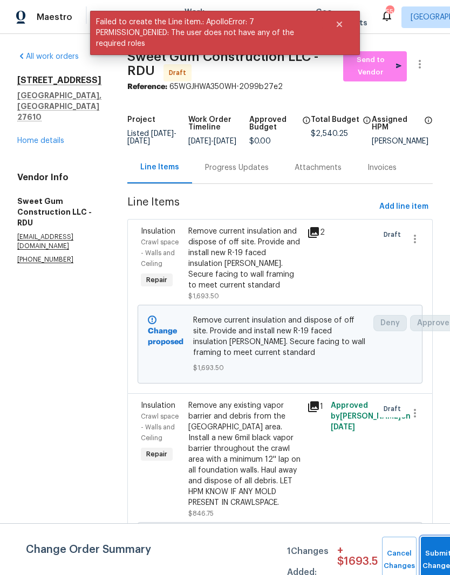
click at [435, 556] on button "Submit Changes" at bounding box center [438, 560] width 35 height 46
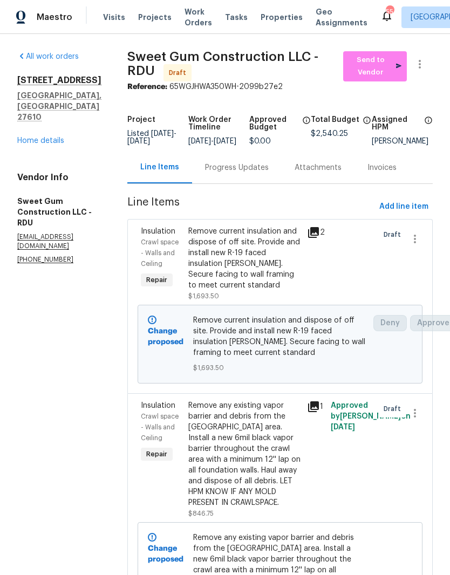
click at [392, 64] on span "Send to Vendor" at bounding box center [375, 66] width 53 height 25
click at [53, 137] on link "Home details" at bounding box center [40, 141] width 47 height 8
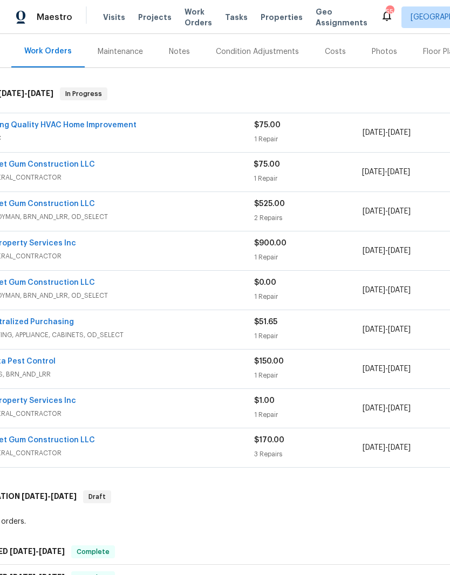
scroll to position [130, 3]
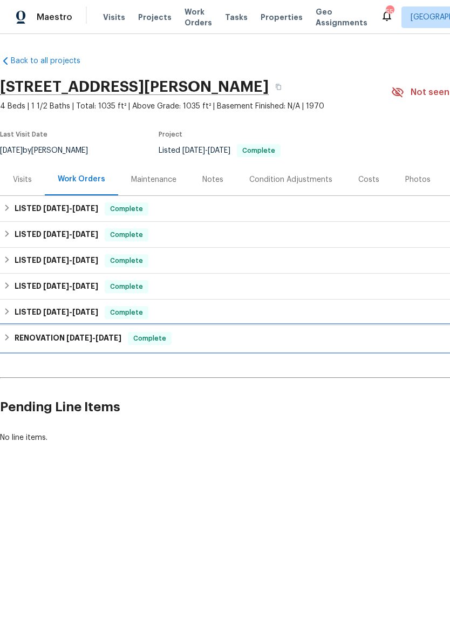
click at [37, 335] on h6 "RENOVATION 4/29/25 - 5/22/25" at bounding box center [68, 338] width 107 height 13
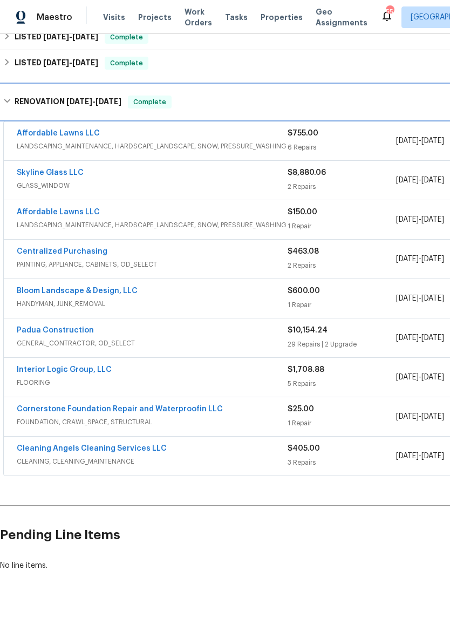
scroll to position [249, 0]
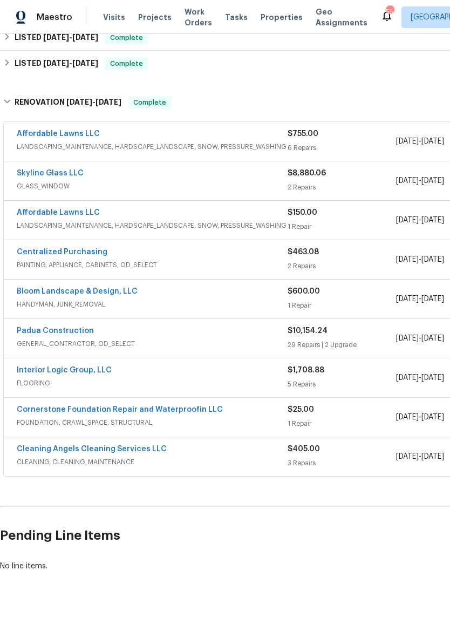
click at [27, 331] on link "Padua Construction" at bounding box center [55, 331] width 77 height 8
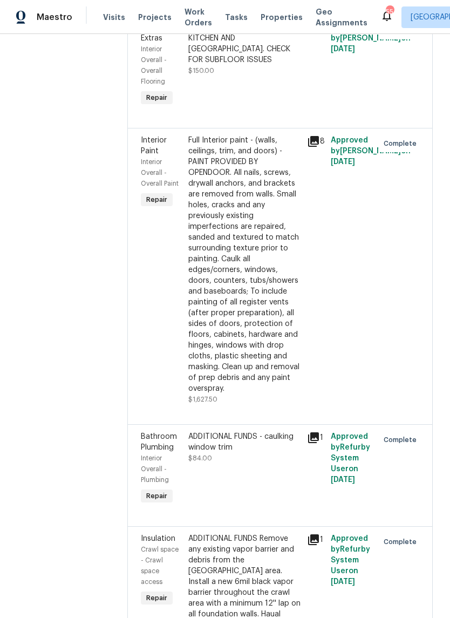
scroll to position [3474, 0]
click at [256, 534] on div "ADDITIONAL FUNDS Remove any existing vapor barrier and debris from the crawl ar…" at bounding box center [244, 582] width 112 height 97
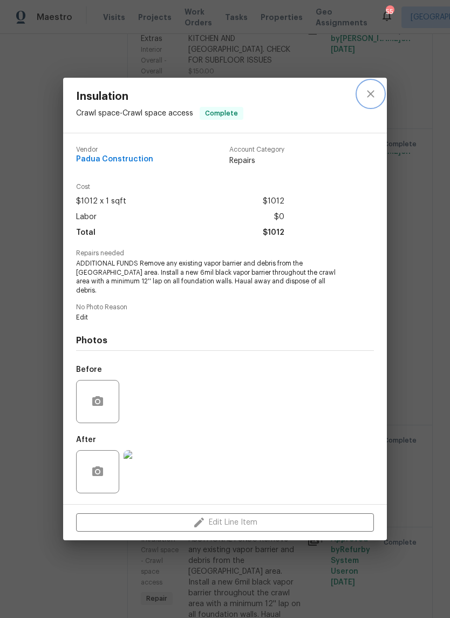
click at [378, 97] on button "close" at bounding box center [371, 94] width 26 height 26
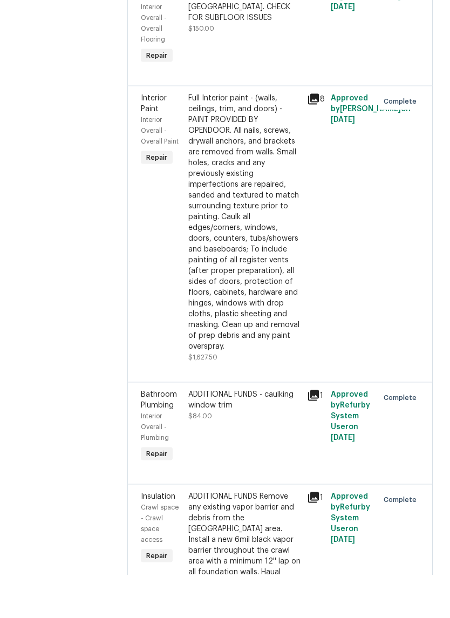
scroll to position [26, 0]
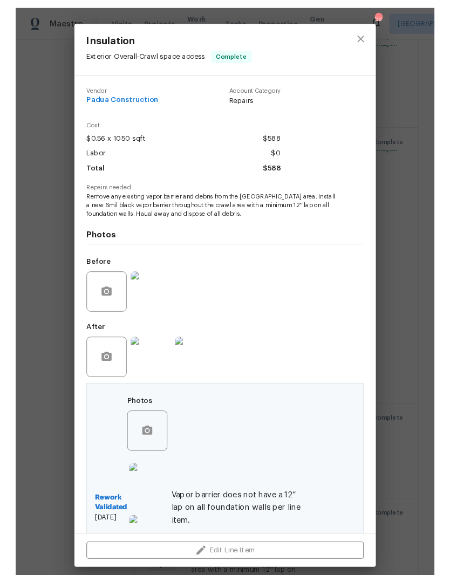
scroll to position [0, 0]
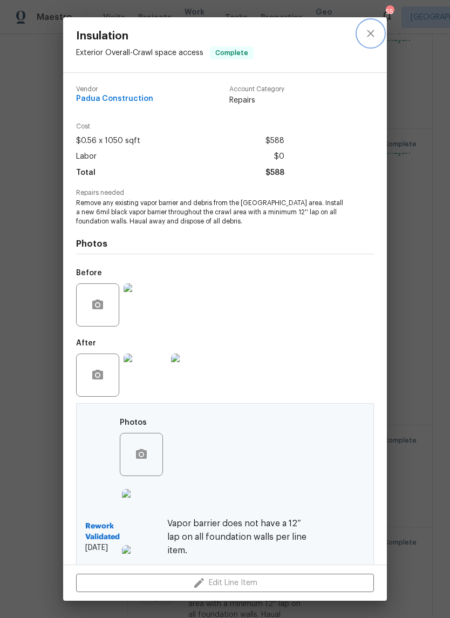
click at [371, 33] on icon "close" at bounding box center [370, 33] width 7 height 7
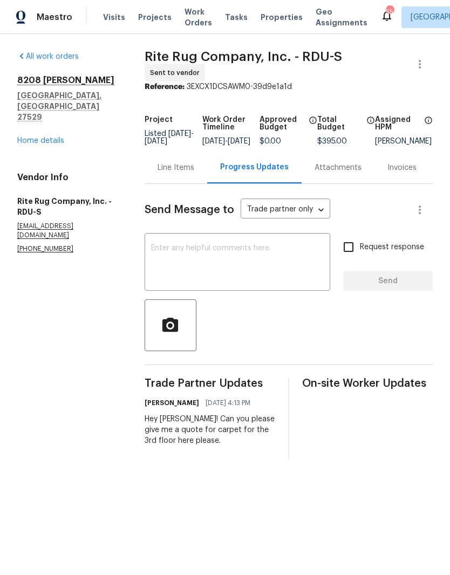
click at [51, 137] on link "Home details" at bounding box center [40, 141] width 47 height 8
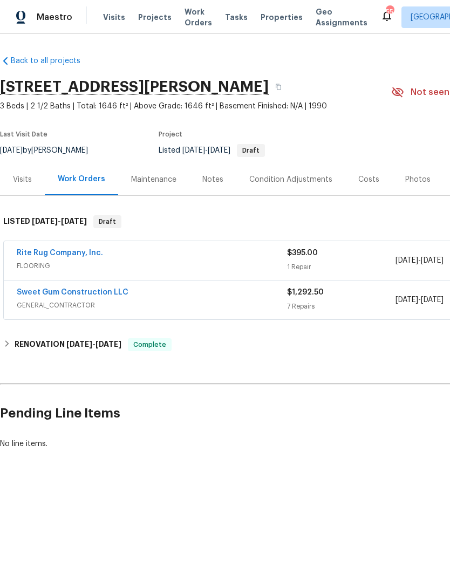
scroll to position [0, -1]
click at [269, 83] on button "button" at bounding box center [278, 86] width 19 height 19
click at [47, 291] on link "Sweet Gum Construction LLC" at bounding box center [73, 293] width 112 height 8
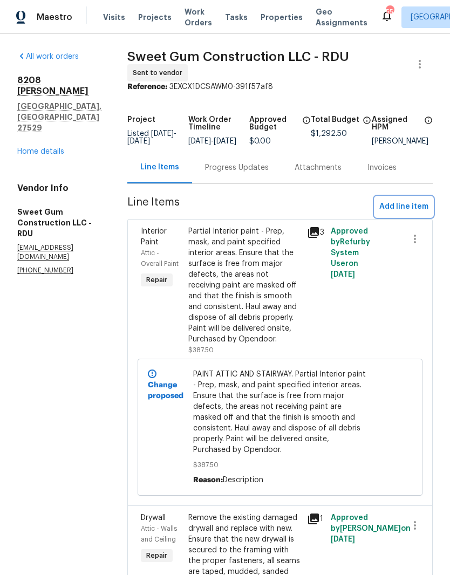
click at [424, 208] on span "Add line item" at bounding box center [403, 206] width 49 height 13
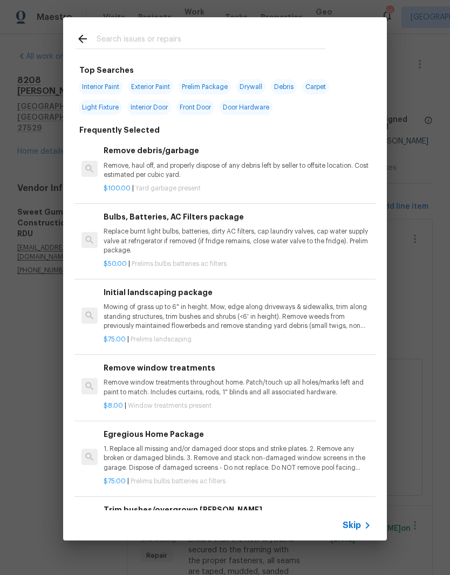
click at [264, 30] on div at bounding box center [200, 38] width 275 height 43
click at [284, 40] on input "text" at bounding box center [211, 40] width 229 height 16
type input "Primer"
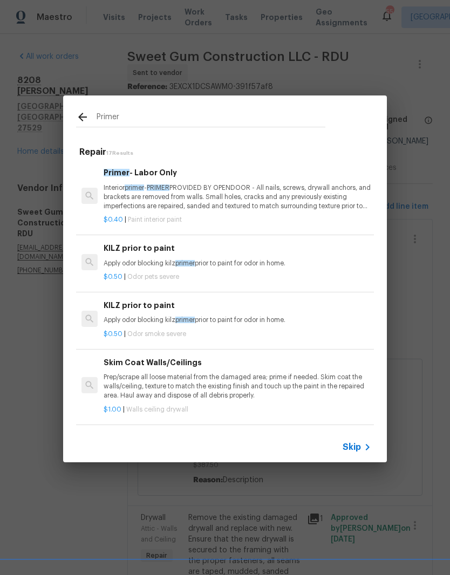
click at [116, 198] on p "Interior primer - PRIMER PROVIDED BY OPENDOOR - All nails, screws, drywall anch…" at bounding box center [238, 197] width 268 height 28
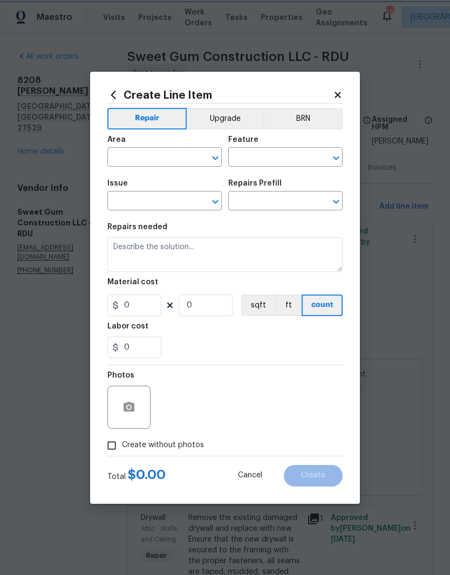
type input "Overall Paint"
type input "Interior Paint"
type input "Primer - Labor Only $0.40"
type textarea "Interior primer - PRIMER PROVIDED BY OPENDOOR - All nails, screws, drywall anch…"
type input "0.4"
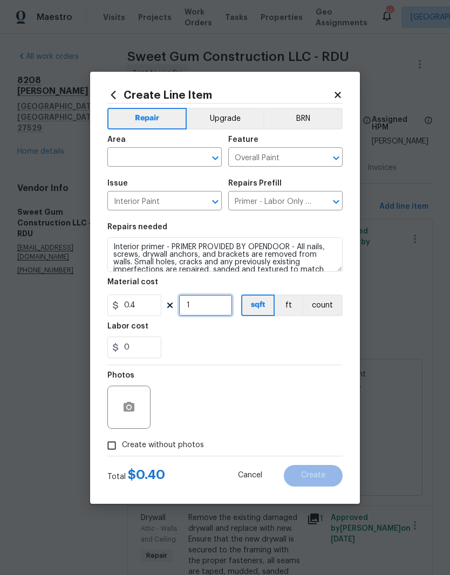
click at [191, 311] on input "1" at bounding box center [206, 306] width 54 height 22
type input "250"
click at [261, 334] on div "Labor cost" at bounding box center [224, 330] width 235 height 14
click at [122, 412] on icon "button" at bounding box center [128, 407] width 13 height 13
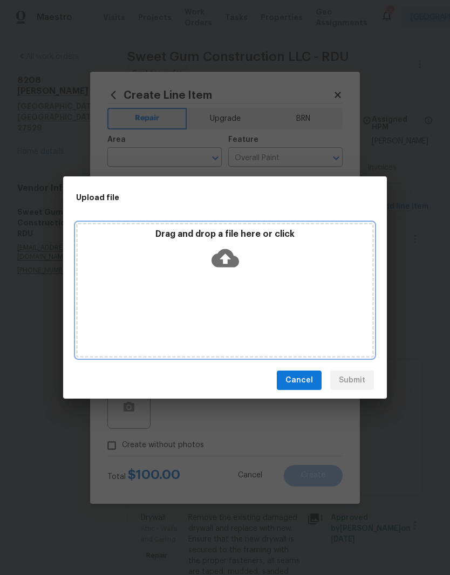
click at [266, 280] on div "Drag and drop a file here or click" at bounding box center [225, 290] width 298 height 135
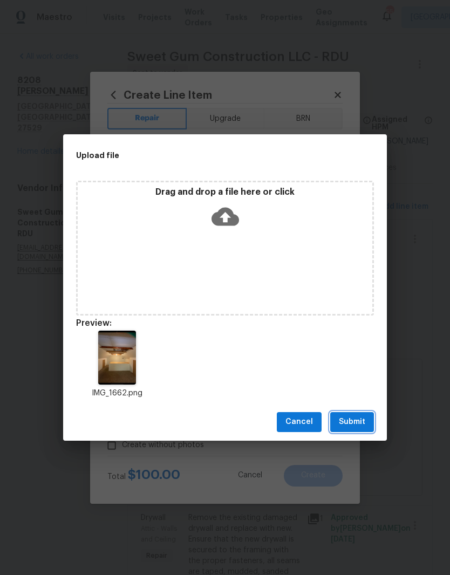
click at [362, 423] on span "Submit" at bounding box center [352, 422] width 26 height 13
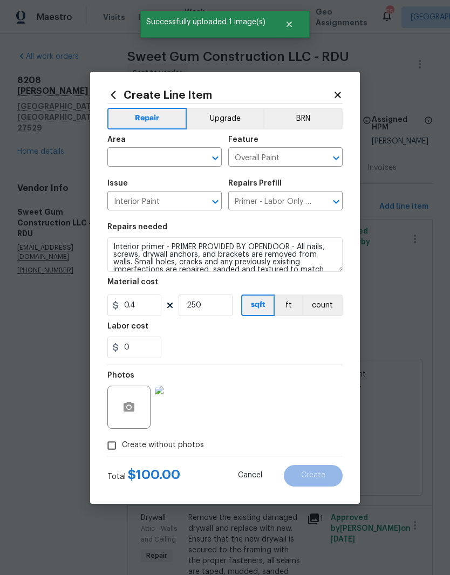
click at [119, 163] on input "text" at bounding box center [149, 158] width 84 height 17
click at [117, 184] on li "Attic" at bounding box center [164, 182] width 114 height 18
type input "Attic"
click at [258, 344] on div "0" at bounding box center [224, 348] width 235 height 22
click at [312, 479] on span "Create" at bounding box center [313, 476] width 24 height 8
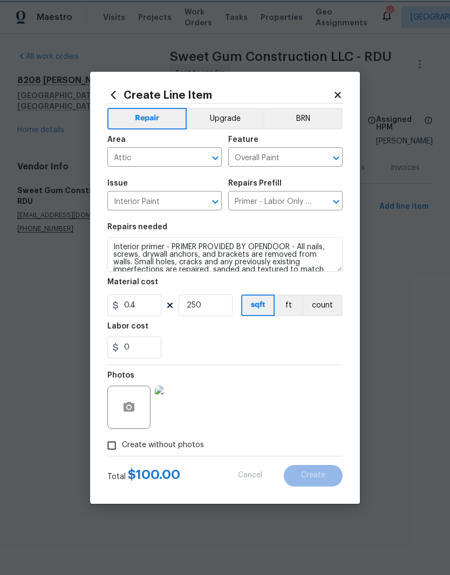
type input "0"
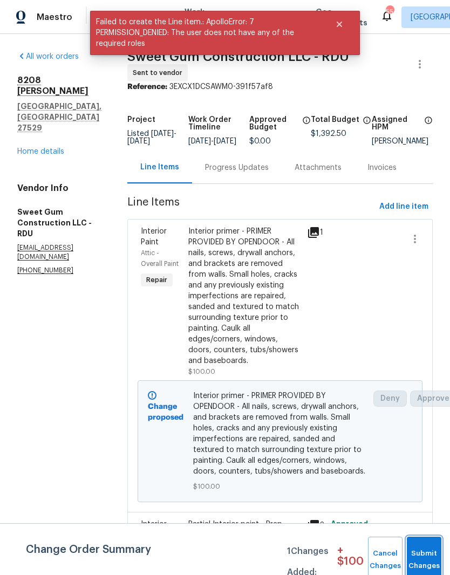
click at [435, 545] on button "Submit Changes" at bounding box center [424, 560] width 35 height 46
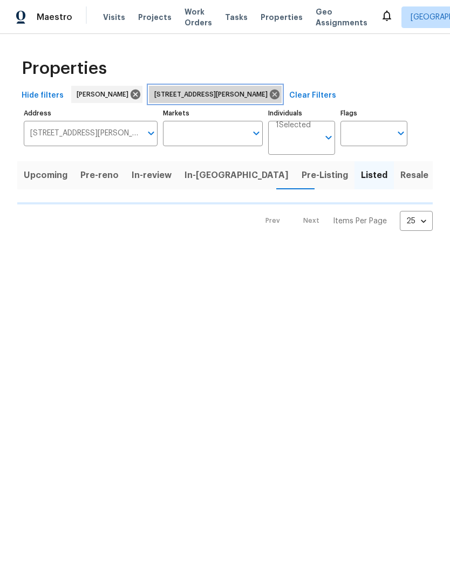
click at [270, 96] on icon at bounding box center [275, 95] width 10 height 10
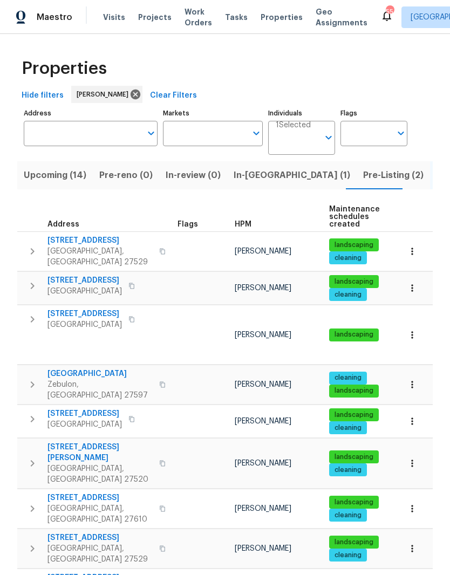
click at [90, 142] on input "Address" at bounding box center [83, 133] width 118 height 25
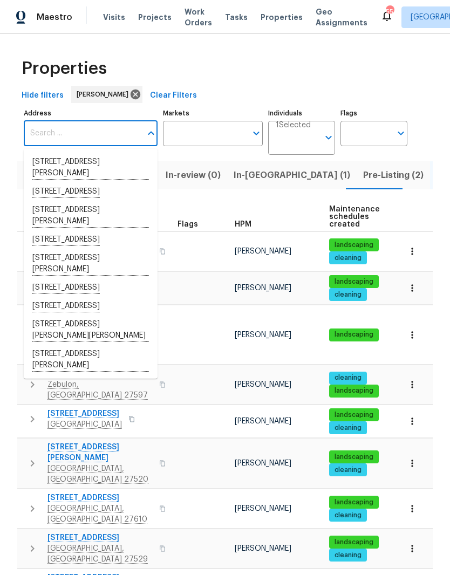
click at [415, 94] on div "Hide filters [PERSON_NAME] Clear Filters" at bounding box center [225, 96] width 416 height 20
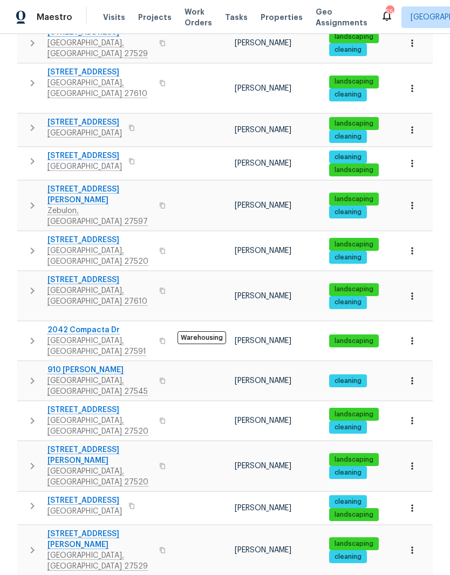
scroll to position [44, 0]
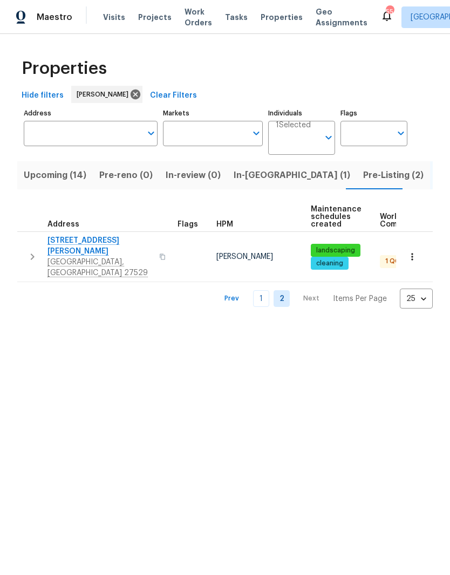
click at [363, 181] on span "Pre-Listing (2)" at bounding box center [393, 175] width 60 height 15
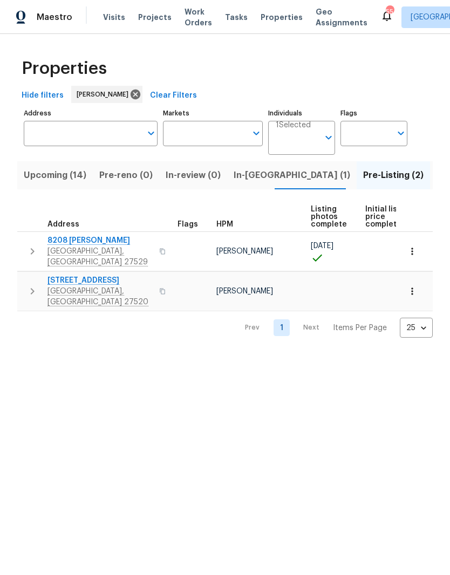
click at [415, 248] on icon "button" at bounding box center [412, 251] width 11 height 11
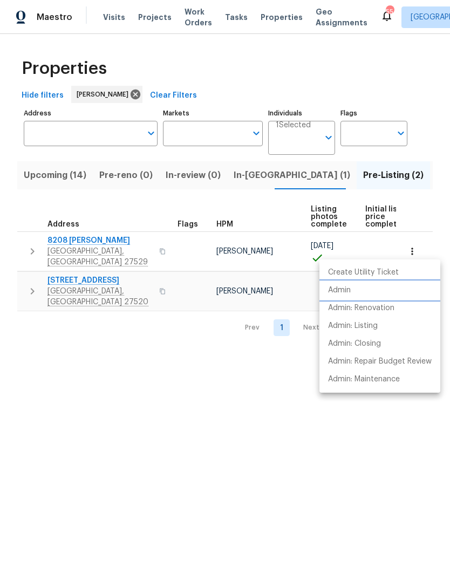
click at [407, 291] on li "Admin" at bounding box center [379, 291] width 121 height 18
